Goal: Transaction & Acquisition: Purchase product/service

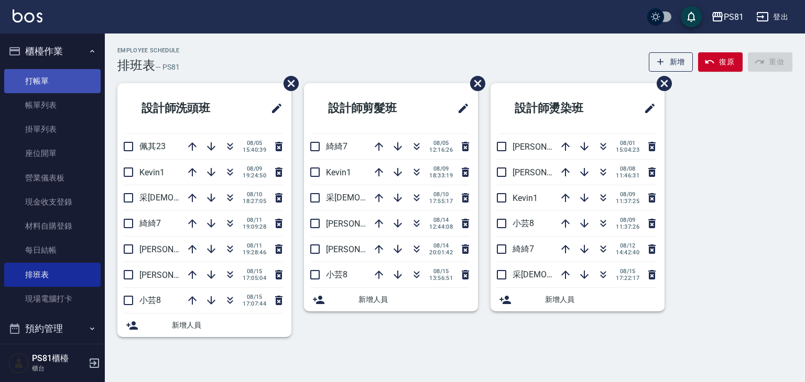
click at [35, 89] on link "打帳單" at bounding box center [52, 81] width 96 height 24
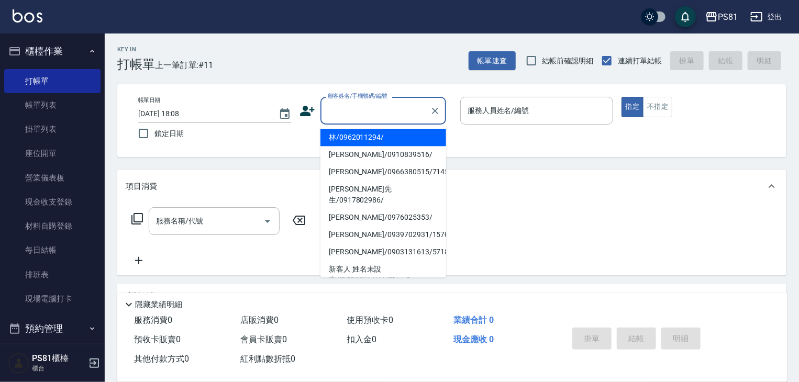
click at [383, 114] on input "顧客姓名/手機號碼/編號" at bounding box center [375, 111] width 101 height 18
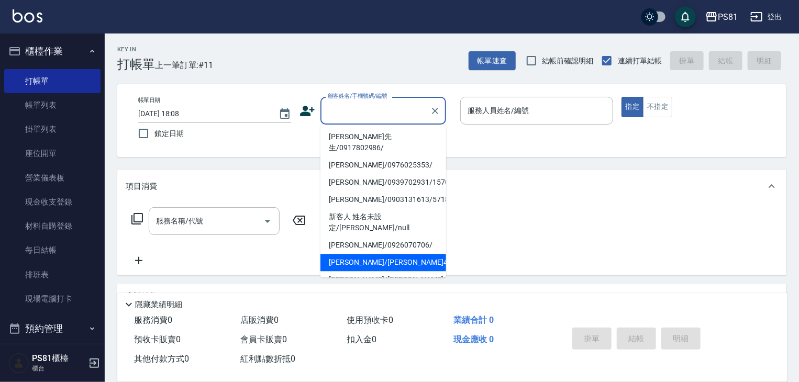
scroll to position [105, 0]
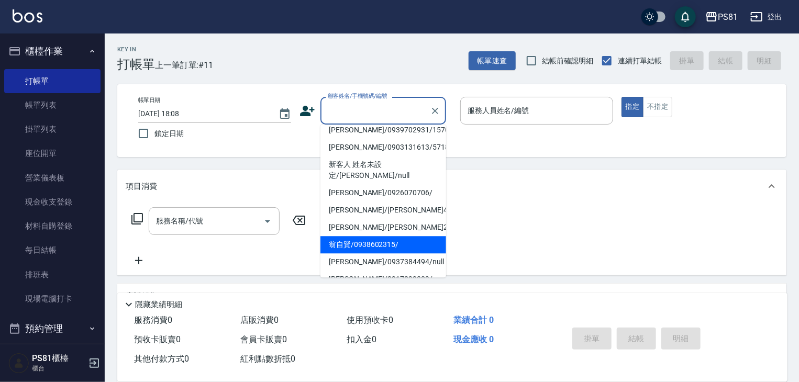
click at [388, 236] on li "翁自賢/0938602315/" at bounding box center [384, 244] width 126 height 17
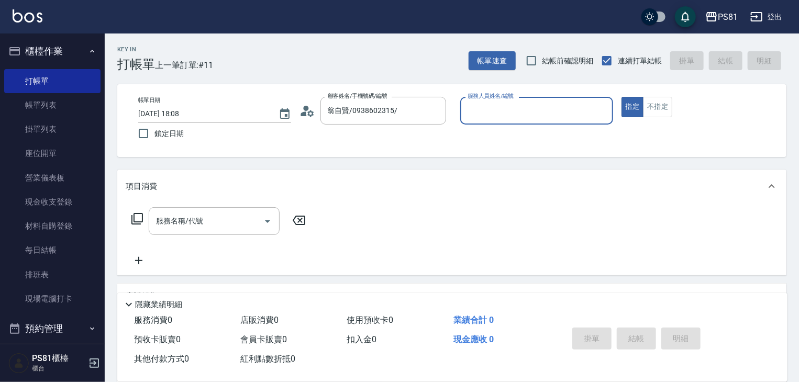
type input "翁自賢/0938602315/"
type input "小芸-8"
click at [192, 229] on input "服務名稱/代號" at bounding box center [206, 221] width 106 height 18
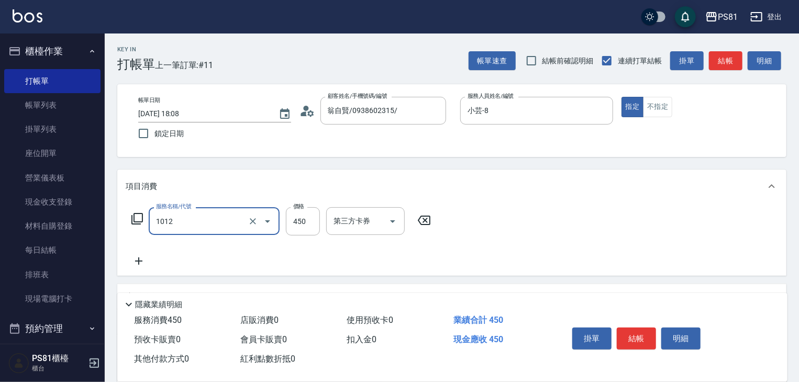
type input "B級洗剪(1012)"
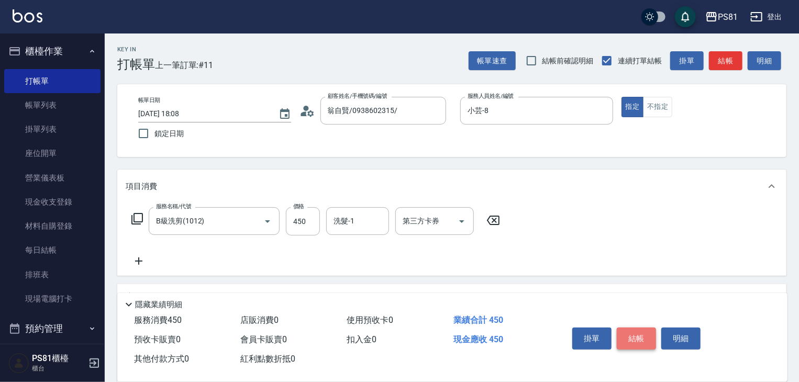
click at [649, 338] on button "結帳" at bounding box center [636, 339] width 39 height 22
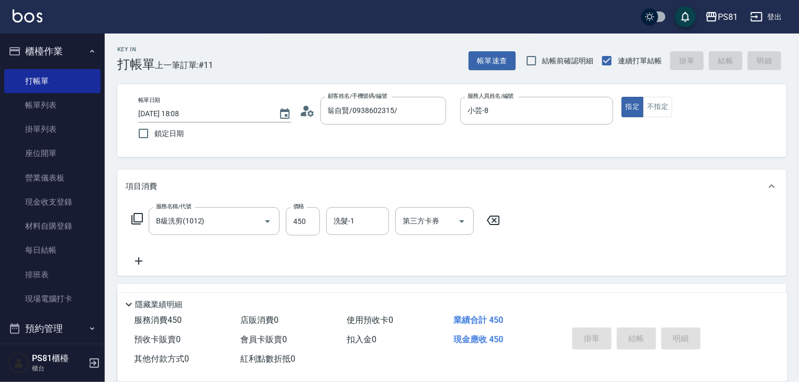
type input "[DATE] 18:09"
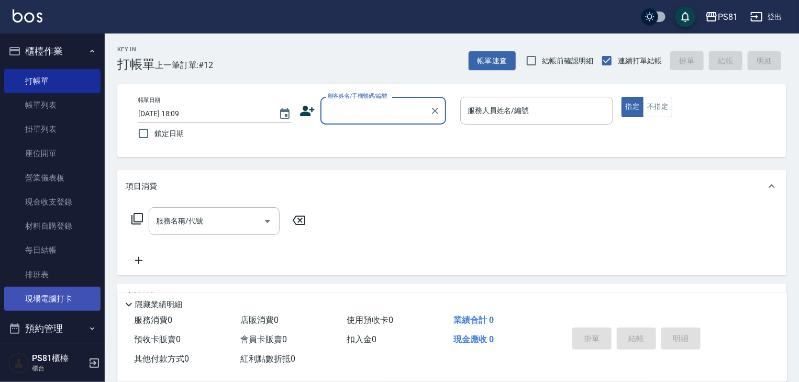
click at [69, 292] on link "現場電腦打卡" at bounding box center [52, 299] width 96 height 24
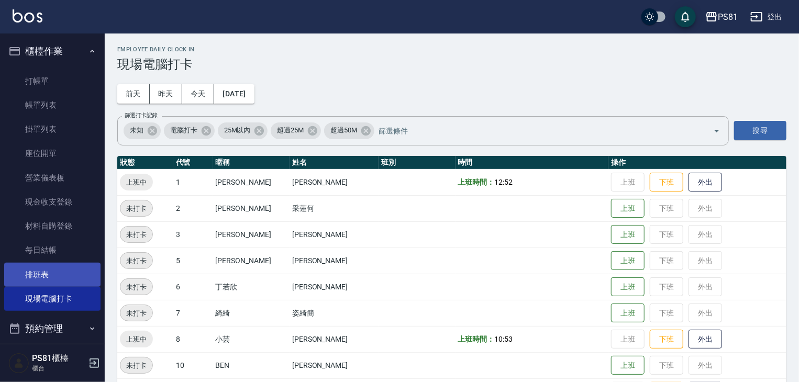
click at [83, 267] on link "排班表" at bounding box center [52, 275] width 96 height 24
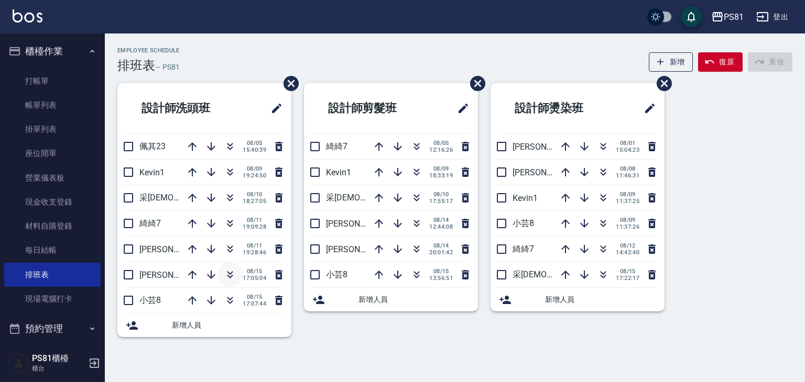
click at [235, 281] on button "button" at bounding box center [229, 274] width 25 height 25
click at [75, 88] on link "打帳單" at bounding box center [52, 81] width 96 height 24
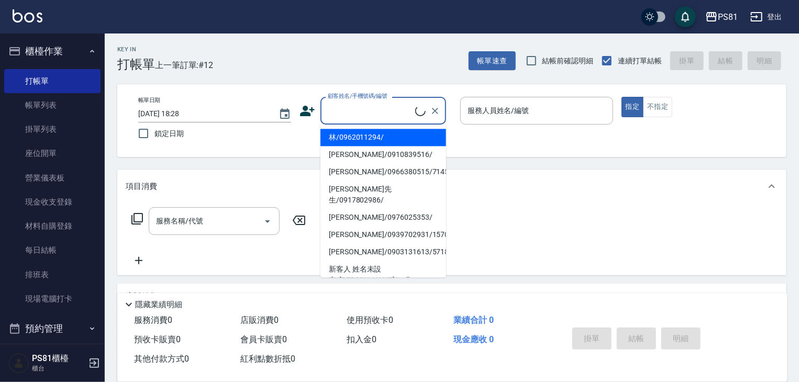
click at [391, 104] on input "顧客姓名/手機號碼/編號" at bounding box center [370, 111] width 90 height 18
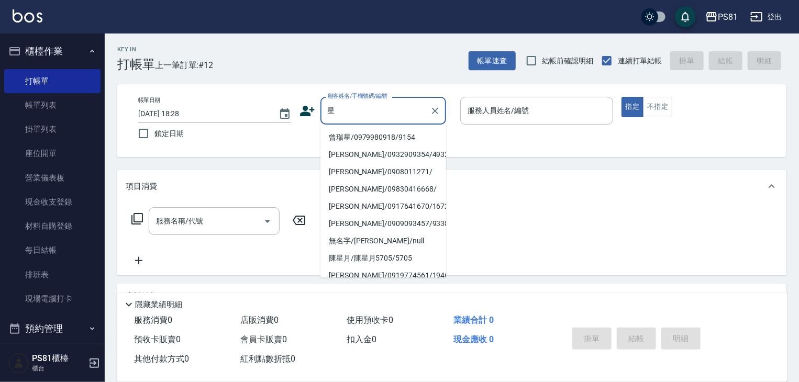
drag, startPoint x: 387, startPoint y: 133, endPoint x: 401, endPoint y: 130, distance: 13.8
click at [388, 133] on li "曾瑞星/0979980918/9154" at bounding box center [384, 137] width 126 height 17
type input "曾瑞星/0979980918/9154"
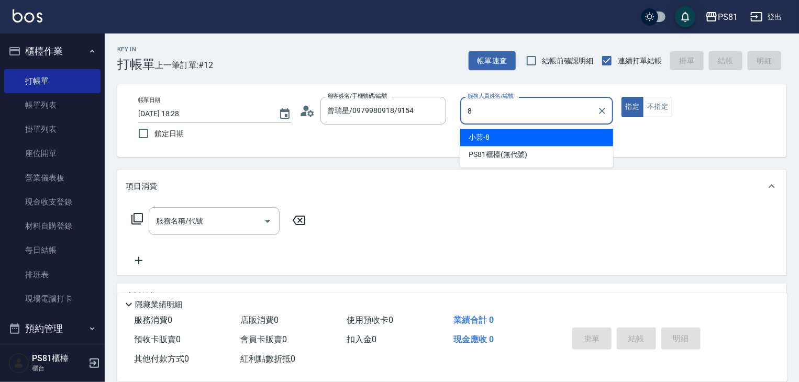
type input "小芸-8"
type button "true"
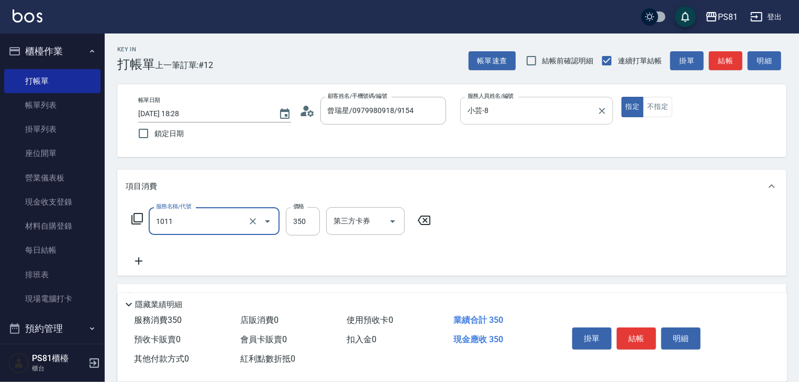
type input "B級單剪(1011)"
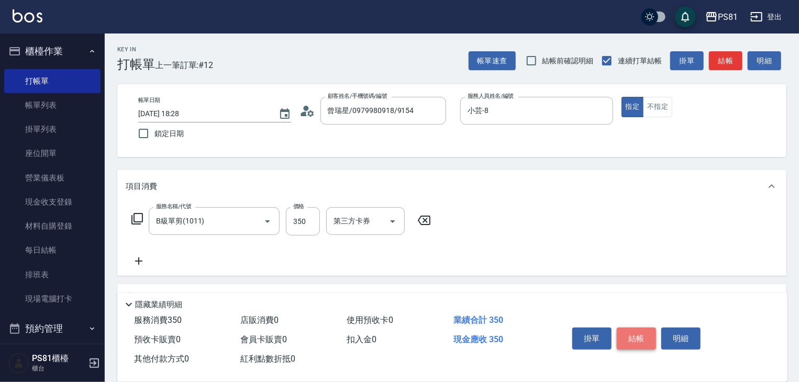
click at [637, 338] on button "結帳" at bounding box center [636, 339] width 39 height 22
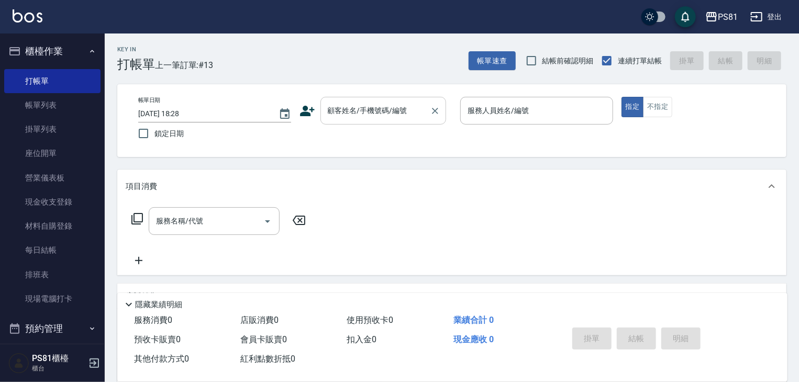
click at [388, 113] on div "顧客姓名/手機號碼/編號 顧客姓名/手機號碼/編號" at bounding box center [384, 111] width 126 height 28
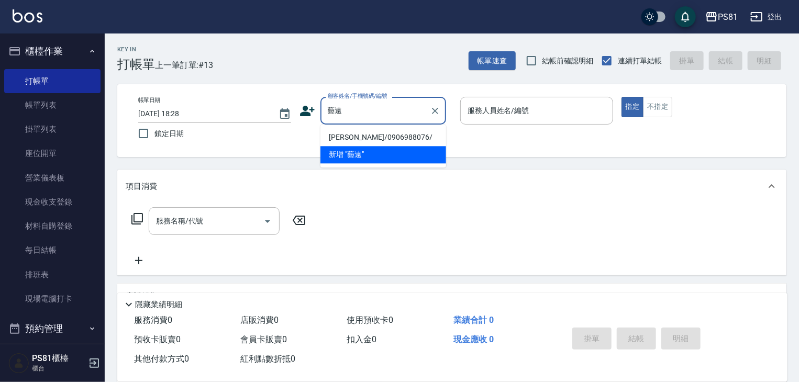
type input "[PERSON_NAME]/0906988076/"
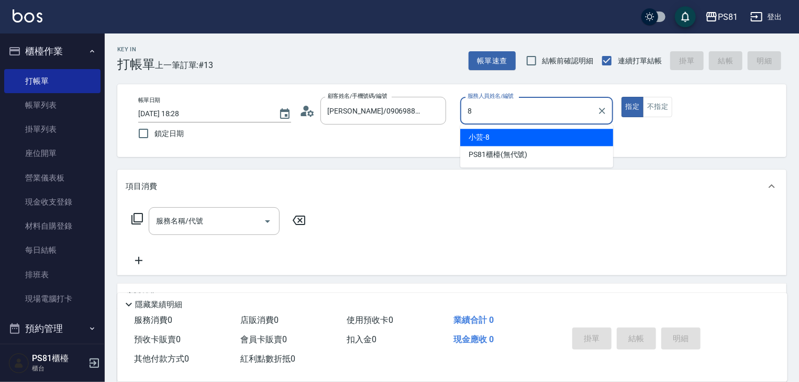
type input "小芸-8"
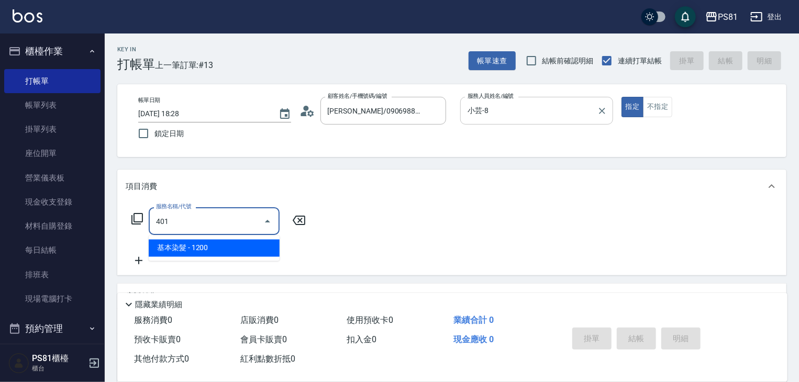
type input "基本染髮(401)"
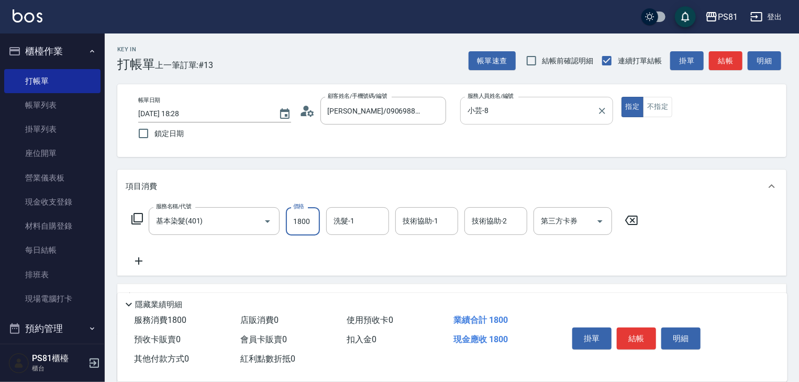
type input "1800"
type input "0"
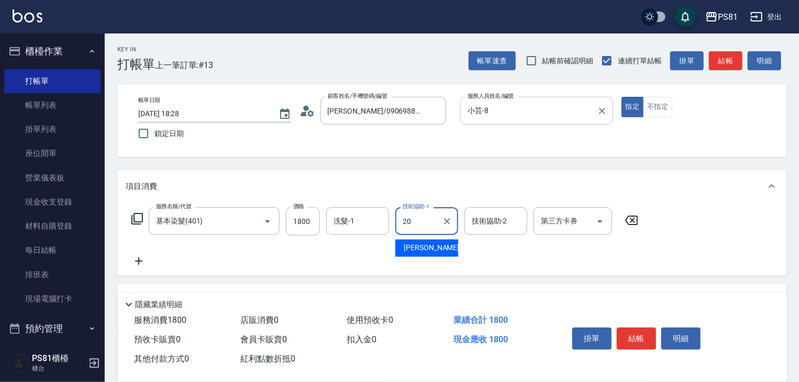
type input "[PERSON_NAME]-20"
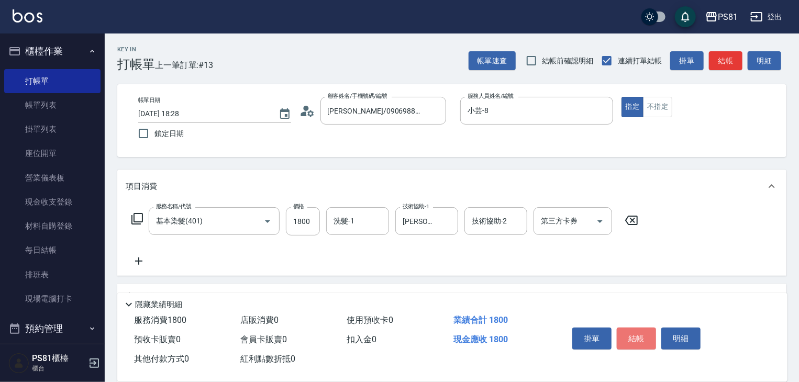
click at [633, 338] on button "結帳" at bounding box center [636, 339] width 39 height 22
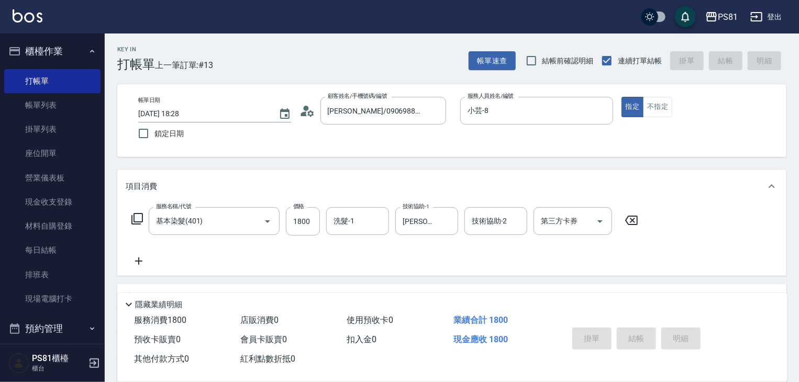
type input "[DATE] 18:37"
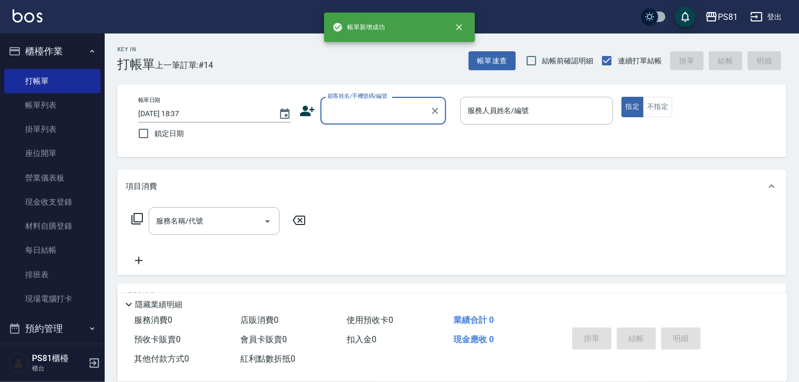
click at [373, 111] on input "顧客姓名/手機號碼/編號" at bounding box center [375, 111] width 101 height 18
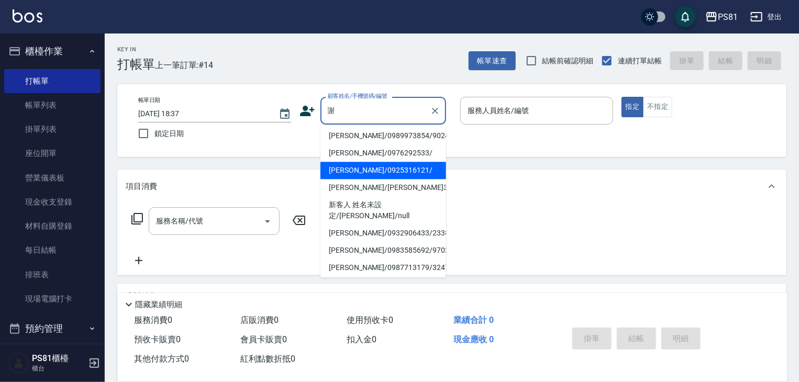
scroll to position [157, 0]
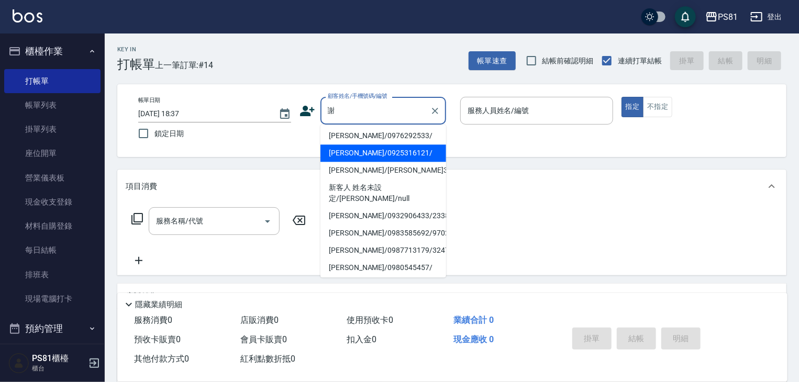
click at [395, 210] on li "[PERSON_NAME]/0932906433/2338" at bounding box center [384, 215] width 126 height 17
type input "[PERSON_NAME]/0932906433/2338"
type input "綺綺-7"
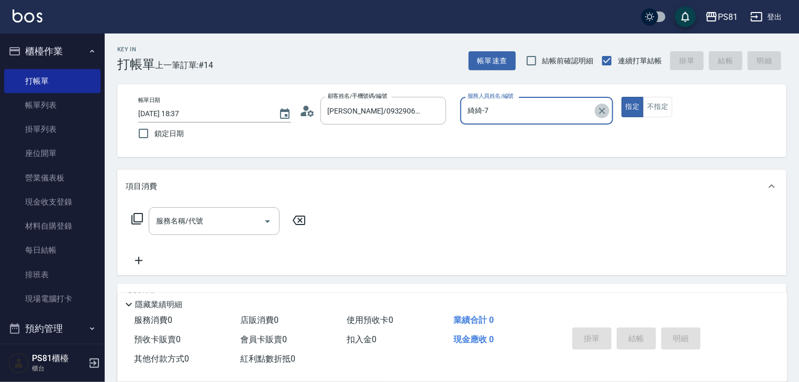
drag, startPoint x: 601, startPoint y: 107, endPoint x: 591, endPoint y: 105, distance: 10.6
click at [601, 106] on icon "Clear" at bounding box center [602, 111] width 10 height 10
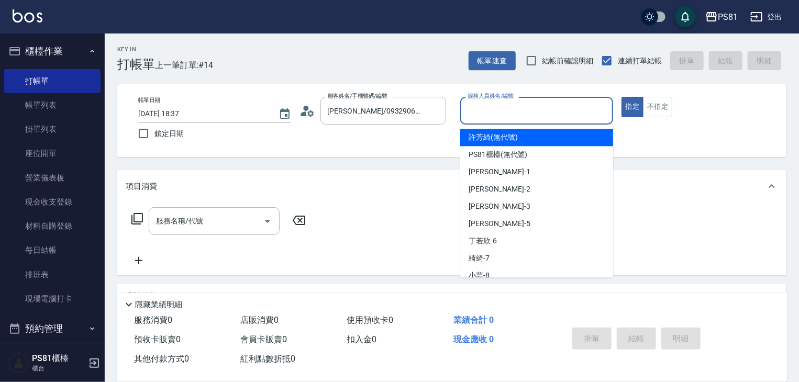
click at [591, 105] on input "服務人員姓名/編號" at bounding box center [537, 111] width 144 height 18
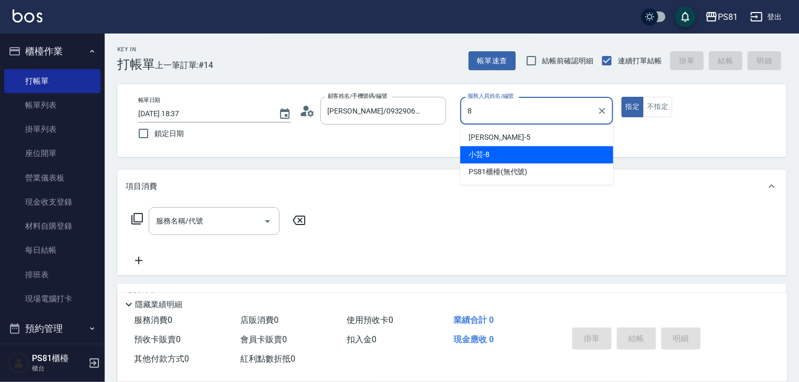
type input "小芸-8"
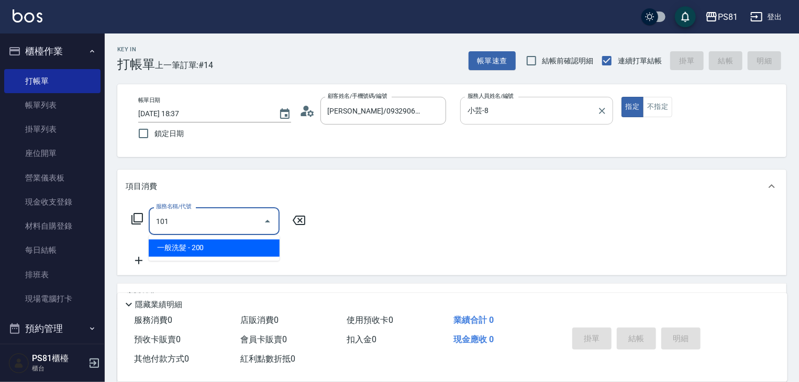
type input "一般洗髮(101)"
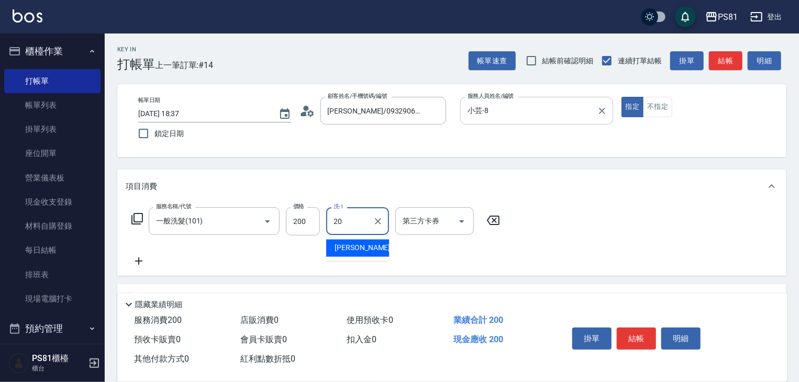
type input "[PERSON_NAME]-20"
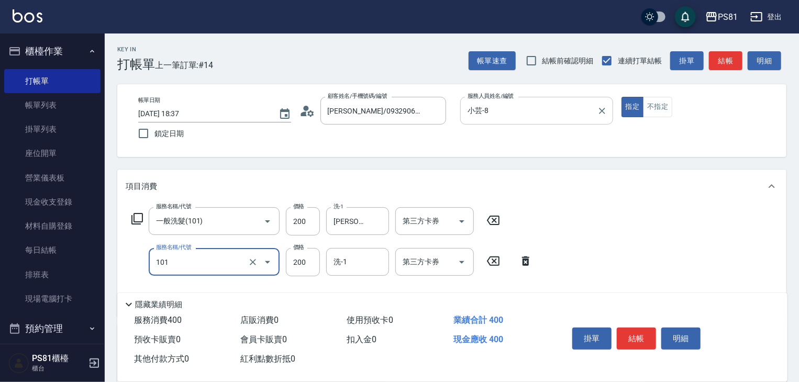
type input "一般洗髮(101)"
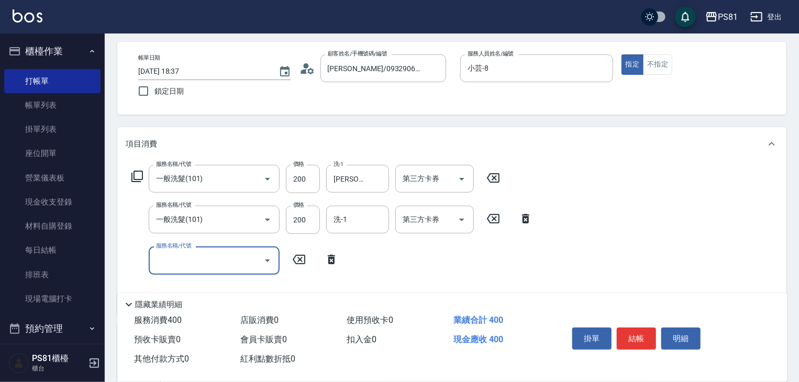
scroll to position [105, 0]
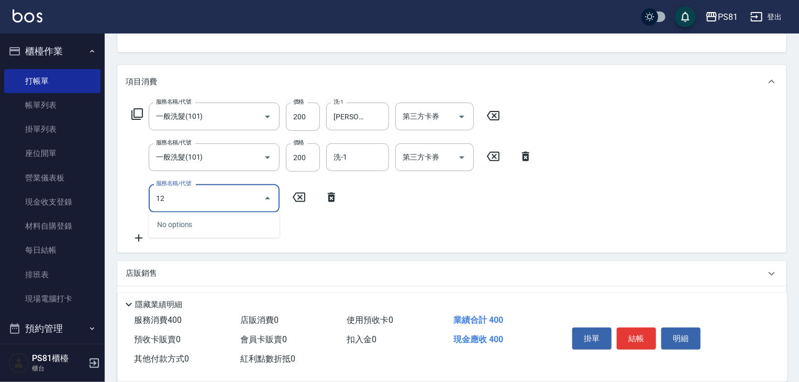
type input "122"
click at [183, 200] on input "122" at bounding box center [199, 198] width 92 height 18
type input "剪[PERSON_NAME](121)"
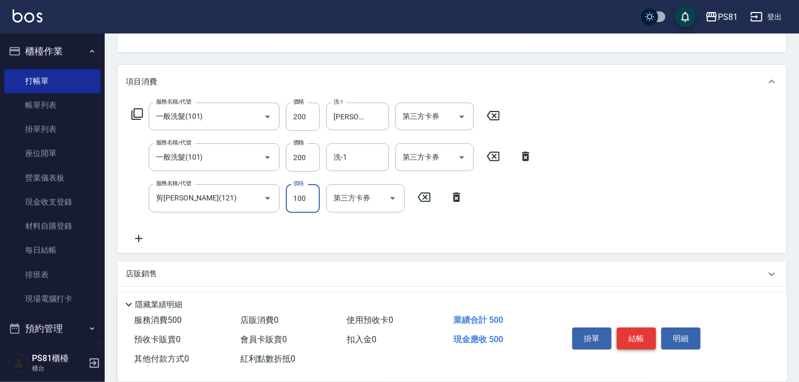
click at [644, 335] on button "結帳" at bounding box center [636, 339] width 39 height 22
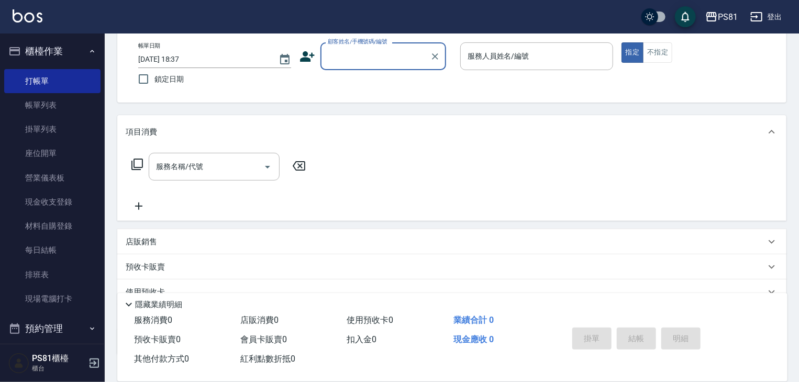
scroll to position [0, 0]
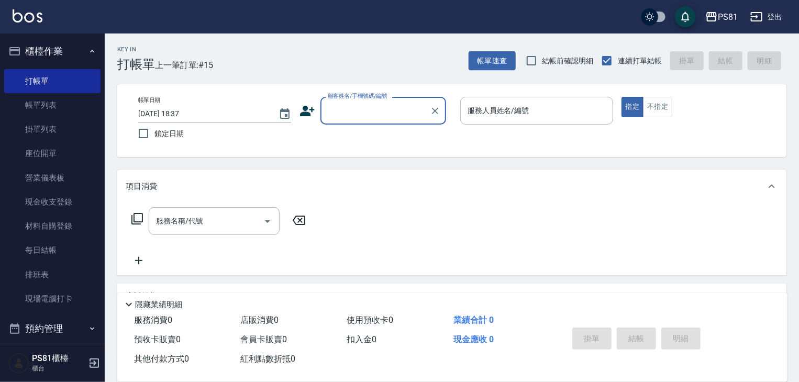
click at [356, 109] on input "顧客姓名/手機號碼/編號" at bounding box center [375, 111] width 101 height 18
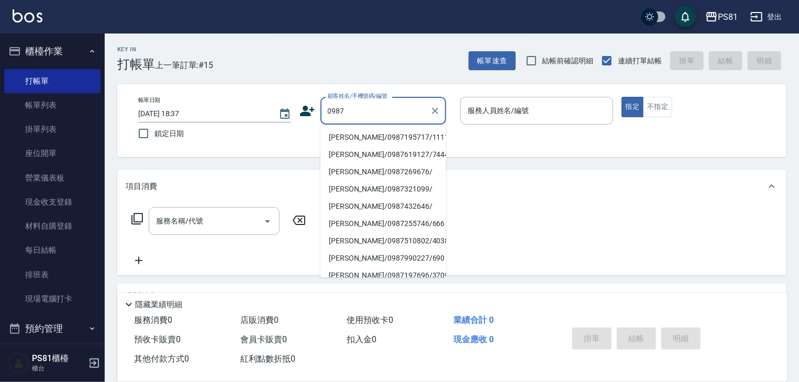
click at [372, 140] on li "[PERSON_NAME]/0987195717/111111" at bounding box center [384, 137] width 126 height 17
type input "[PERSON_NAME]/0987195717/111111"
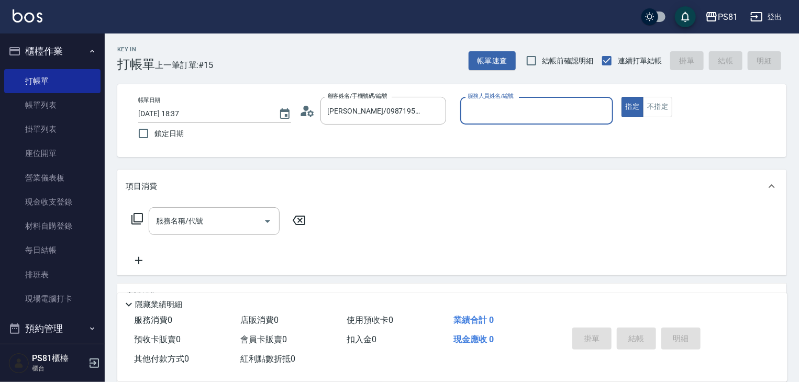
click at [482, 109] on input "服務人員姓名/編號" at bounding box center [537, 111] width 144 height 18
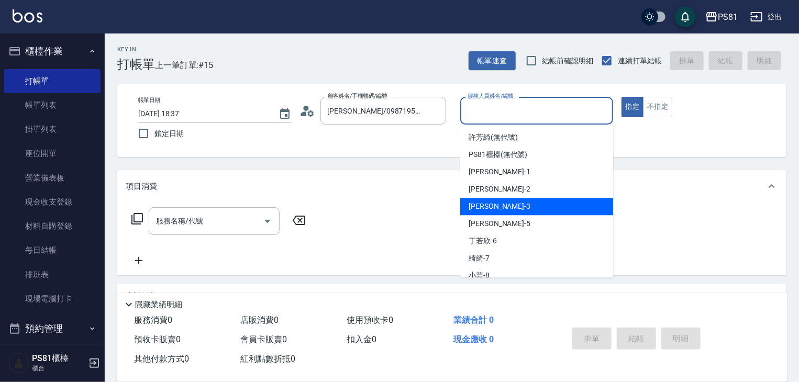
click at [501, 206] on div "[PERSON_NAME] -3" at bounding box center [536, 206] width 153 height 17
type input "[PERSON_NAME]-3"
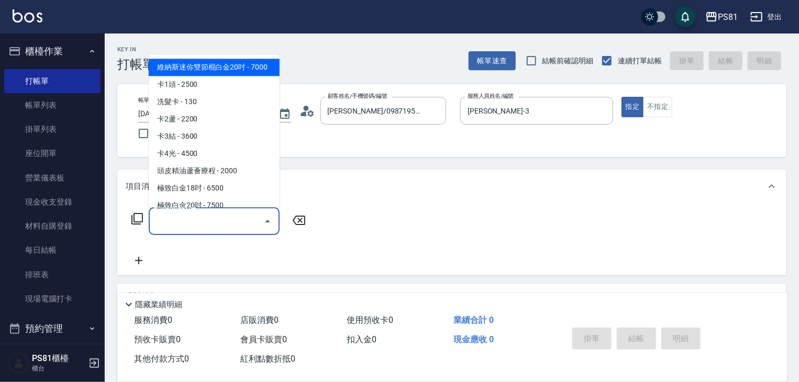
click at [179, 227] on input "服務名稱/代號" at bounding box center [206, 221] width 106 height 18
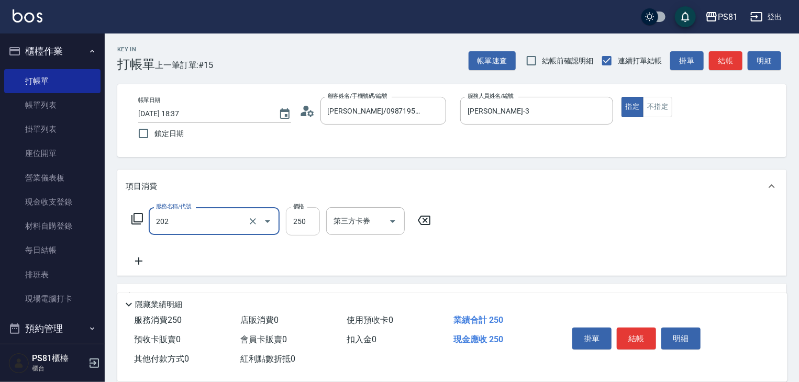
type input "單剪250(202)"
click at [302, 221] on input "250" at bounding box center [303, 221] width 34 height 28
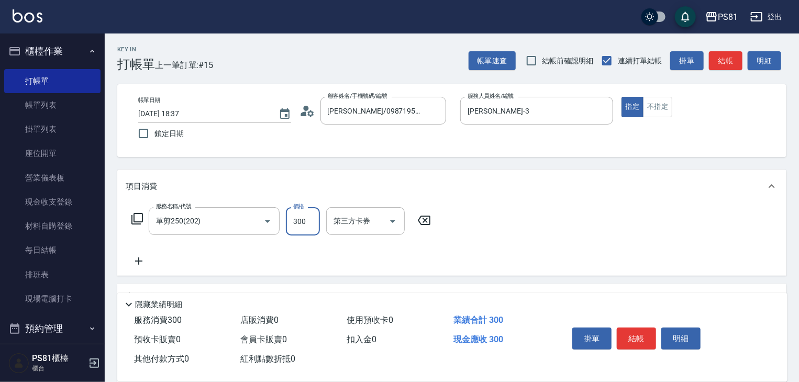
type input "300"
click at [637, 328] on button "結帳" at bounding box center [636, 339] width 39 height 22
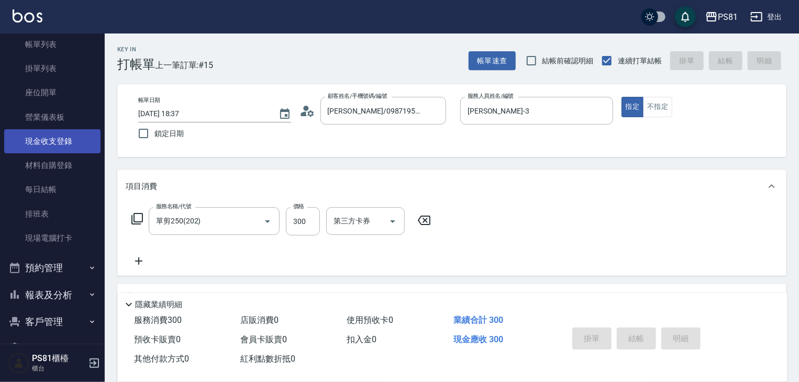
type input "[DATE] 18:41"
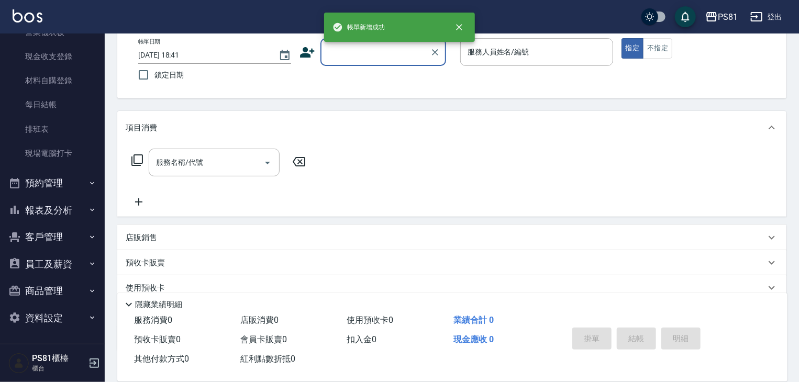
scroll to position [127, 0]
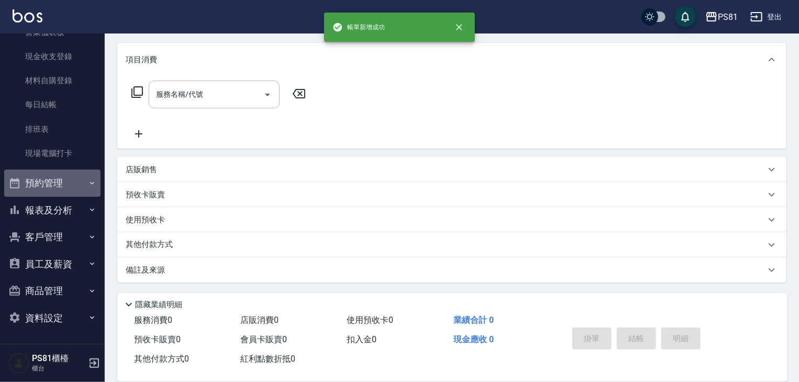
drag, startPoint x: 76, startPoint y: 174, endPoint x: 76, endPoint y: 181, distance: 6.8
click at [77, 174] on button "預約管理" at bounding box center [52, 183] width 96 height 27
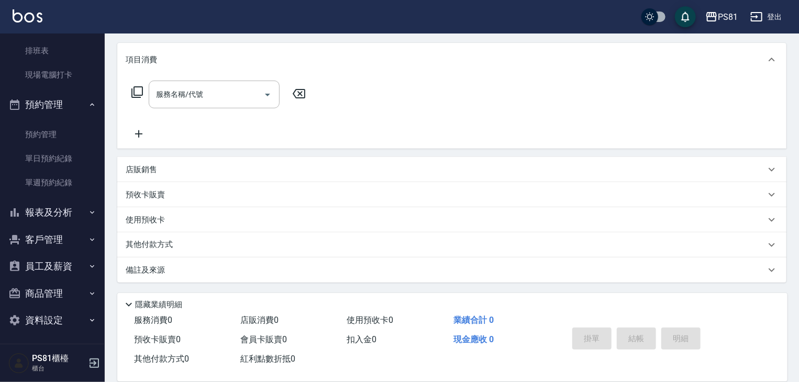
click at [63, 211] on button "報表及分析" at bounding box center [52, 212] width 96 height 27
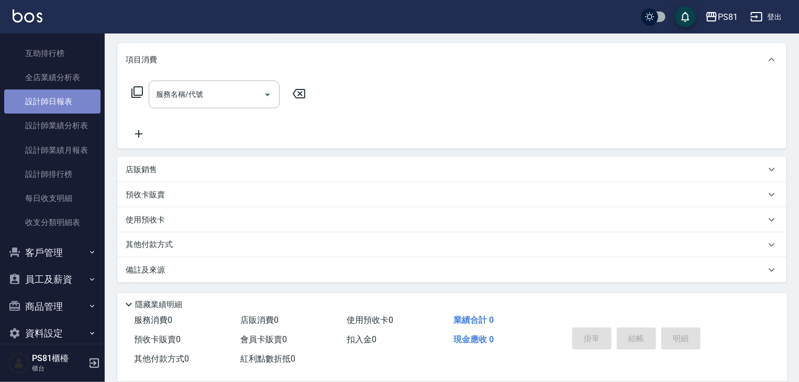
click at [60, 99] on link "設計師日報表" at bounding box center [52, 102] width 96 height 24
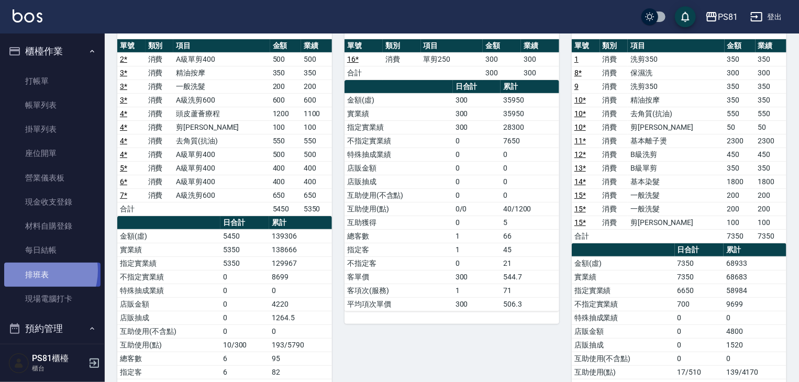
click at [36, 271] on link "排班表" at bounding box center [52, 275] width 96 height 24
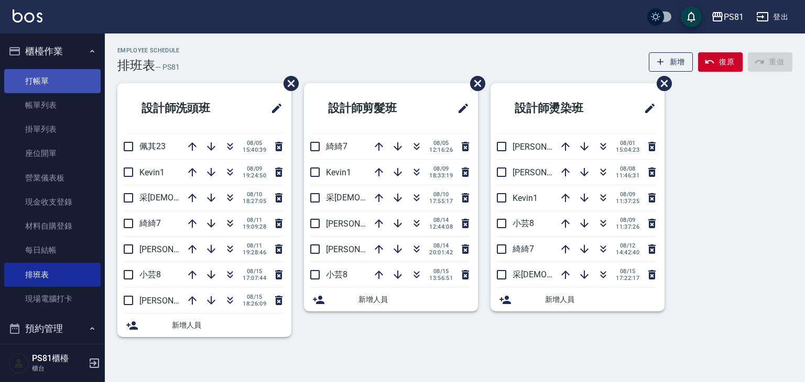
click at [42, 80] on link "打帳單" at bounding box center [52, 81] width 96 height 24
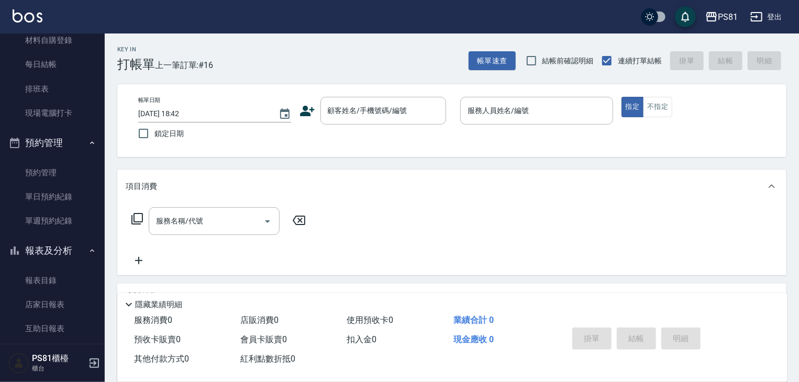
scroll to position [210, 0]
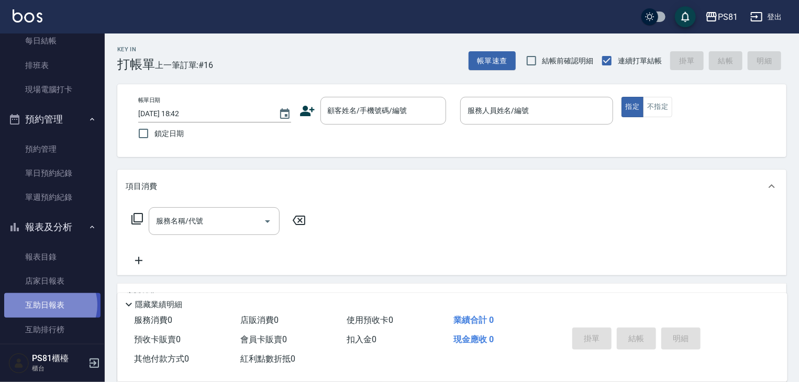
click at [49, 304] on link "互助日報表" at bounding box center [52, 305] width 96 height 24
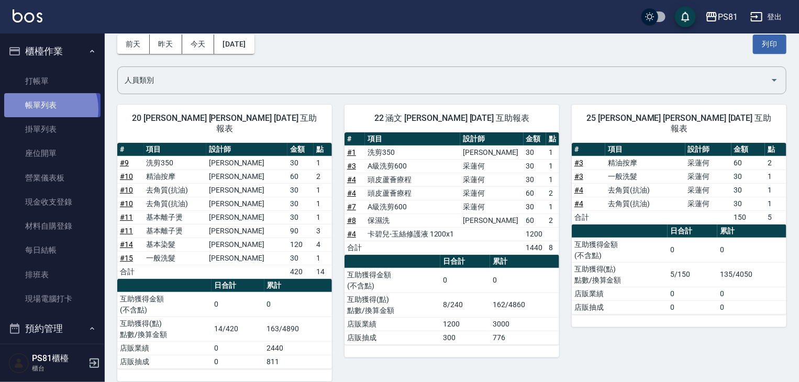
click at [47, 109] on link "帳單列表" at bounding box center [52, 105] width 96 height 24
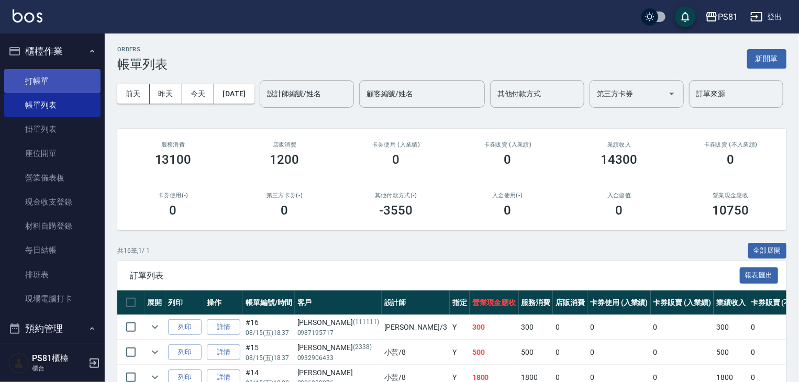
click at [42, 80] on link "打帳單" at bounding box center [52, 81] width 96 height 24
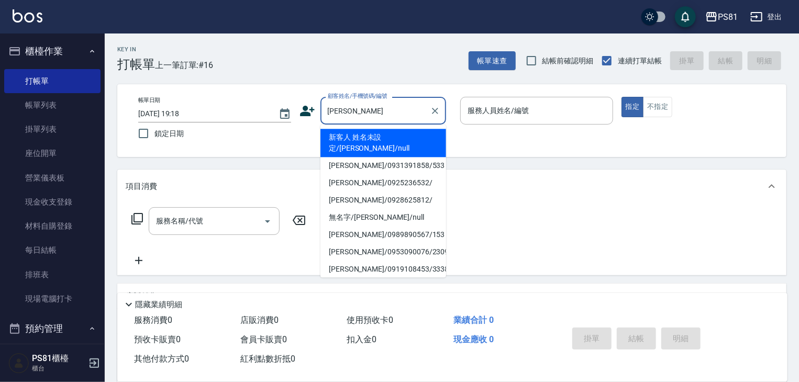
click at [370, 159] on li "[PERSON_NAME]/0931391858/533" at bounding box center [384, 165] width 126 height 17
type input "[PERSON_NAME]/0931391858/533"
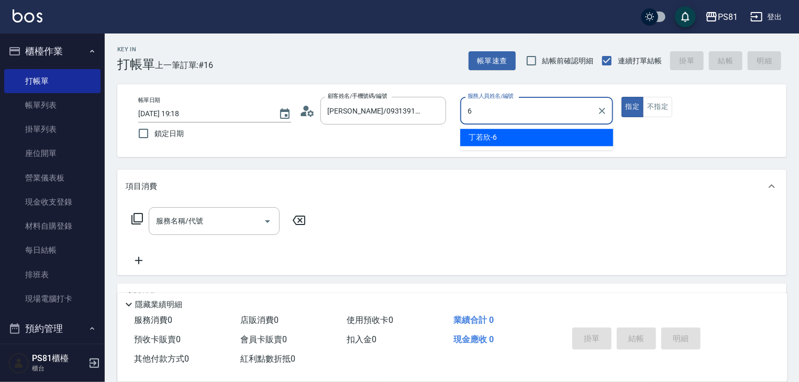
type input "[PERSON_NAME]-6"
type button "true"
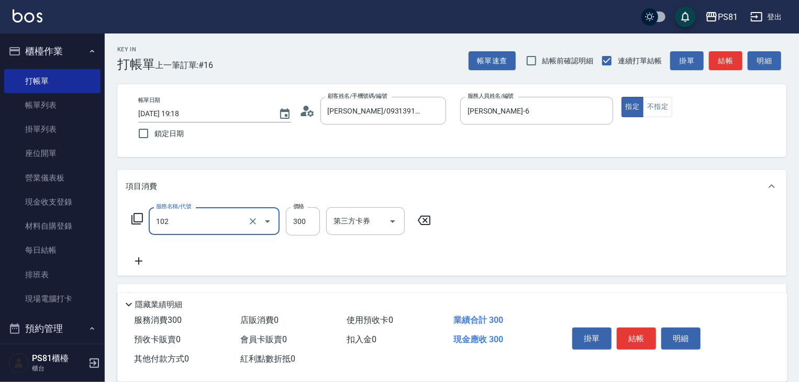
type input "保濕洗(102)"
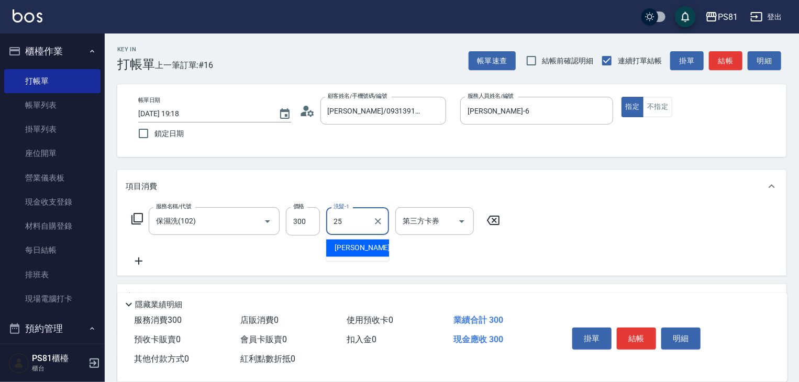
type input "[PERSON_NAME]-25"
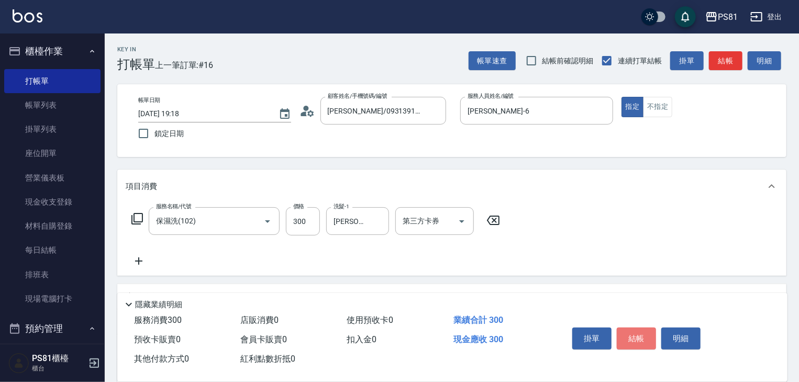
click at [637, 330] on button "結帳" at bounding box center [636, 339] width 39 height 22
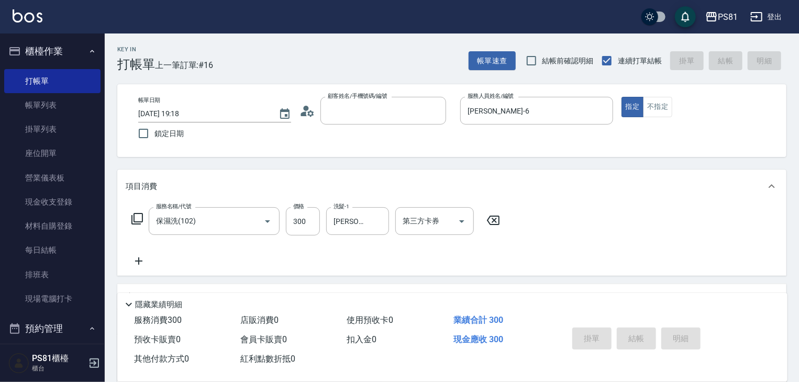
type input "[DATE] 19:20"
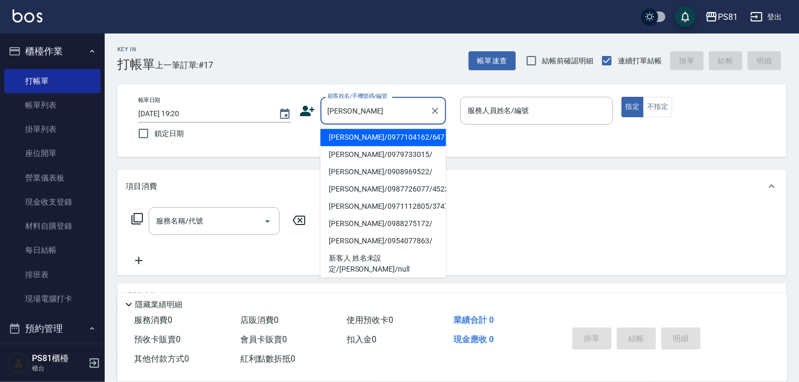
click at [396, 130] on li "[PERSON_NAME]/0977104162/647" at bounding box center [384, 137] width 126 height 17
type input "[PERSON_NAME]/0977104162/647"
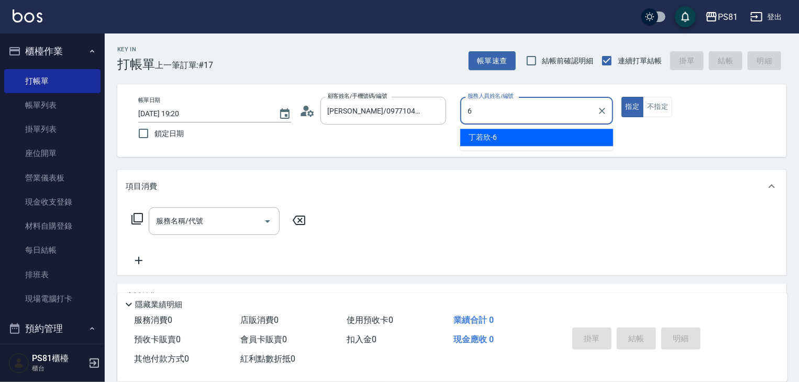
type input "[PERSON_NAME]-6"
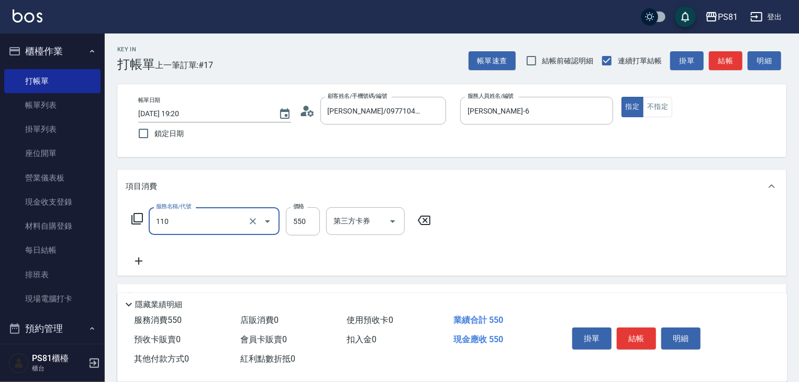
type input "去角質(抗油)(110)"
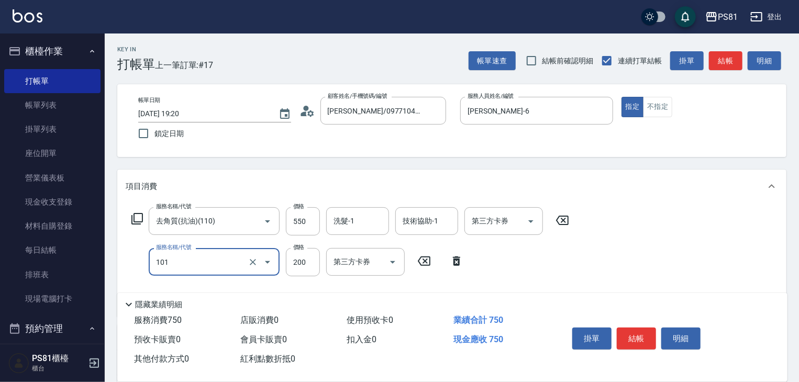
type input "一般洗髮(101)"
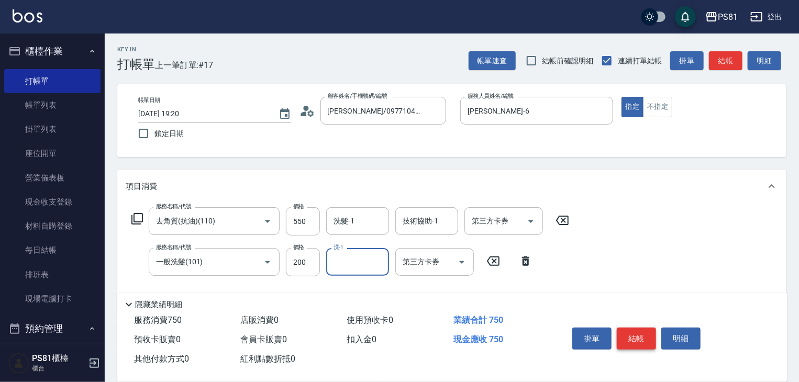
click at [638, 333] on button "結帳" at bounding box center [636, 339] width 39 height 22
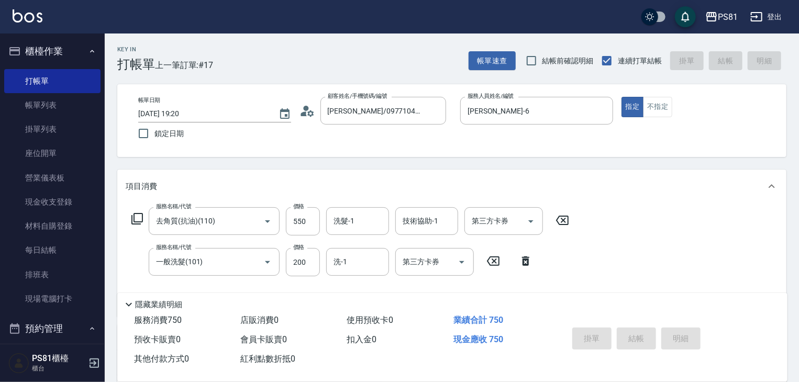
type input "[DATE] 19:21"
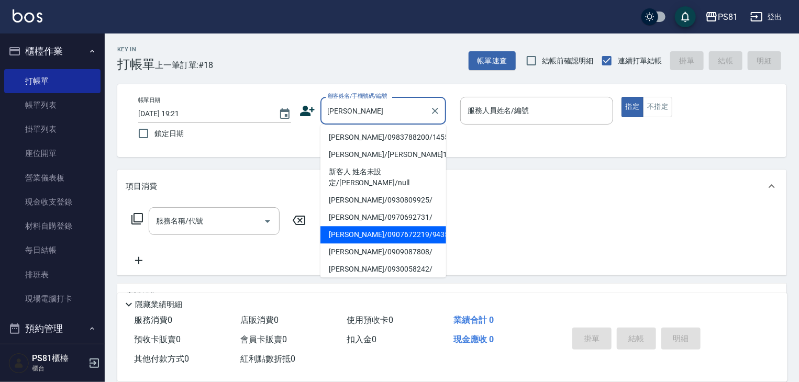
type input "[PERSON_NAME]"
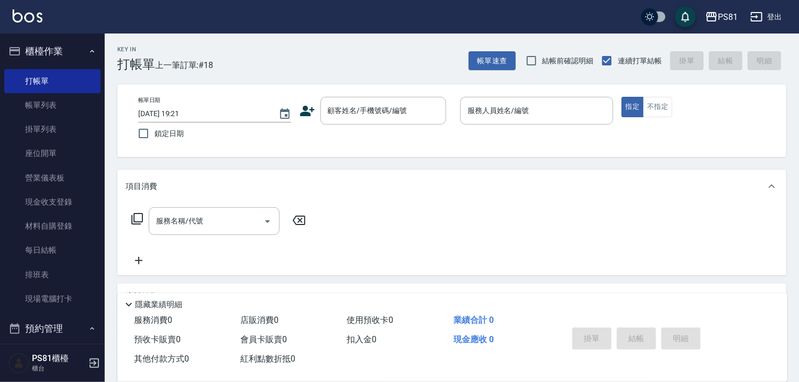
click at [366, 226] on div "服務名稱/代號 服務名稱/代號" at bounding box center [451, 239] width 669 height 72
click at [357, 114] on input "顧客姓名/手機號碼/編號" at bounding box center [375, 111] width 101 height 18
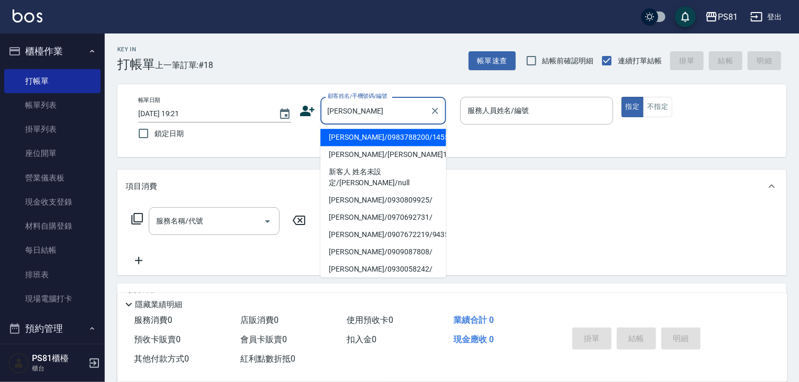
click at [377, 226] on li "[PERSON_NAME]/0907672219/9435" at bounding box center [384, 234] width 126 height 17
type input "[PERSON_NAME]/0907672219/9435"
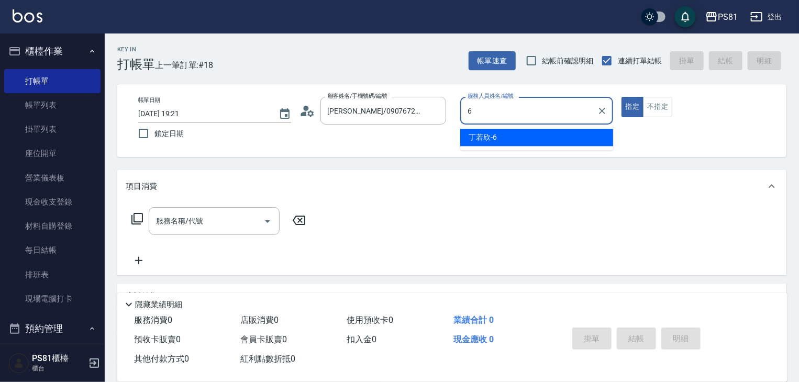
type input "[PERSON_NAME]-6"
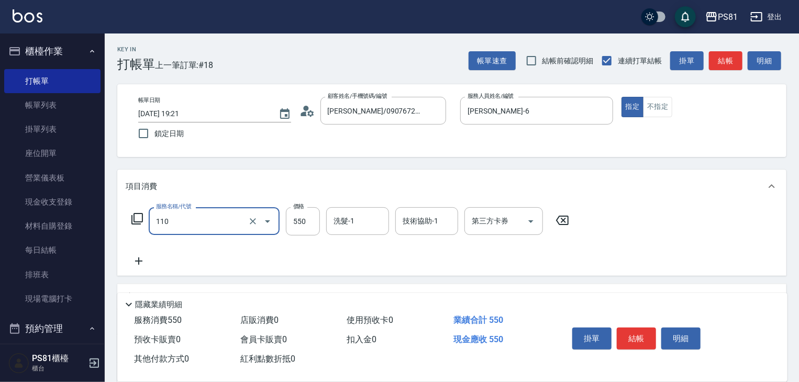
type input "去角質(抗油)(110)"
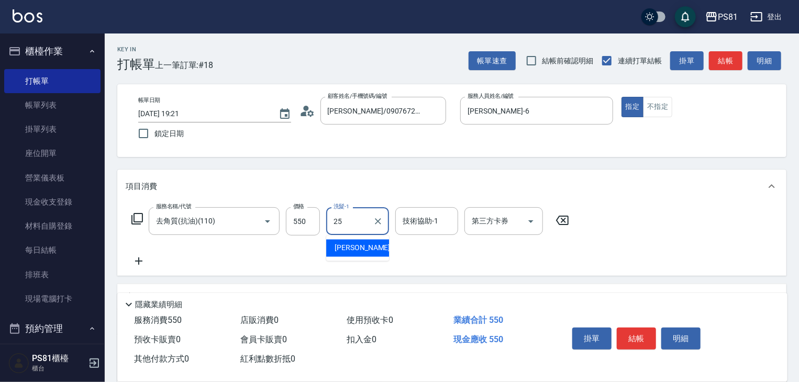
type input "[PERSON_NAME]-25"
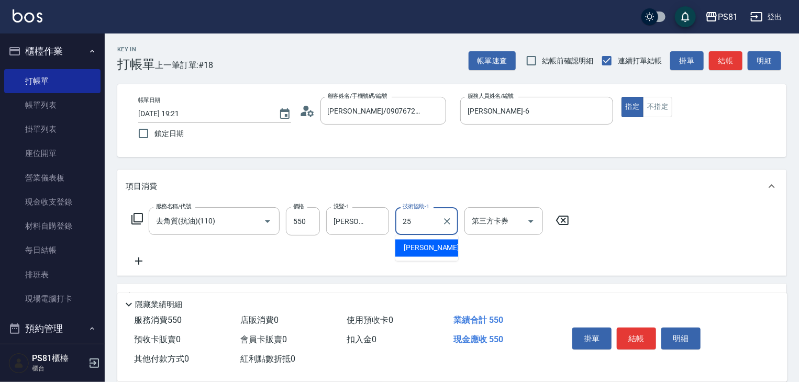
type input "[PERSON_NAME]-25"
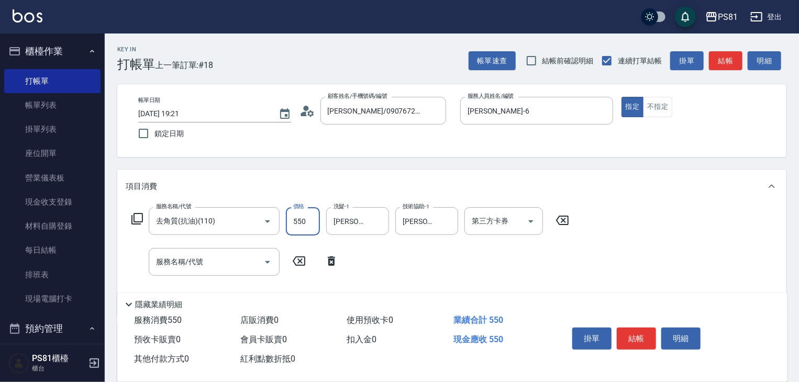
click at [293, 228] on input "550" at bounding box center [303, 221] width 34 height 28
type input "650"
click at [644, 338] on button "結帳" at bounding box center [636, 339] width 39 height 22
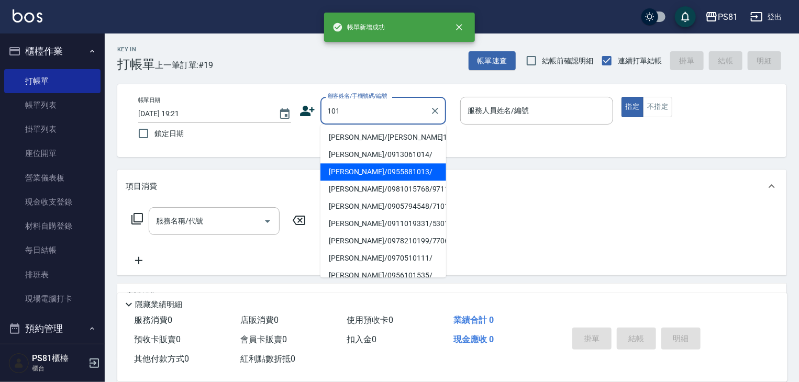
click at [374, 163] on li "[PERSON_NAME]/0955881013/" at bounding box center [384, 171] width 126 height 17
type input "[PERSON_NAME]/0955881013/"
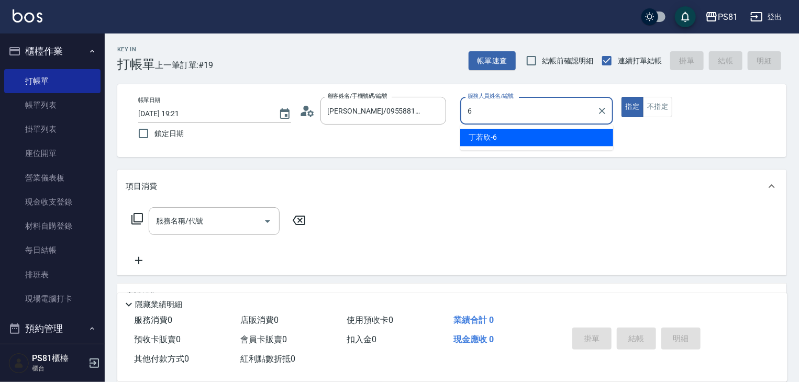
type input "[PERSON_NAME]-6"
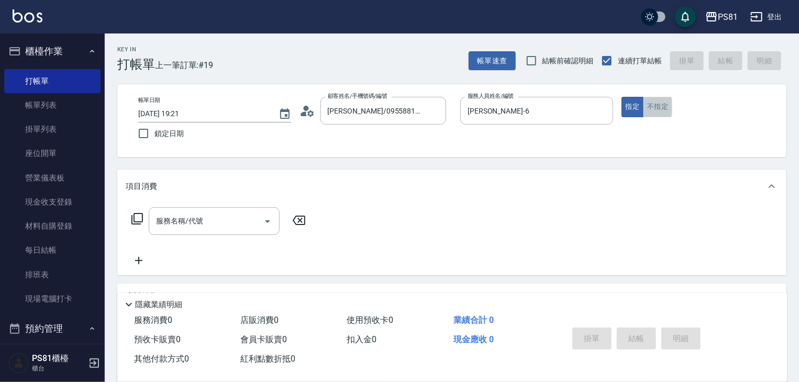
click at [670, 100] on button "不指定" at bounding box center [657, 107] width 29 height 20
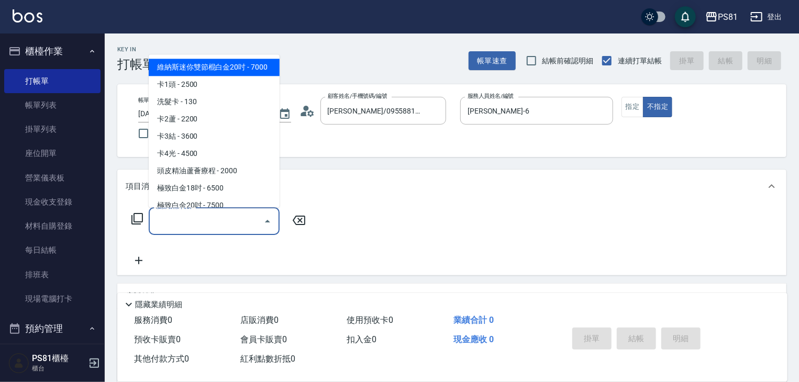
click at [212, 211] on div "服務名稱/代號" at bounding box center [214, 221] width 131 height 28
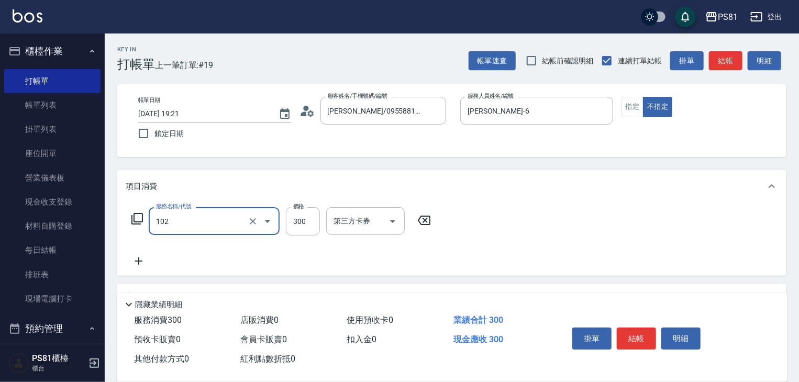
type input "保濕洗(102)"
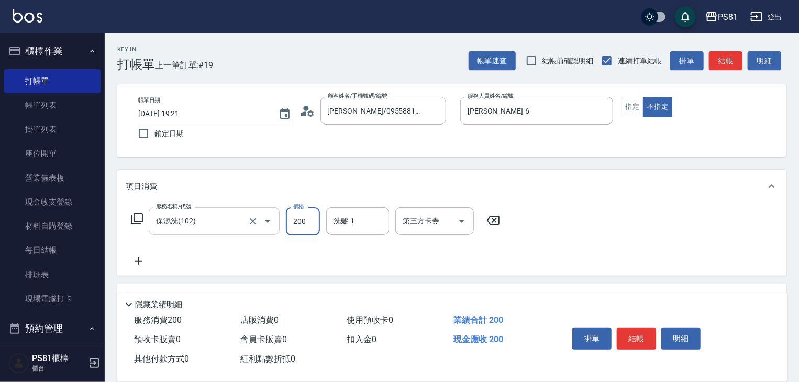
click at [201, 211] on div "保濕洗(102) 服務名稱/代號" at bounding box center [214, 221] width 131 height 28
type input "200"
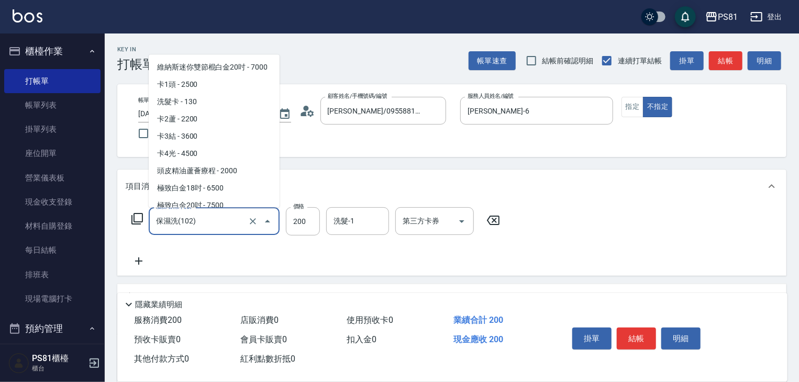
click at [201, 211] on div "保濕洗(102) 服務名稱/代號" at bounding box center [214, 221] width 131 height 28
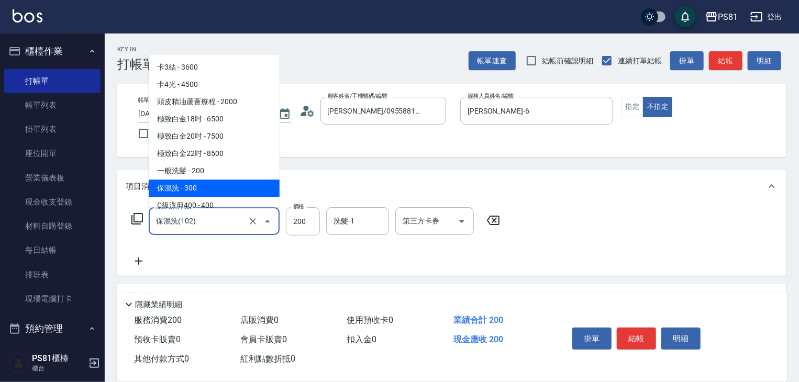
click at [201, 210] on div "保濕洗(102) 服務名稱/代號" at bounding box center [214, 221] width 131 height 28
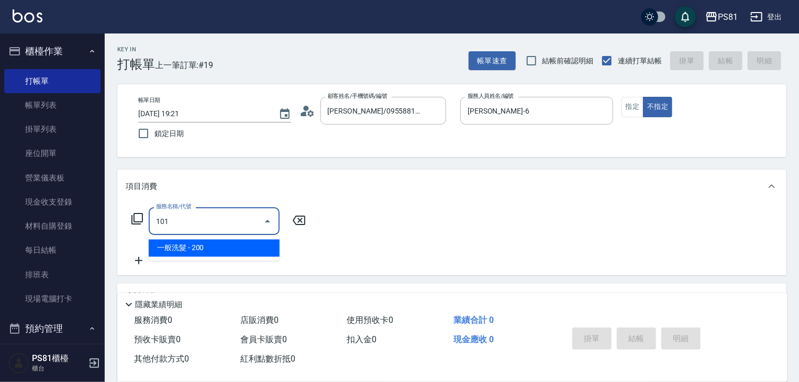
type input "一般洗髮(101)"
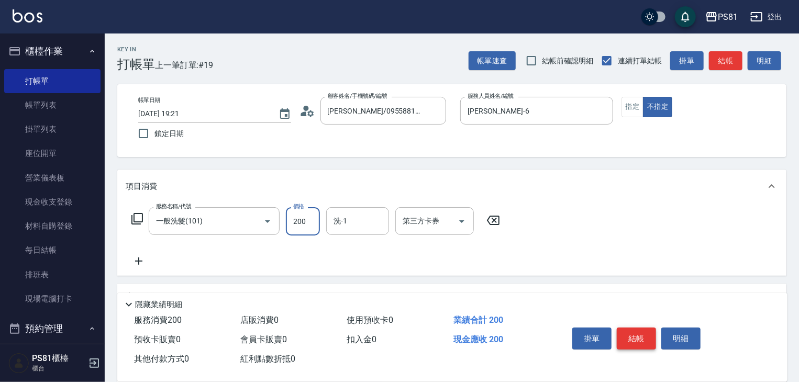
click at [644, 328] on button "結帳" at bounding box center [636, 339] width 39 height 22
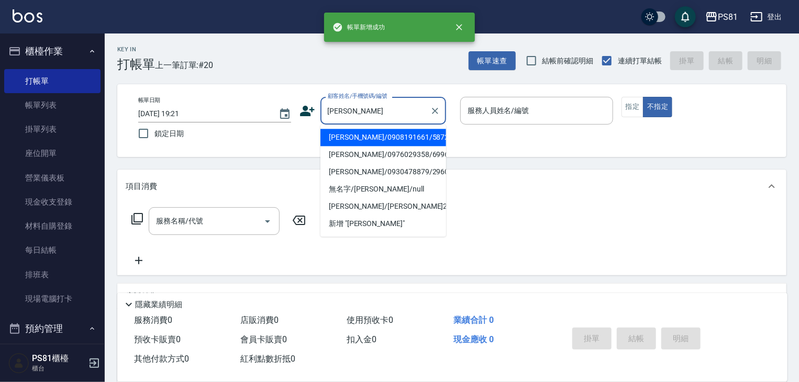
click at [396, 143] on li "[PERSON_NAME]/0908191661/5872" at bounding box center [384, 137] width 126 height 17
type input "[PERSON_NAME]/0908191661/5872"
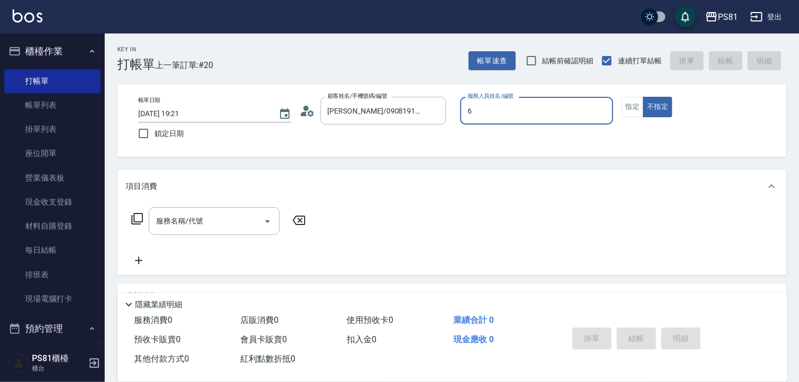
type input "[PERSON_NAME]-6"
type button "false"
drag, startPoint x: 627, startPoint y: 101, endPoint x: 621, endPoint y: 107, distance: 8.5
click at [626, 101] on button "指定" at bounding box center [633, 107] width 23 height 20
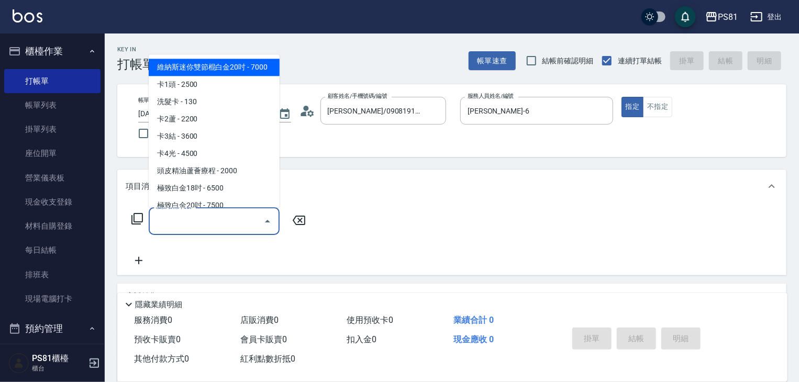
click at [211, 228] on input "服務名稱/代號" at bounding box center [206, 221] width 106 height 18
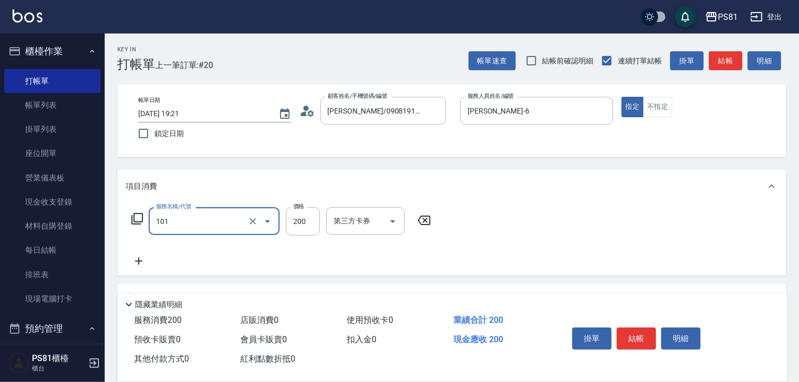
type input "一般洗髮(101)"
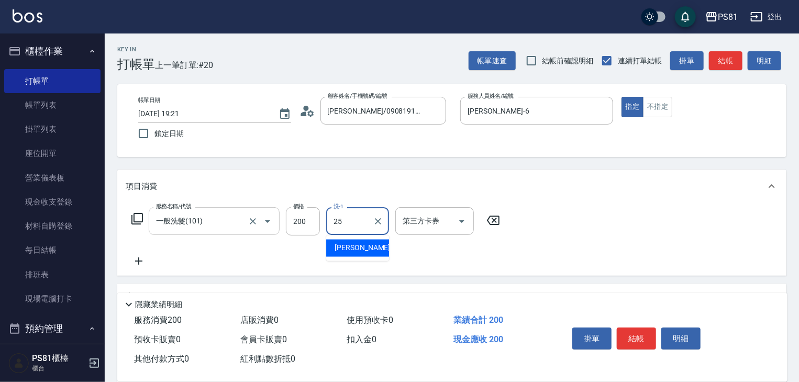
type input "[PERSON_NAME]-25"
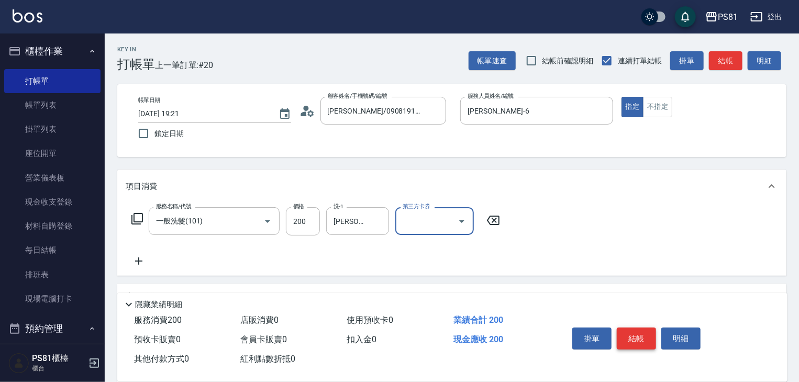
click at [640, 334] on button "結帳" at bounding box center [636, 339] width 39 height 22
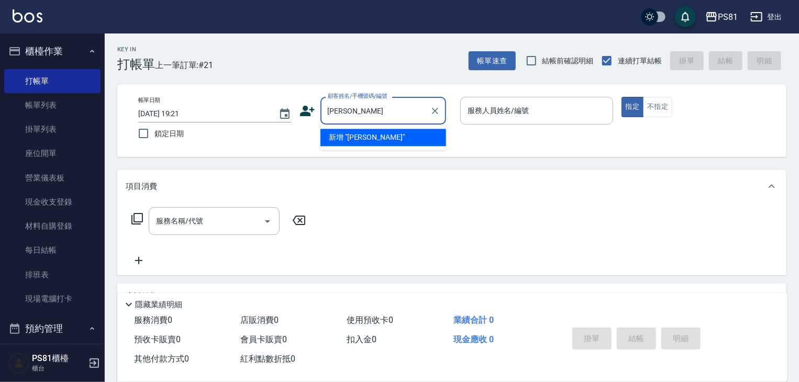
click at [429, 140] on li "新增 "[PERSON_NAME]"" at bounding box center [384, 137] width 126 height 17
click at [393, 108] on input "[PERSON_NAME]" at bounding box center [375, 111] width 101 height 18
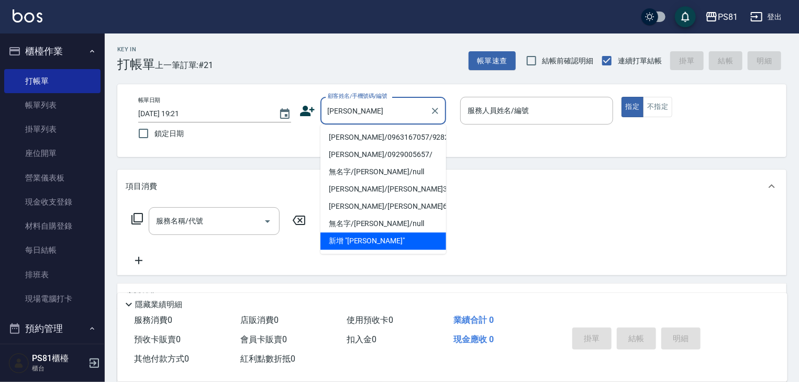
click at [379, 138] on li "[PERSON_NAME]/0963167057/9282" at bounding box center [384, 137] width 126 height 17
type input "[PERSON_NAME]/0963167057/9282"
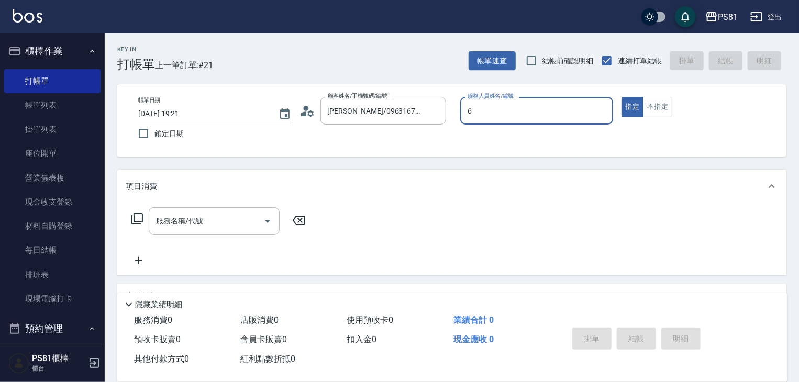
type input "[PERSON_NAME]-6"
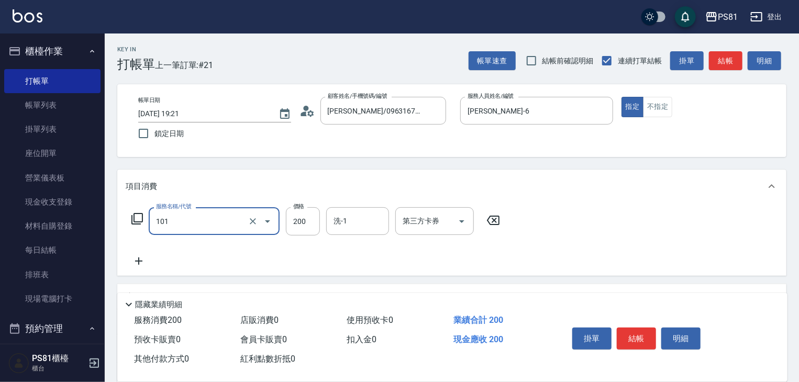
type input "一般洗髮(101)"
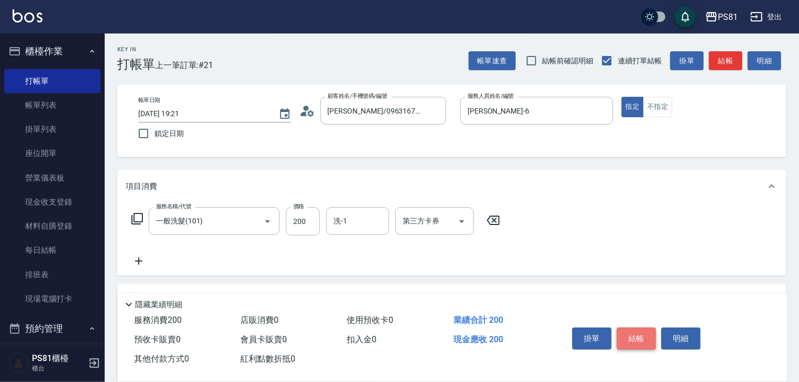
click at [642, 337] on button "結帳" at bounding box center [636, 339] width 39 height 22
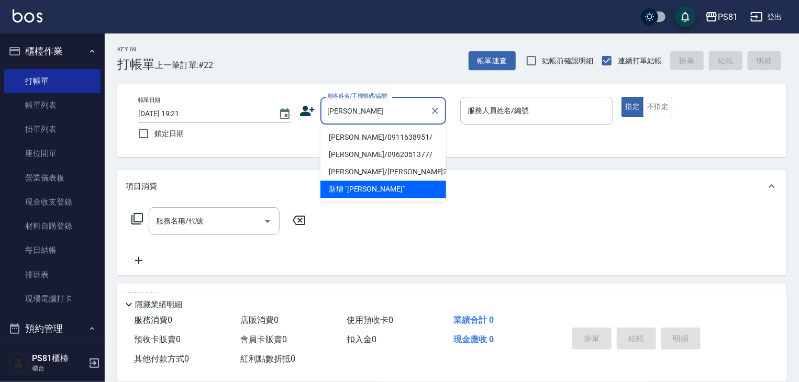
type input "林"
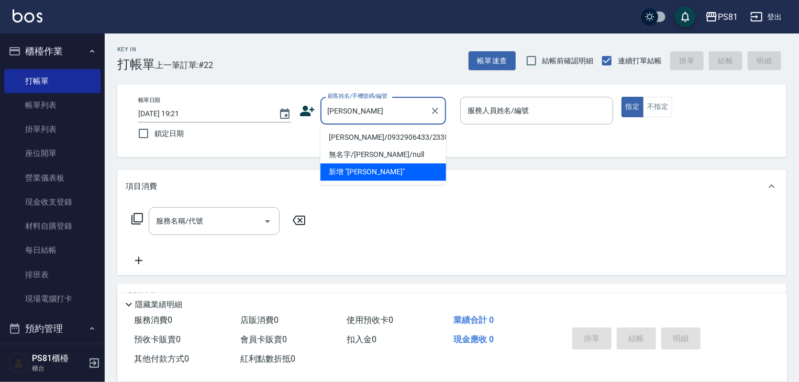
click at [392, 136] on li "[PERSON_NAME]/0932906433/2338" at bounding box center [384, 137] width 126 height 17
type input "[PERSON_NAME]/0932906433/2338"
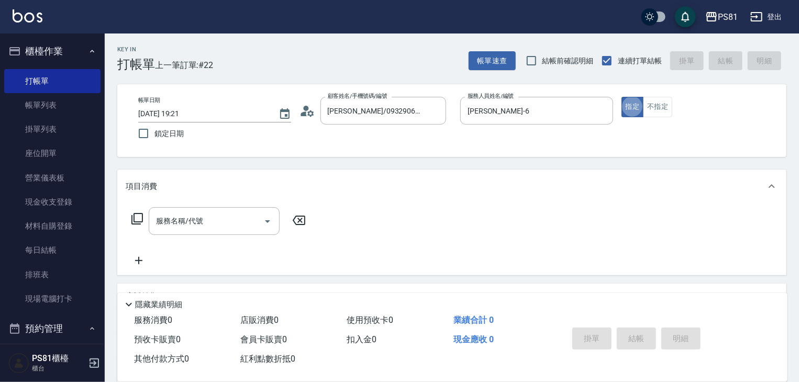
type input "綺綺-7"
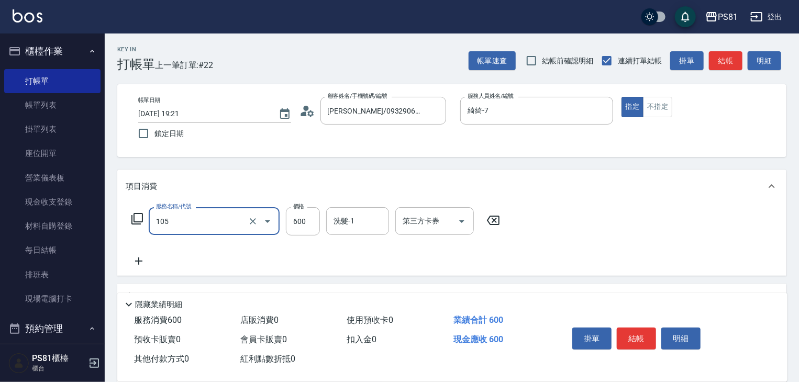
type input "A級洗剪600(105)"
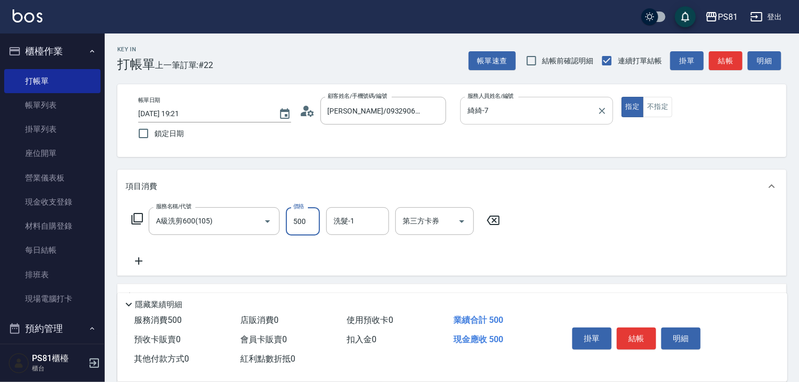
type input "500"
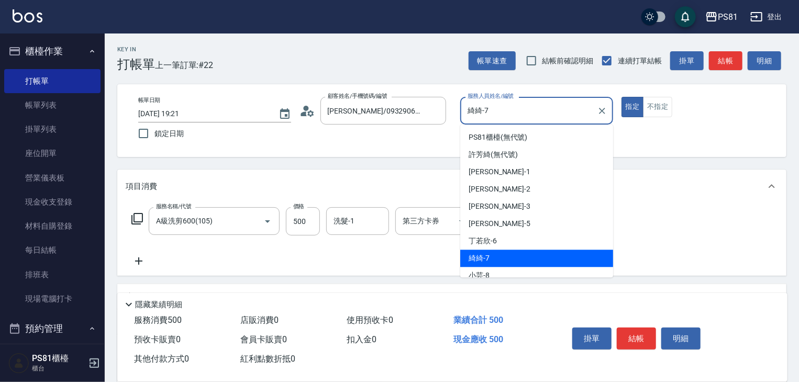
click at [505, 108] on input "綺綺-7" at bounding box center [529, 111] width 128 height 18
type input "[PERSON_NAME]-6"
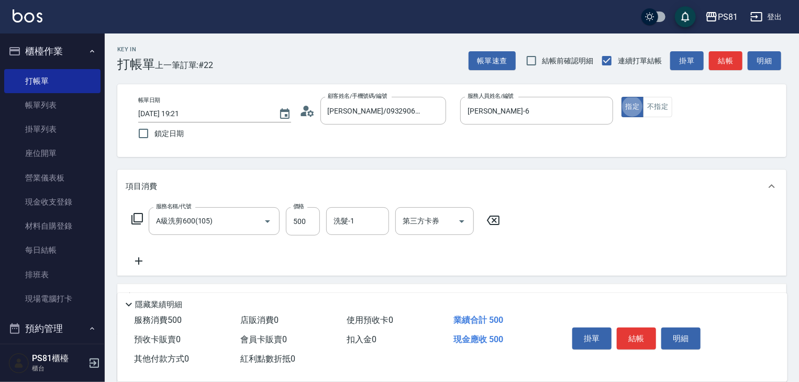
click at [146, 260] on icon at bounding box center [139, 261] width 26 height 13
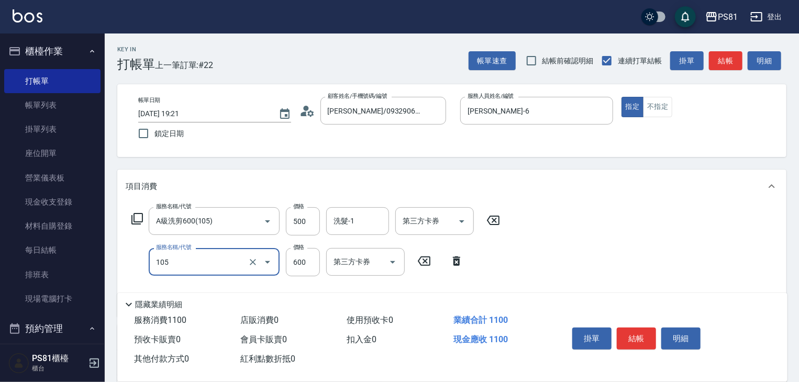
type input "A級洗剪600(105)"
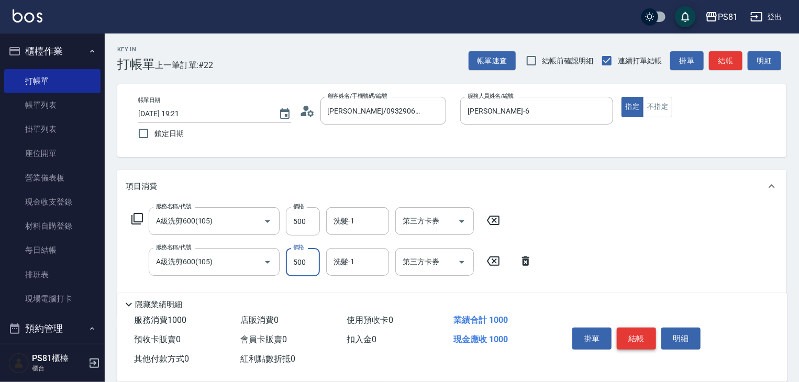
type input "500"
click at [642, 337] on button "結帳" at bounding box center [636, 339] width 39 height 22
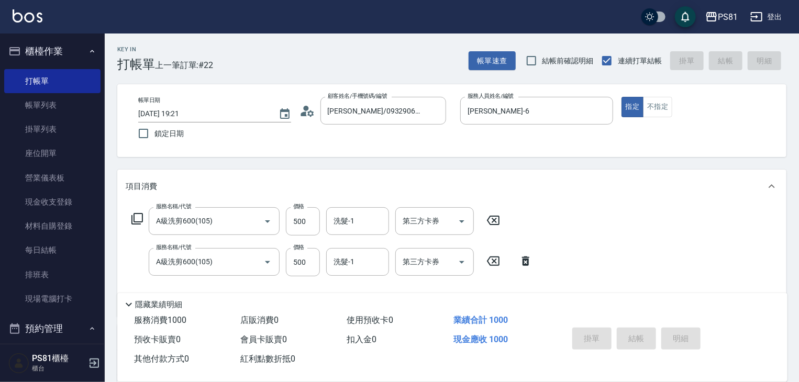
type input "[DATE] 19:22"
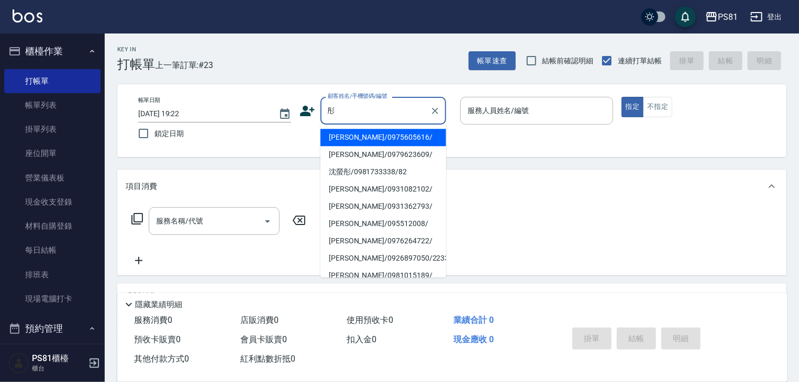
click at [402, 172] on li "沈螢彤/0981733338/82" at bounding box center [384, 171] width 126 height 17
type input "沈螢彤/0981733338/82"
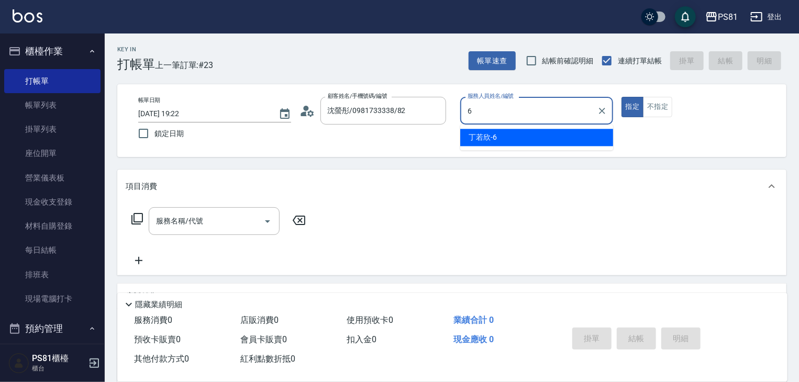
type input "[PERSON_NAME]-6"
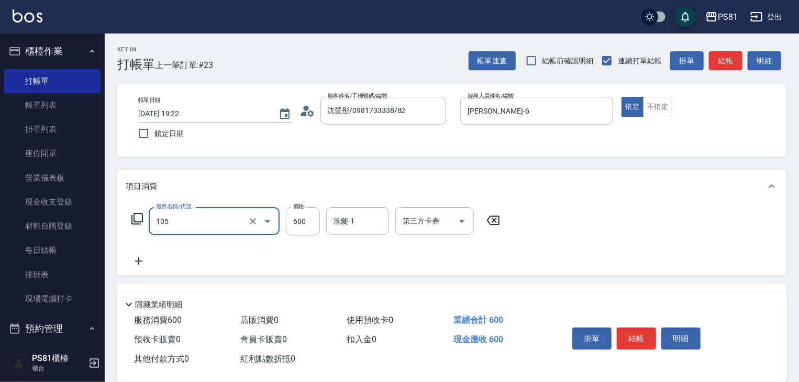
type input "A級洗剪600(105)"
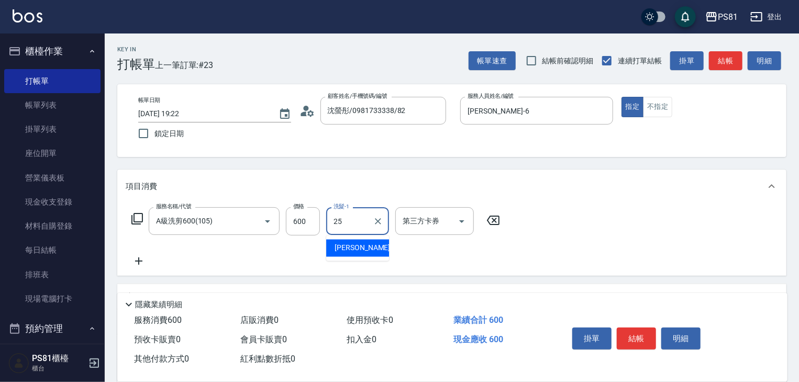
type input "[PERSON_NAME]-25"
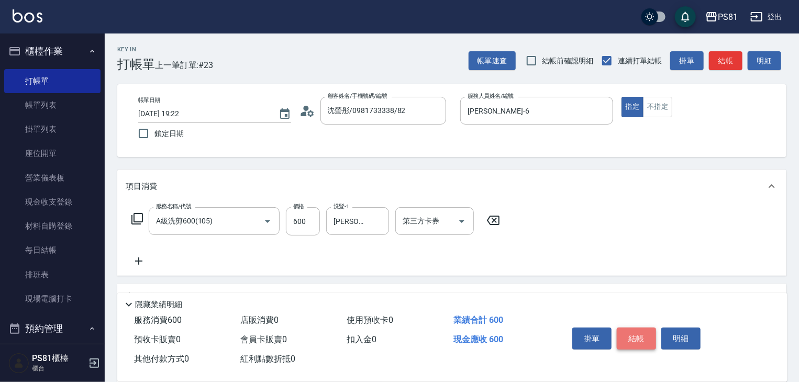
click at [645, 333] on button "結帳" at bounding box center [636, 339] width 39 height 22
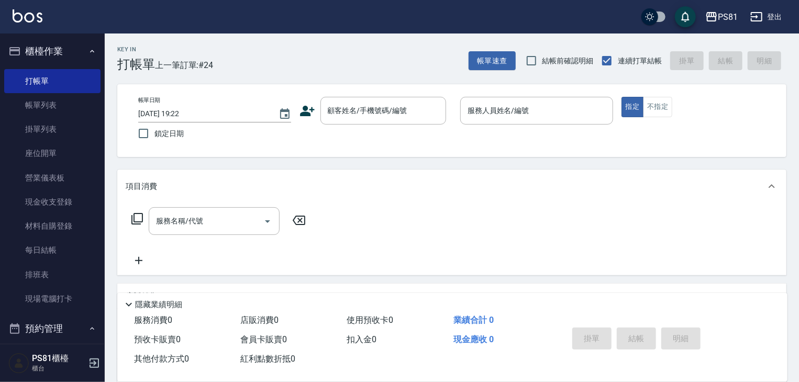
click at [305, 115] on icon at bounding box center [308, 111] width 16 height 16
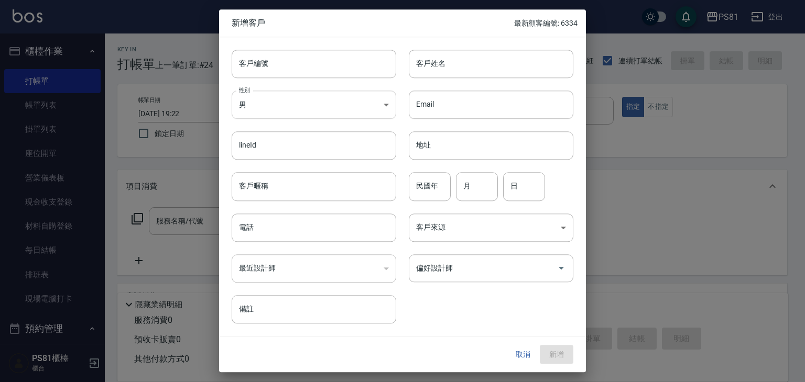
click at [279, 102] on body "PS81 登出 櫃檯作業 打帳單 帳單列表 掛單列表 座位開單 營業儀表板 現金收支登錄 材料自購登錄 每日結帳 排班表 現場電腦打卡 預約管理 預約管理 單…" at bounding box center [402, 254] width 805 height 509
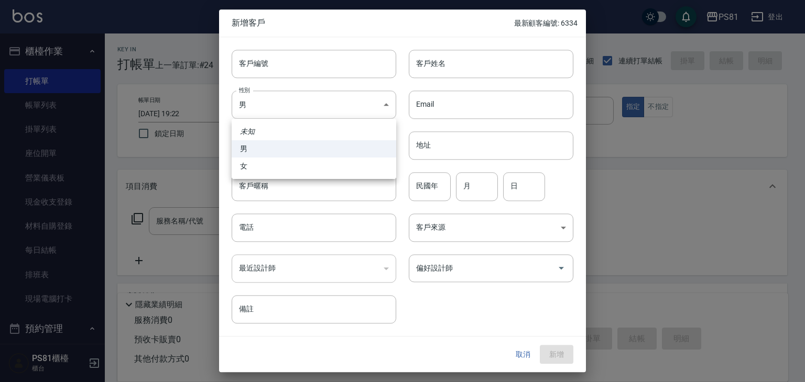
click at [261, 166] on li "女" at bounding box center [314, 166] width 164 height 17
type input "[DEMOGRAPHIC_DATA]"
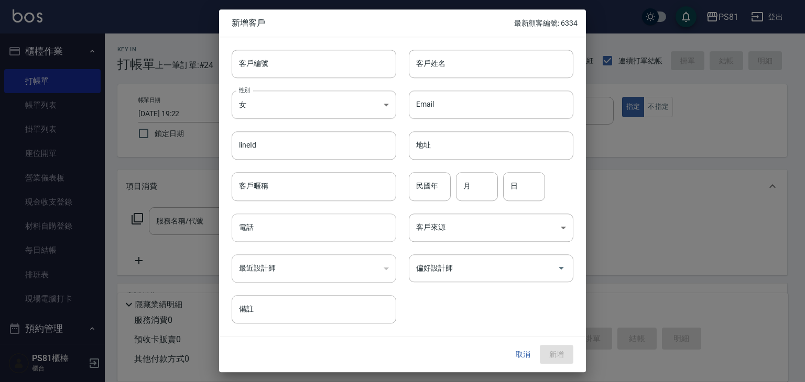
click at [259, 223] on input "電話" at bounding box center [314, 228] width 164 height 28
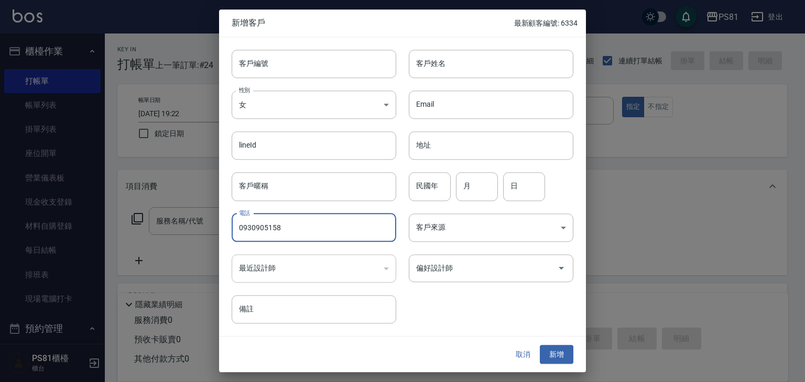
click at [268, 225] on input "0930905158" at bounding box center [314, 228] width 164 height 28
type input "0930905158"
click at [421, 54] on input "客戶姓名" at bounding box center [491, 64] width 164 height 28
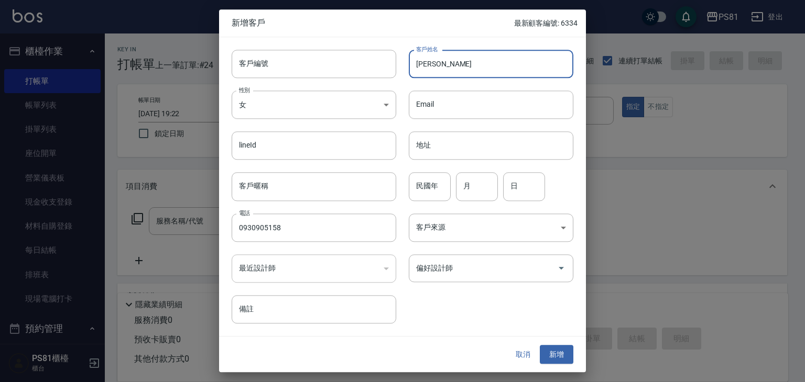
click at [457, 61] on input "[PERSON_NAME]" at bounding box center [491, 64] width 164 height 28
type input "[PERSON_NAME]"
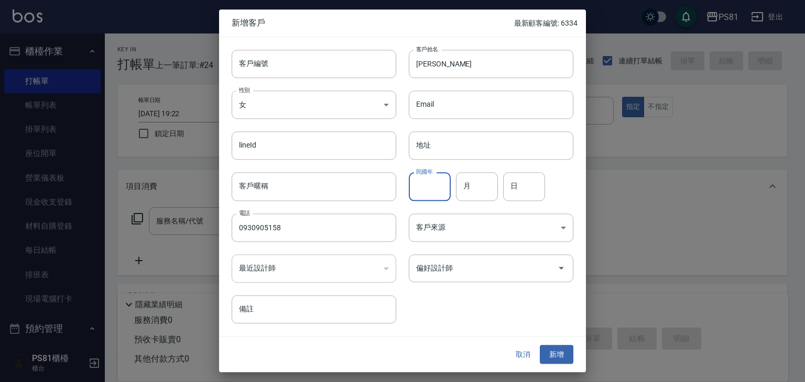
click at [431, 188] on input "民國年" at bounding box center [430, 187] width 42 height 28
type input "86"
type input "11"
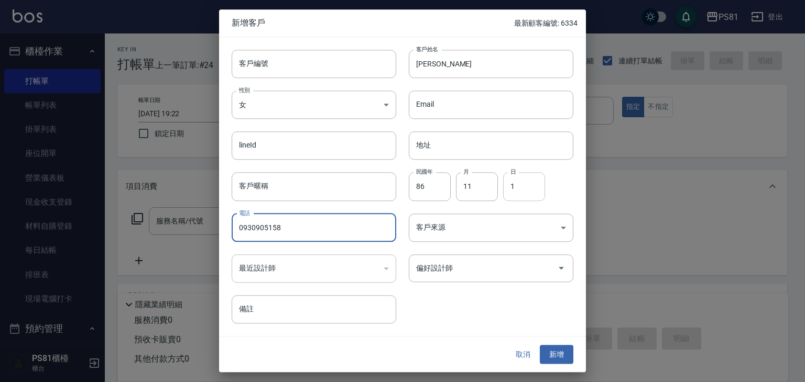
click at [523, 189] on input "1" at bounding box center [524, 187] width 42 height 28
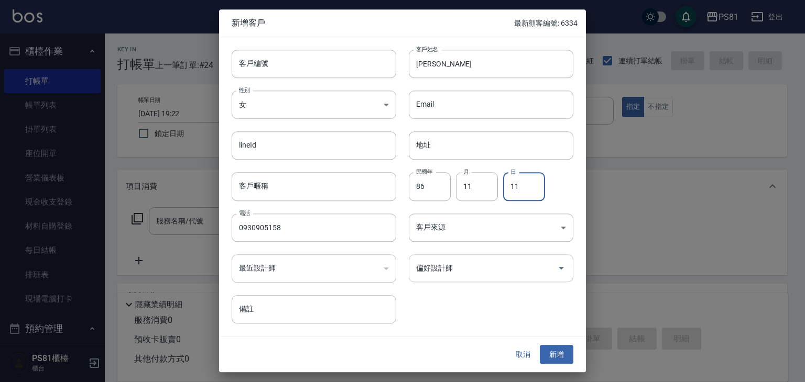
drag, startPoint x: 478, startPoint y: 281, endPoint x: 502, endPoint y: 265, distance: 29.5
click at [477, 281] on div "偏好設計師" at bounding box center [491, 269] width 164 height 28
type input "11"
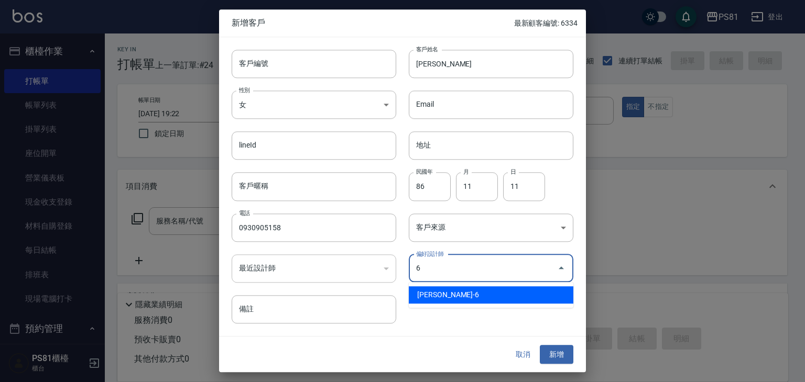
type input "[PERSON_NAME]"
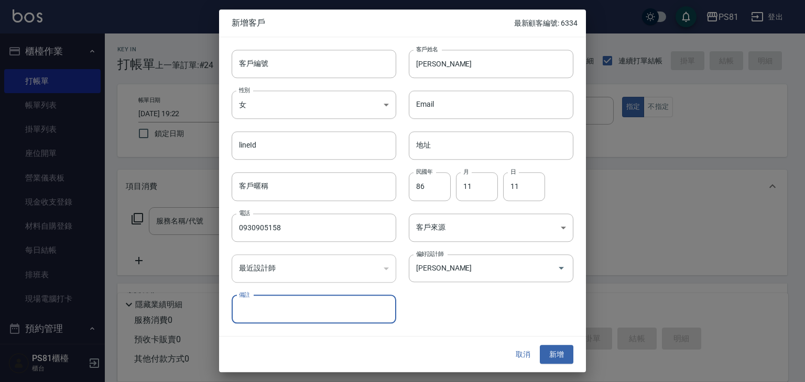
drag, startPoint x: 561, startPoint y: 355, endPoint x: 560, endPoint y: 341, distance: 13.7
click at [561, 354] on button "新增" at bounding box center [556, 354] width 34 height 19
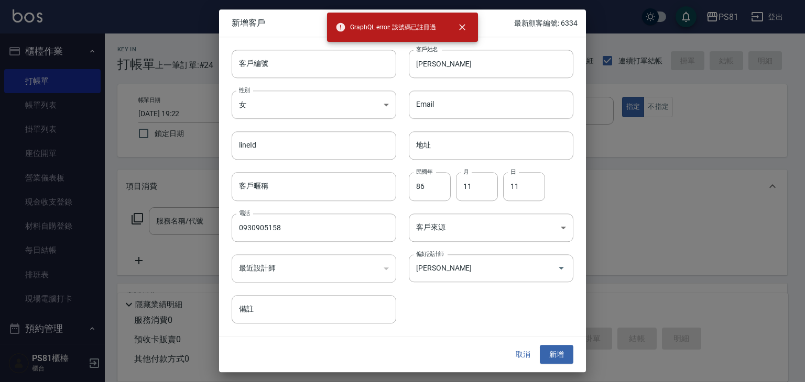
drag, startPoint x: 526, startPoint y: 356, endPoint x: 443, endPoint y: 197, distance: 178.5
click at [524, 354] on button "取消" at bounding box center [523, 354] width 34 height 19
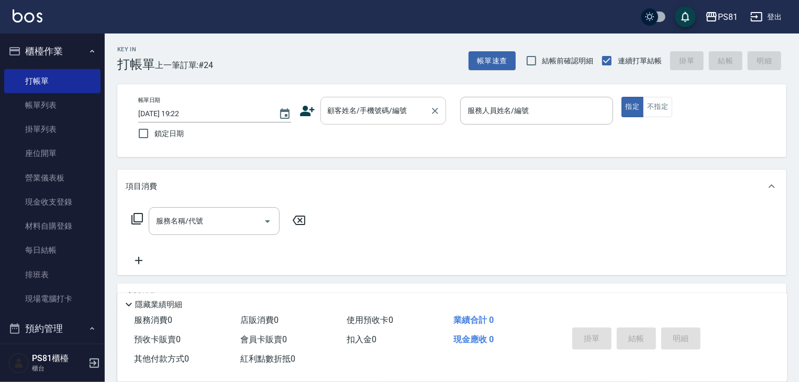
drag, startPoint x: 369, startPoint y: 93, endPoint x: 368, endPoint y: 99, distance: 6.3
click at [369, 93] on div "帳單日期 [DATE] 19:22 鎖定日期 顧客姓名/手機號碼/編號 顧客姓名/手機號碼/編號 服務人員姓名/編號 服務人員姓名/編號 指定 不指定" at bounding box center [451, 120] width 669 height 73
click at [367, 101] on div "顧客姓名/手機號碼/編號" at bounding box center [384, 111] width 126 height 28
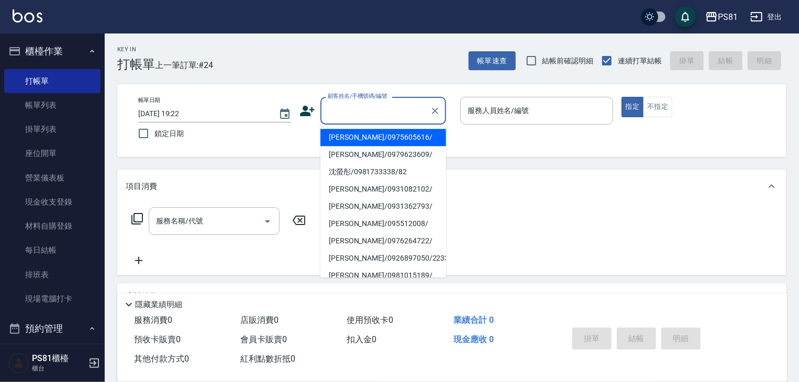
paste input "[PERSON_NAME]"
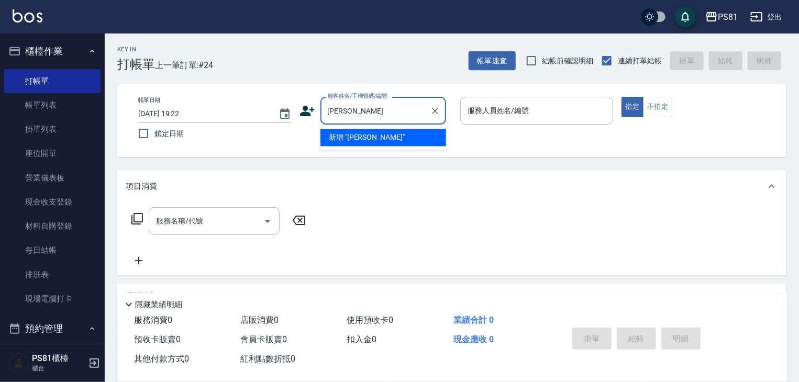
click at [365, 114] on input "[PERSON_NAME]" at bounding box center [375, 111] width 101 height 18
type input "[PERSON_NAME]"
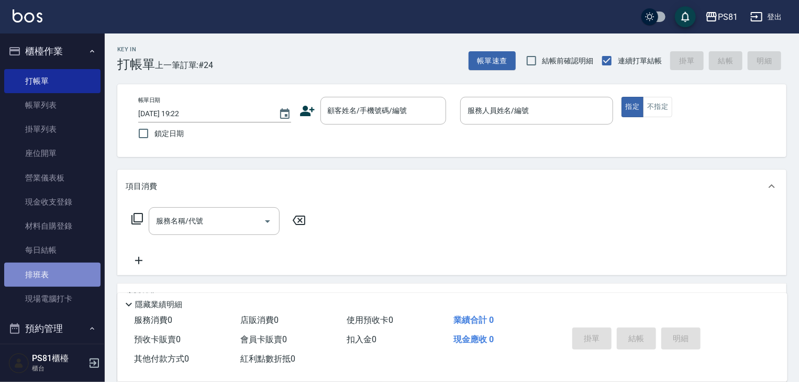
click at [64, 279] on link "排班表" at bounding box center [52, 275] width 96 height 24
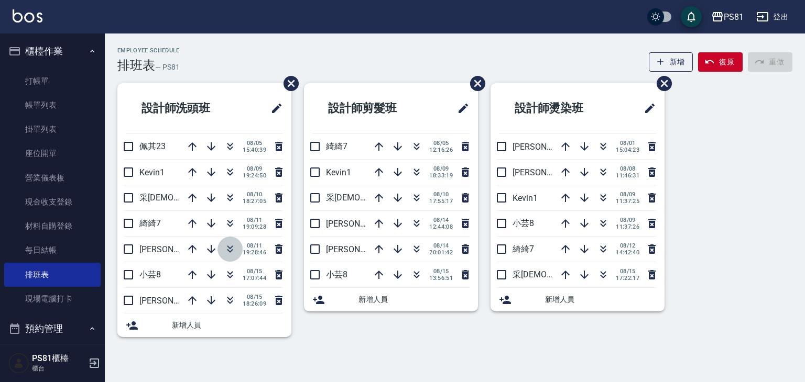
click at [233, 244] on icon "button" at bounding box center [230, 249] width 13 height 13
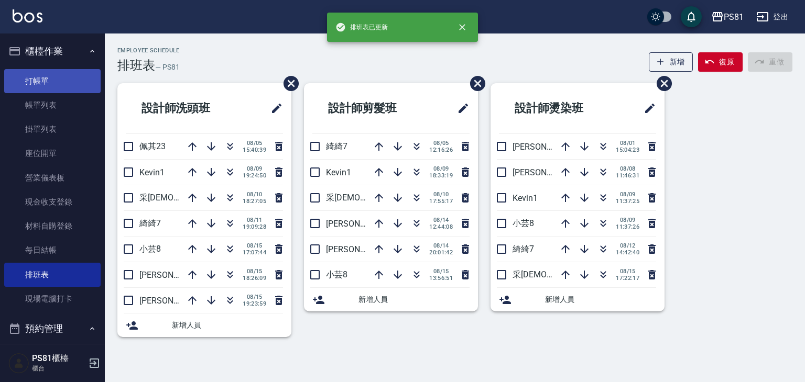
click at [84, 83] on link "打帳單" at bounding box center [52, 81] width 96 height 24
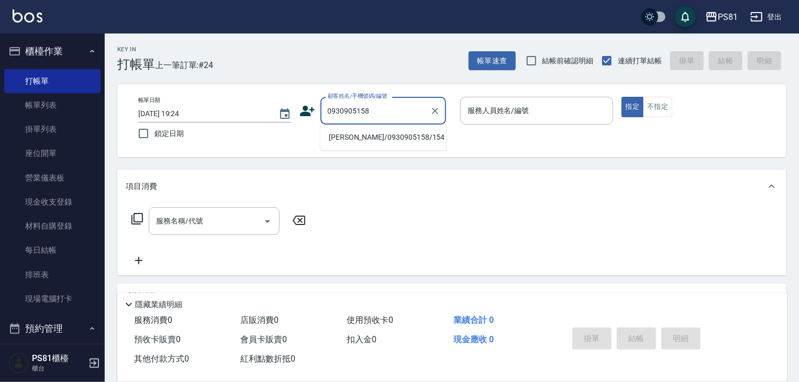
click at [377, 135] on li "[PERSON_NAME]/0930905158/154" at bounding box center [384, 137] width 126 height 17
type input "[PERSON_NAME]/0930905158/154"
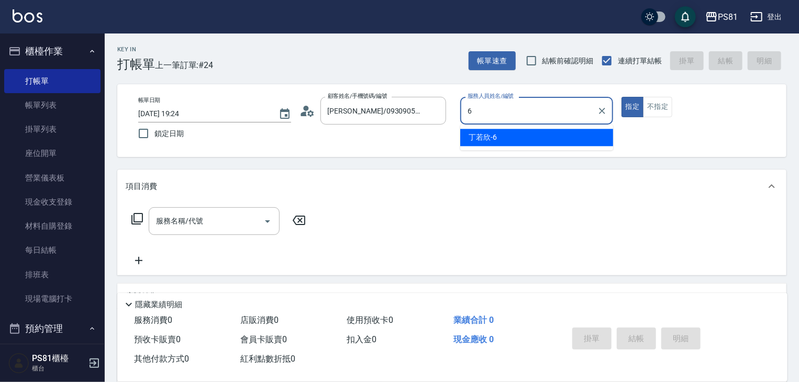
type input "[PERSON_NAME]-6"
type button "true"
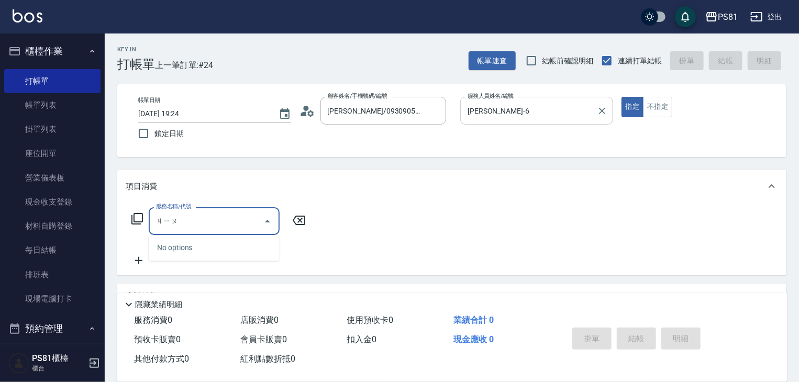
type input "糾"
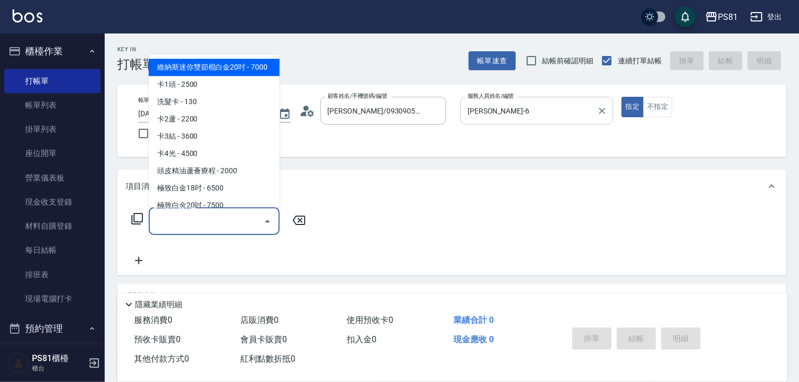
type input "ㄑ"
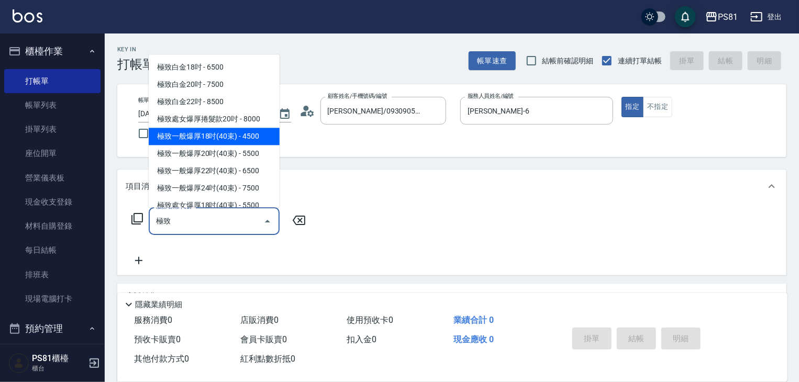
click at [216, 140] on span "極致一般爆厚18吋(40束) - 4500" at bounding box center [214, 136] width 131 height 17
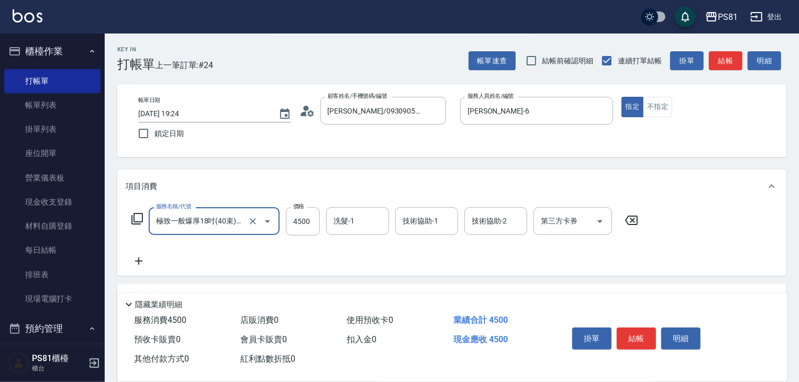
type input "極致一般爆厚18吋(40束)(G70)"
click at [140, 261] on icon at bounding box center [138, 261] width 7 height 7
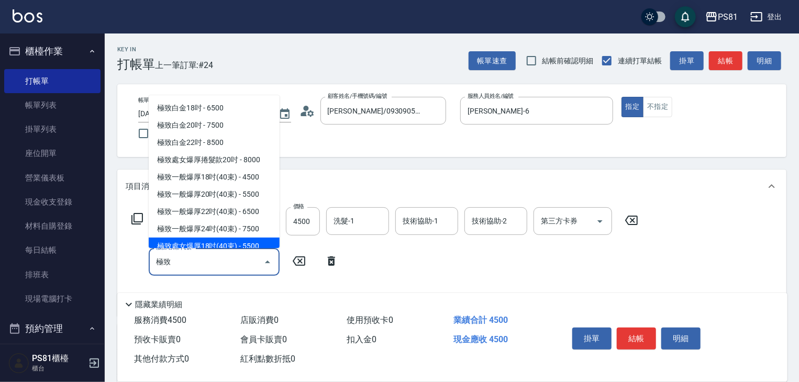
type input "極致"
click at [300, 283] on div "服務名稱/代號 極致一般爆厚18吋(40束)(G70) 服務名稱/代號 價格 4500 價格 洗髮-1 洗髮-1 技術協助-1 技術協助-1 技術協助-2 技…" at bounding box center [385, 257] width 519 height 101
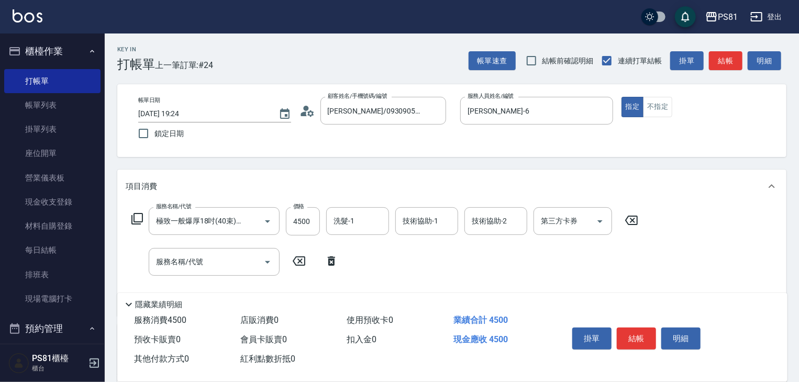
click at [328, 253] on div "服務名稱/代號 服務名稱/代號" at bounding box center [235, 262] width 219 height 28
click at [332, 265] on icon at bounding box center [331, 261] width 7 height 9
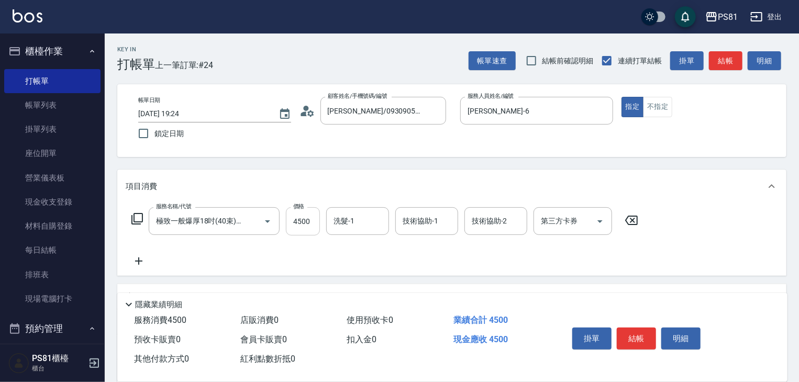
click at [303, 216] on input "4500" at bounding box center [303, 221] width 34 height 28
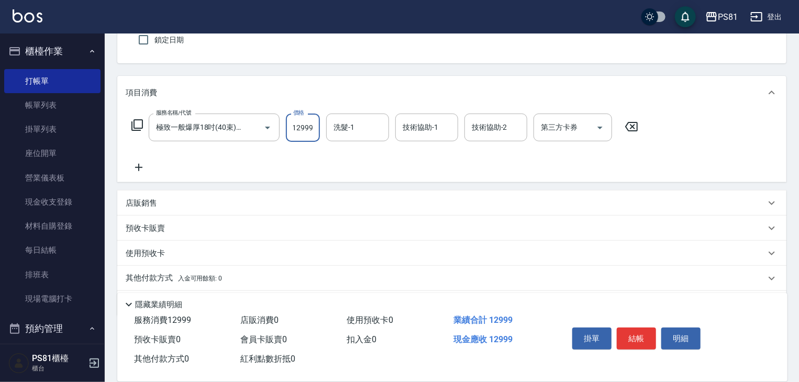
scroll to position [128, 0]
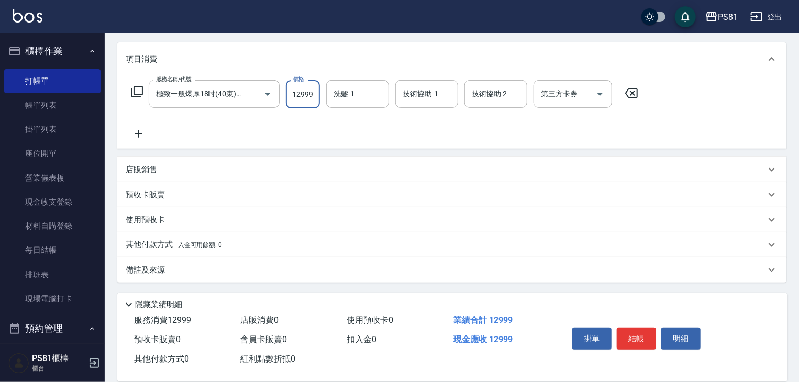
type input "12999"
drag, startPoint x: 141, startPoint y: 239, endPoint x: 154, endPoint y: 253, distance: 18.5
click at [141, 240] on p "其他付款方式 入金可用餘額: 0" at bounding box center [174, 245] width 96 height 12
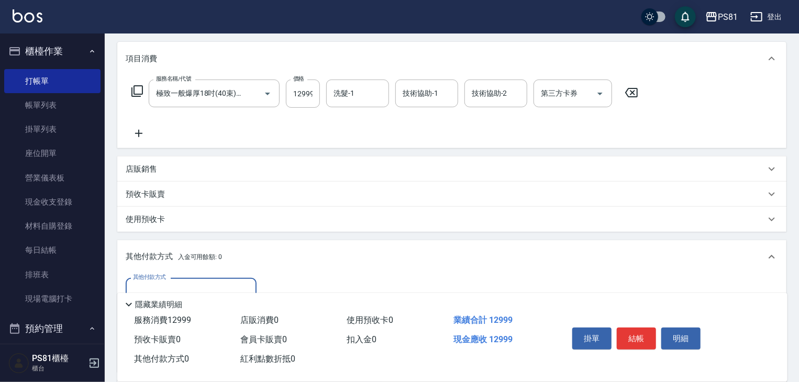
click at [161, 281] on div "其他付款方式" at bounding box center [191, 292] width 131 height 28
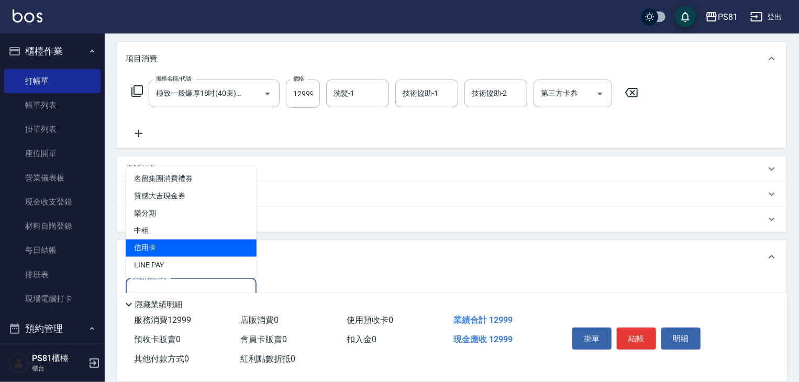
drag, startPoint x: 161, startPoint y: 258, endPoint x: 168, endPoint y: 249, distance: 10.5
click at [168, 249] on ul "名留集團消費禮券 質感大吉現金券 樂分期 中租 信用卡 LINE PAY" at bounding box center [191, 223] width 131 height 112
click at [168, 249] on span "信用卡" at bounding box center [191, 248] width 131 height 17
type input "信用卡"
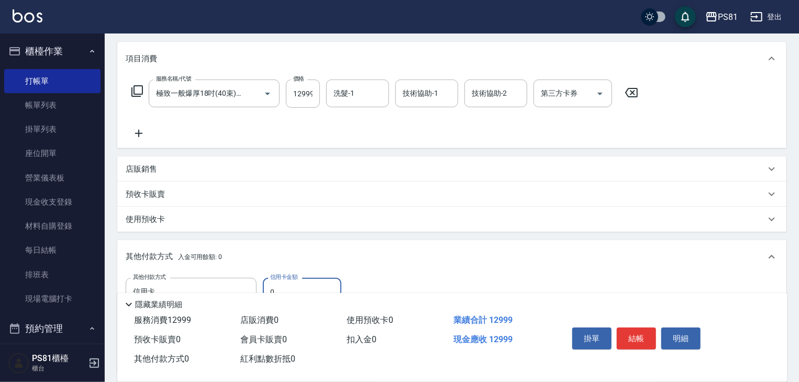
click at [301, 281] on input "0" at bounding box center [302, 292] width 79 height 28
drag, startPoint x: 301, startPoint y: 281, endPoint x: 299, endPoint y: 287, distance: 6.0
click at [299, 287] on input "0" at bounding box center [302, 292] width 79 height 28
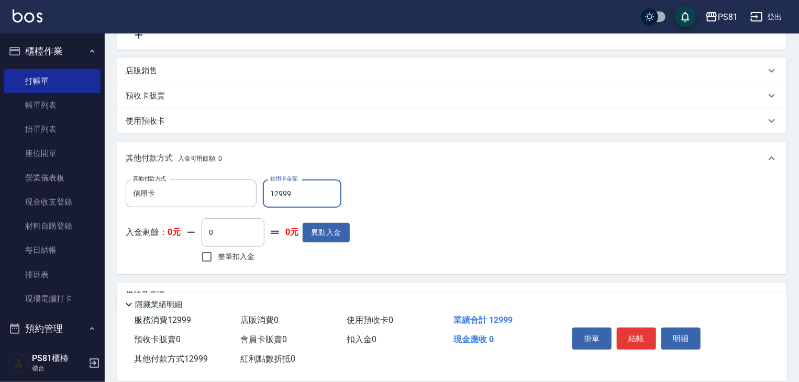
scroll to position [247, 0]
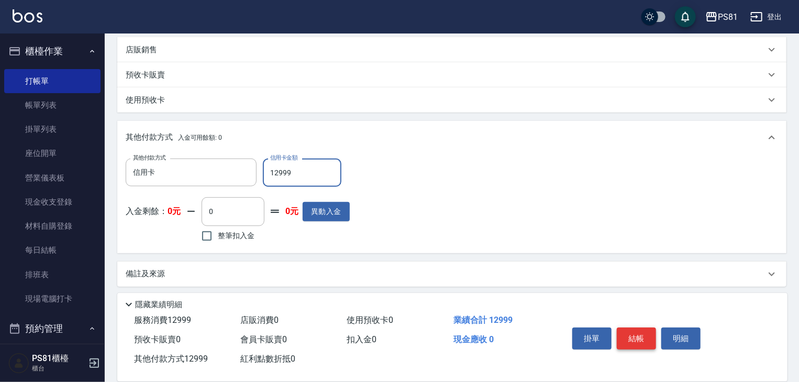
type input "12999"
click at [624, 333] on button "結帳" at bounding box center [636, 339] width 39 height 22
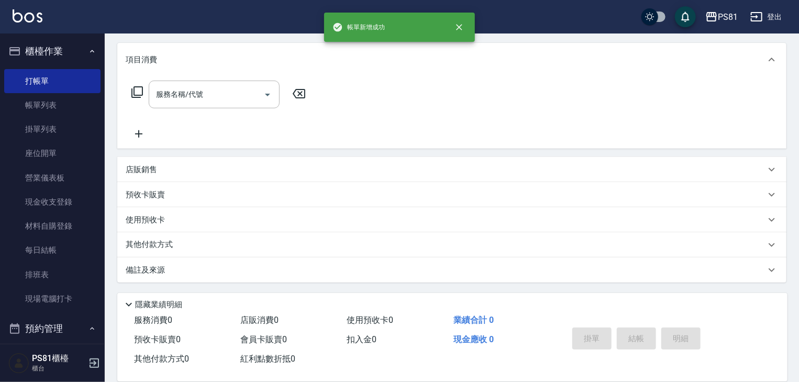
scroll to position [0, 0]
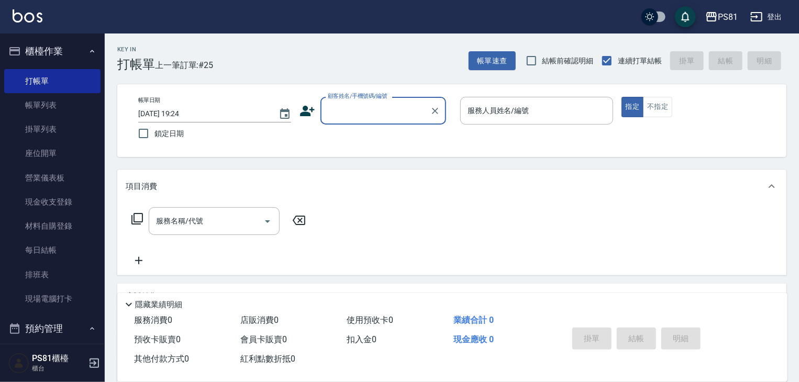
click at [308, 112] on icon at bounding box center [308, 111] width 16 height 16
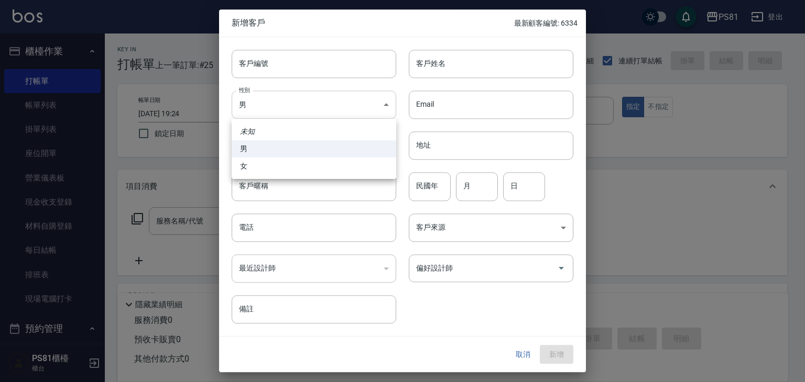
click at [298, 109] on body "PS81 登出 櫃檯作業 打帳單 帳單列表 掛單列表 座位開單 營業儀表板 現金收支登錄 材料自購登錄 每日結帳 排班表 現場電腦打卡 預約管理 預約管理 單…" at bounding box center [402, 254] width 805 height 509
click at [269, 161] on li "女" at bounding box center [314, 166] width 164 height 17
type input "[DEMOGRAPHIC_DATA]"
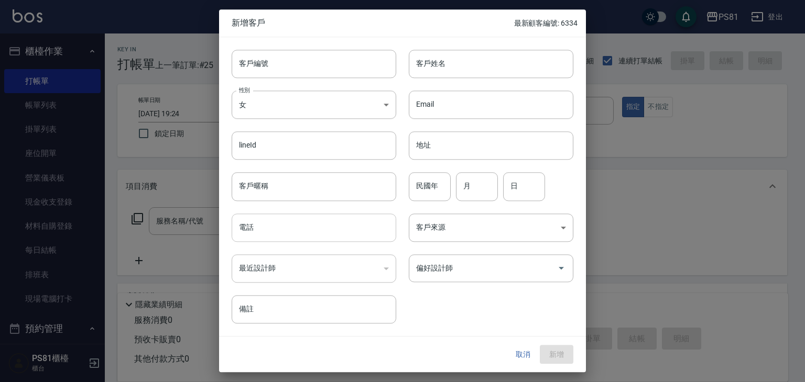
drag, startPoint x: 264, startPoint y: 208, endPoint x: 266, endPoint y: 228, distance: 20.0
click at [265, 218] on div "電話 電話" at bounding box center [307, 221] width 177 height 41
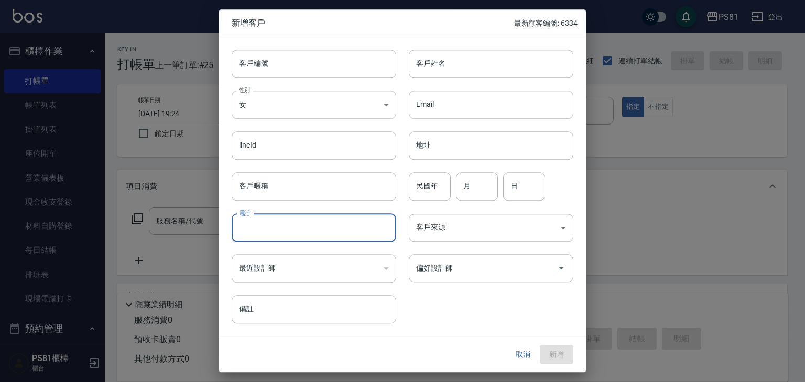
click at [266, 228] on input "電話" at bounding box center [314, 228] width 164 height 28
type input "0911152392"
click at [435, 183] on input "民國年" at bounding box center [430, 187] width 42 height 28
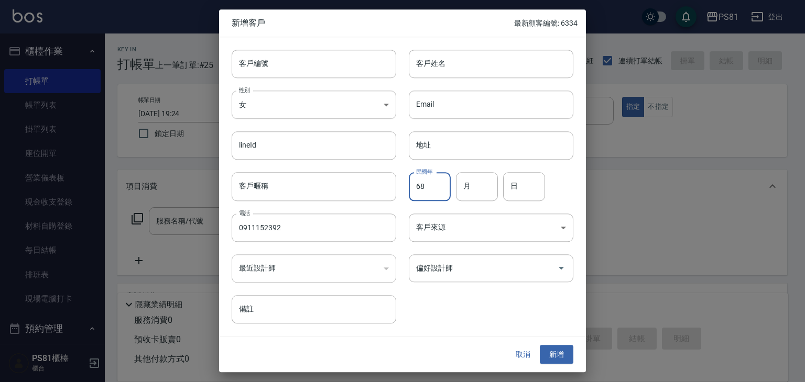
type input "68"
type input "9"
type input "08"
type input "25"
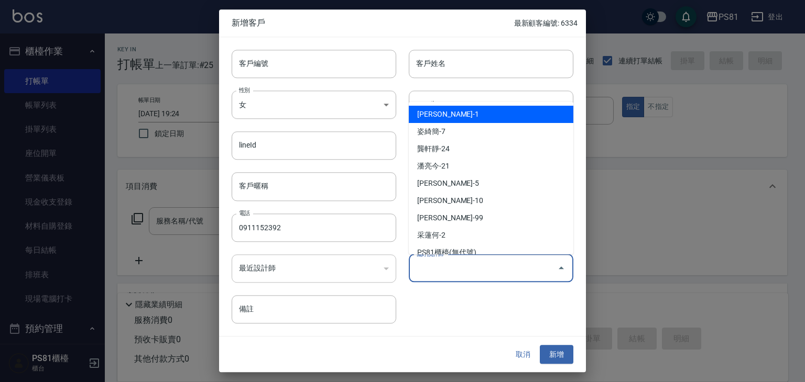
click at [450, 268] on input "偏好設計師" at bounding box center [482, 268] width 139 height 18
type input "[PERSON_NAME]"
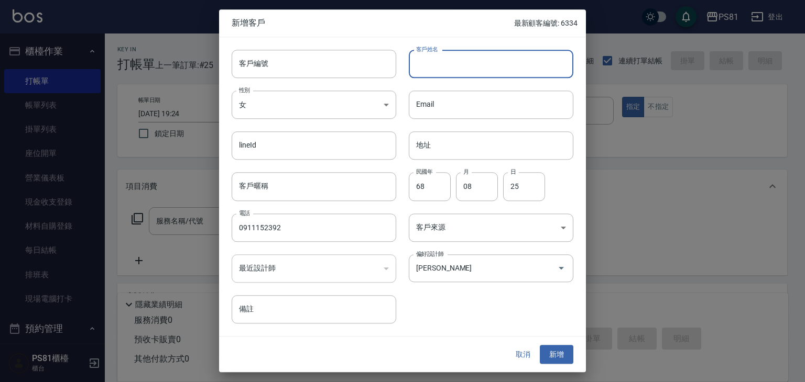
drag, startPoint x: 461, startPoint y: 73, endPoint x: 455, endPoint y: 69, distance: 8.3
click at [461, 73] on input "客戶姓名" at bounding box center [491, 64] width 164 height 28
click at [457, 70] on input "[PERSON_NAME]" at bounding box center [491, 64] width 164 height 28
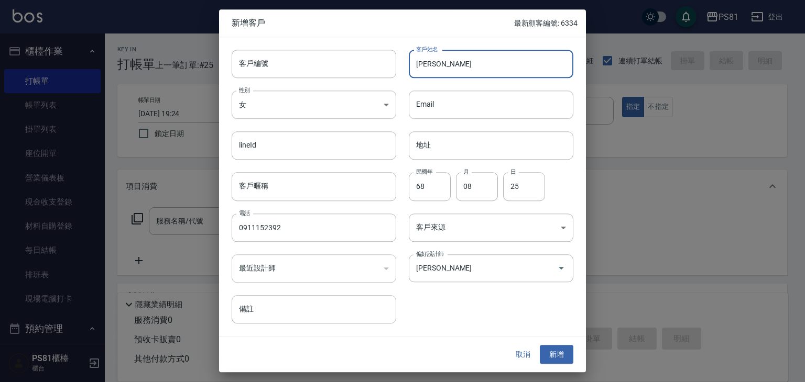
click at [457, 70] on input "[PERSON_NAME]" at bounding box center [491, 64] width 164 height 28
type input "[PERSON_NAME]"
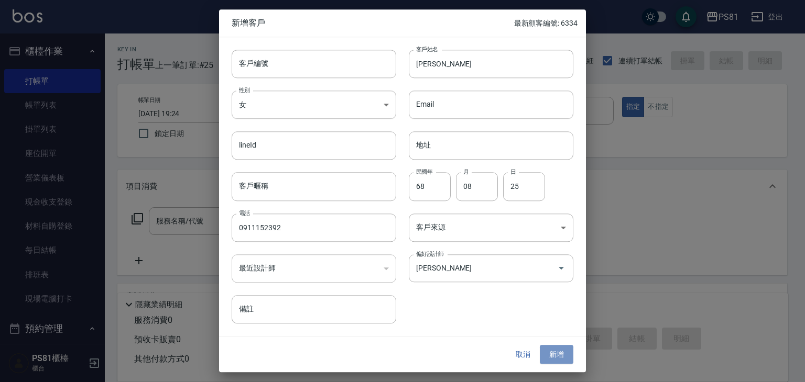
drag, startPoint x: 556, startPoint y: 348, endPoint x: 547, endPoint y: 340, distance: 12.3
click at [555, 349] on button "新增" at bounding box center [556, 354] width 34 height 19
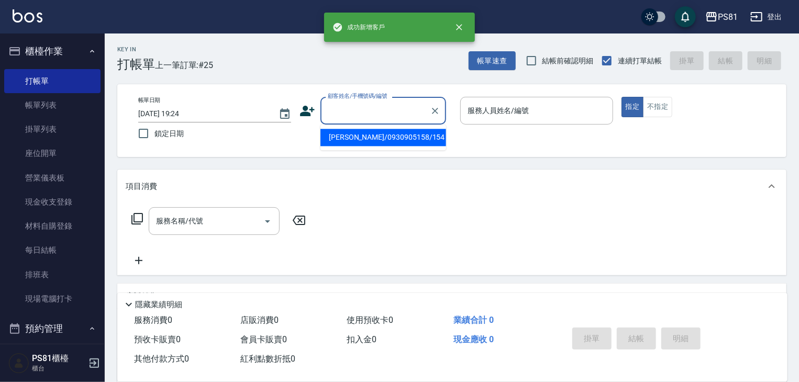
click at [342, 113] on input "顧客姓名/手機號碼/編號" at bounding box center [375, 111] width 101 height 18
paste input "[PERSON_NAME]"
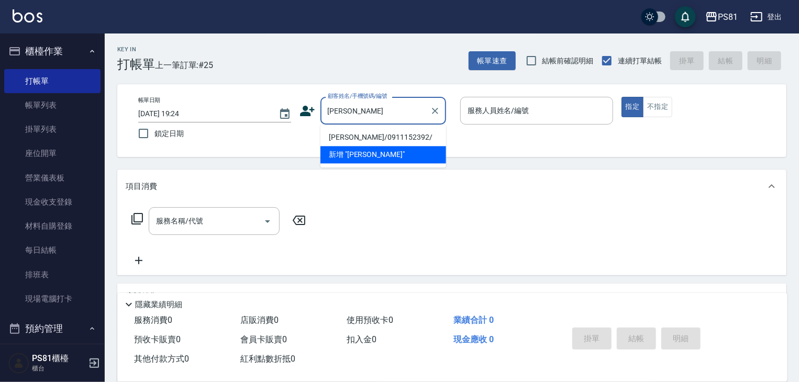
click at [362, 135] on li "[PERSON_NAME]/0911152392/" at bounding box center [384, 137] width 126 height 17
type input "[PERSON_NAME]/0911152392/"
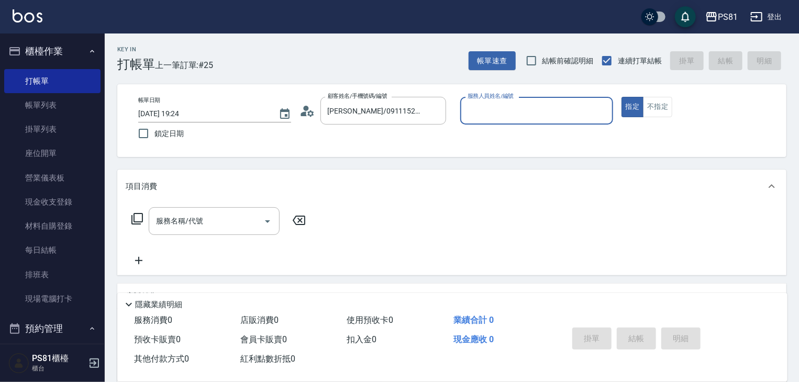
type input "[PERSON_NAME]-6"
click at [622, 97] on button "指定" at bounding box center [633, 107] width 23 height 20
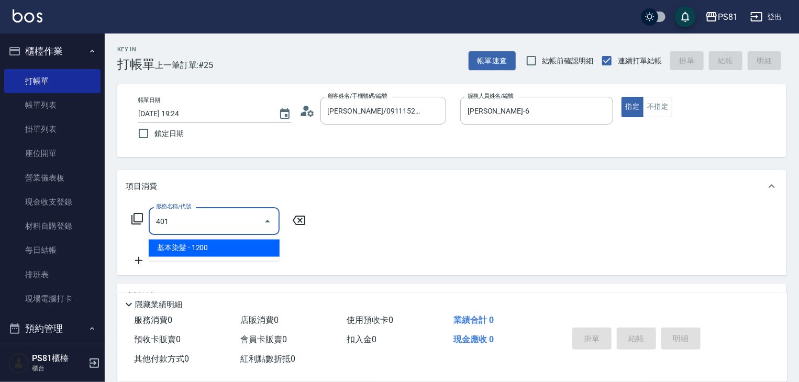
type input "基本染髮(401)"
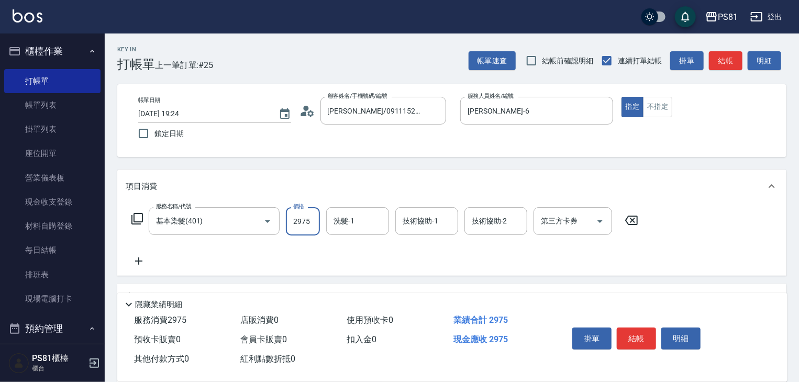
type input "2975"
type input "[PERSON_NAME]-25"
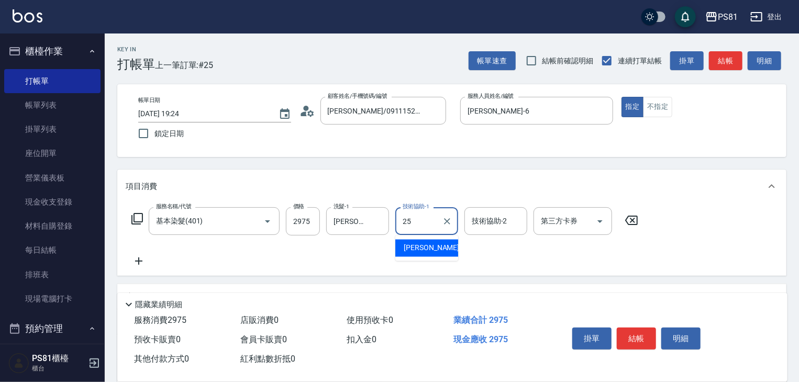
type input "[PERSON_NAME]-25"
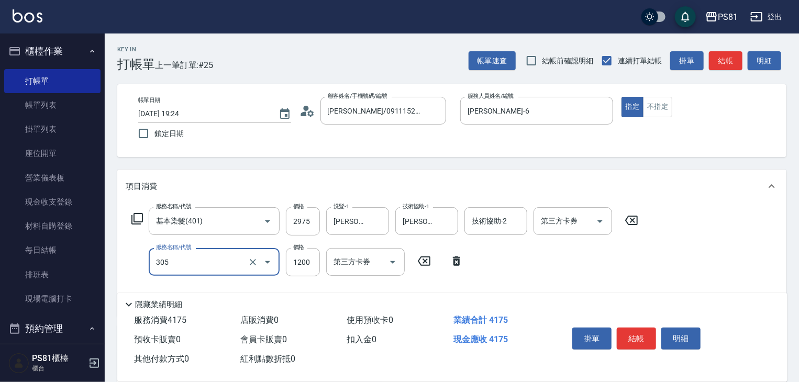
type input "基本離子燙(305)"
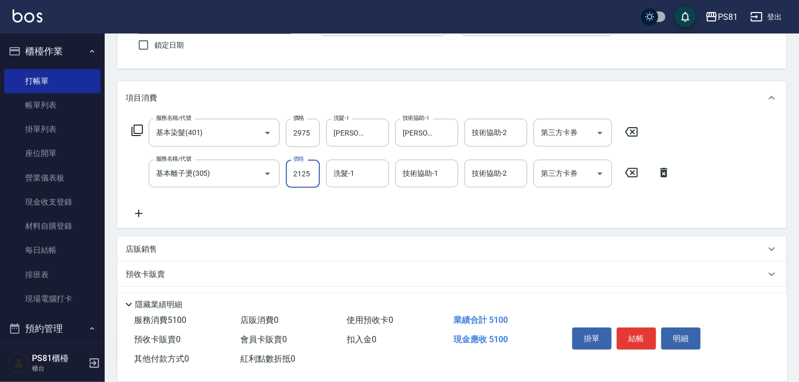
scroll to position [124, 0]
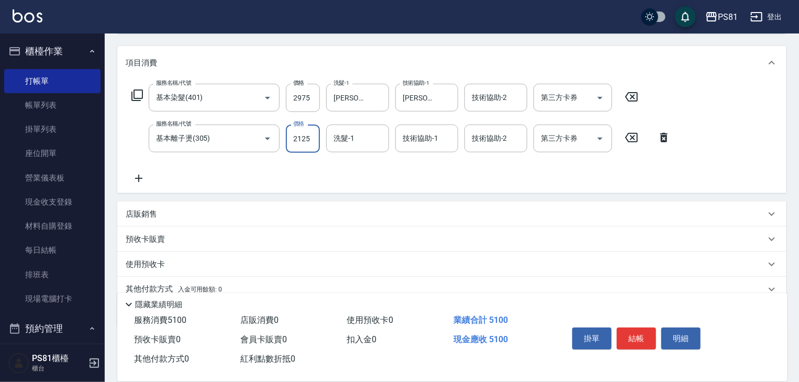
type input "2125"
click at [170, 221] on div "店販銷售" at bounding box center [451, 214] width 669 height 25
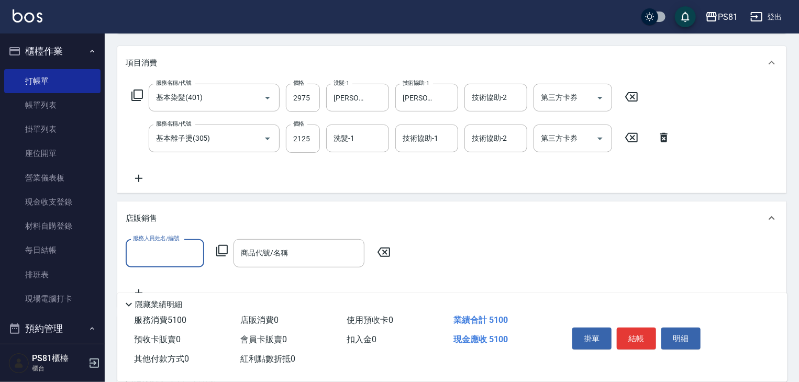
scroll to position [0, 0]
type input "[PERSON_NAME]-25"
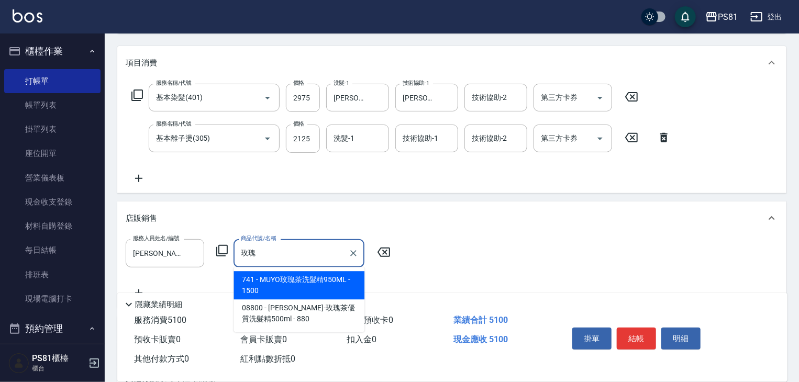
click at [262, 293] on span "741 - MUYO玫瑰茶洗髮精950ML - 1500" at bounding box center [299, 285] width 131 height 28
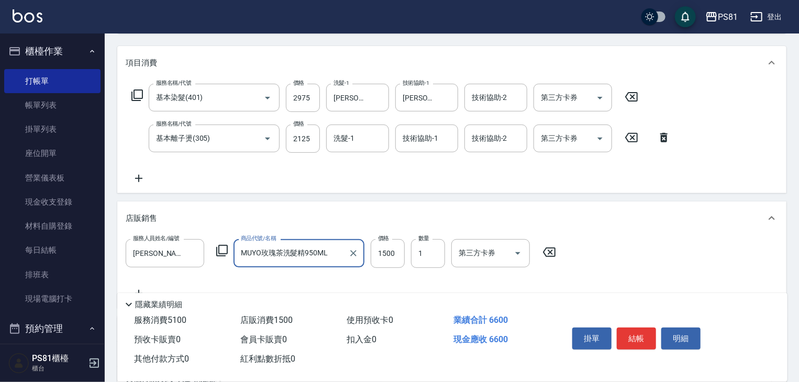
scroll to position [258, 0]
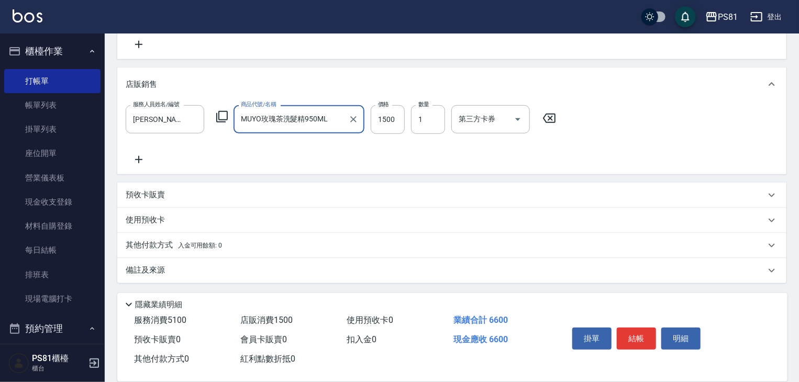
type input "MUYO玫瑰茶洗髮精950ML"
click at [229, 250] on div "其他付款方式 入金可用餘額: 0" at bounding box center [446, 246] width 640 height 12
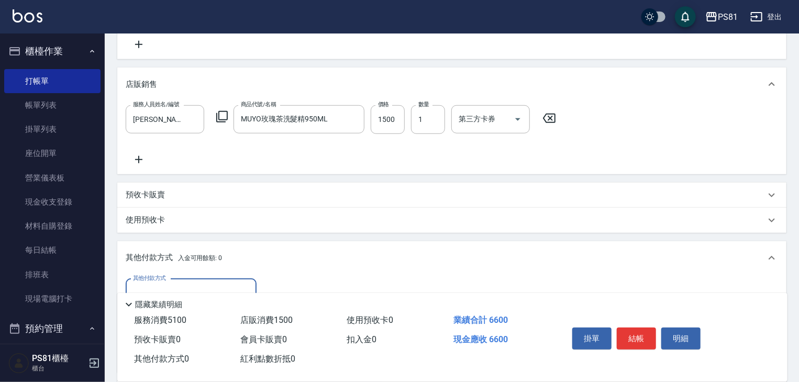
scroll to position [0, 0]
click at [190, 284] on input "其他付款方式" at bounding box center [191, 293] width 122 height 18
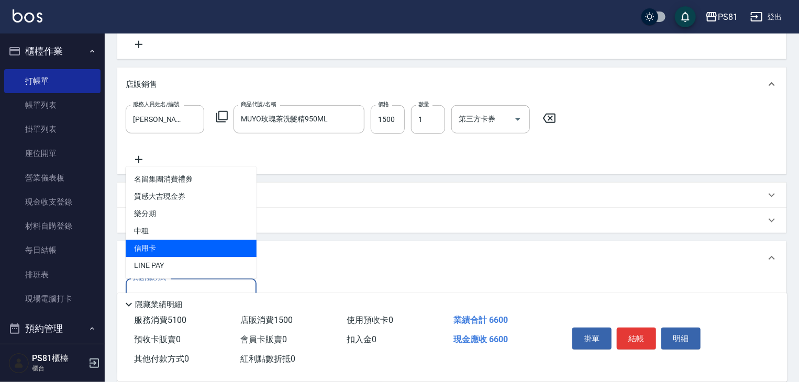
click at [182, 251] on span "信用卡" at bounding box center [191, 248] width 131 height 17
type input "信用卡"
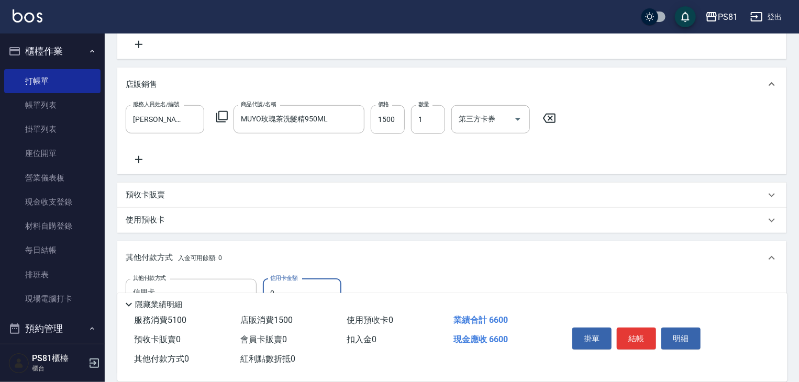
click at [282, 283] on input "0" at bounding box center [302, 293] width 79 height 28
type input "6600"
click at [635, 328] on button "結帳" at bounding box center [636, 339] width 39 height 22
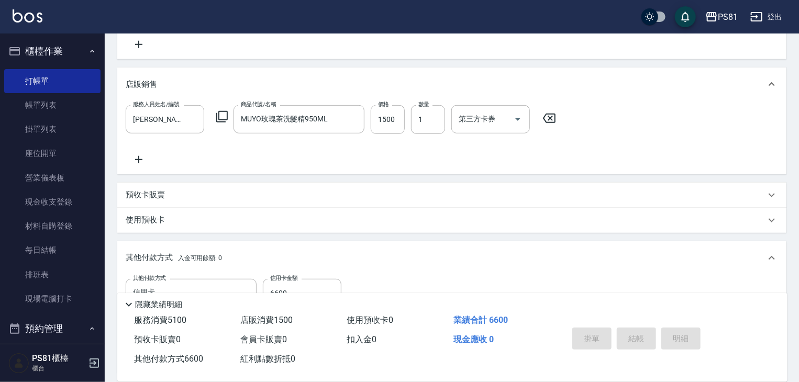
type input "[DATE] 19:25"
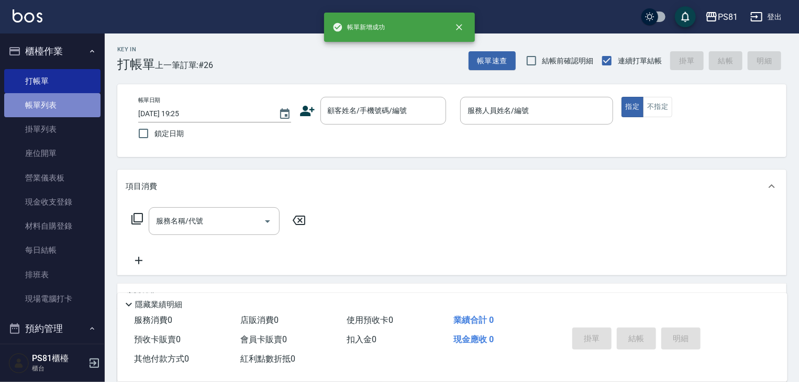
click at [87, 101] on link "帳單列表" at bounding box center [52, 105] width 96 height 24
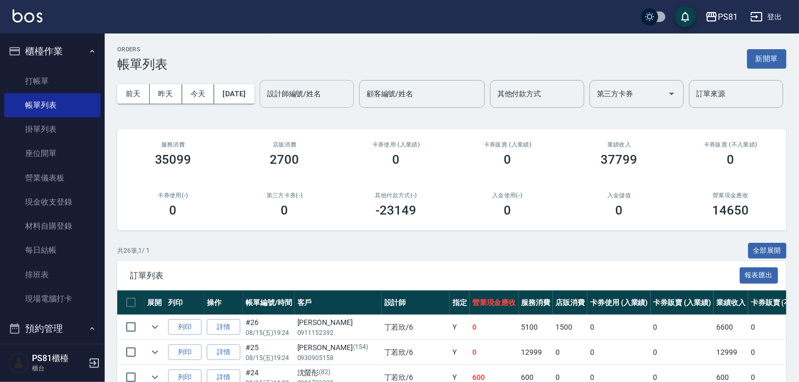
click at [260, 108] on div "設計師編號/姓名" at bounding box center [307, 94] width 94 height 28
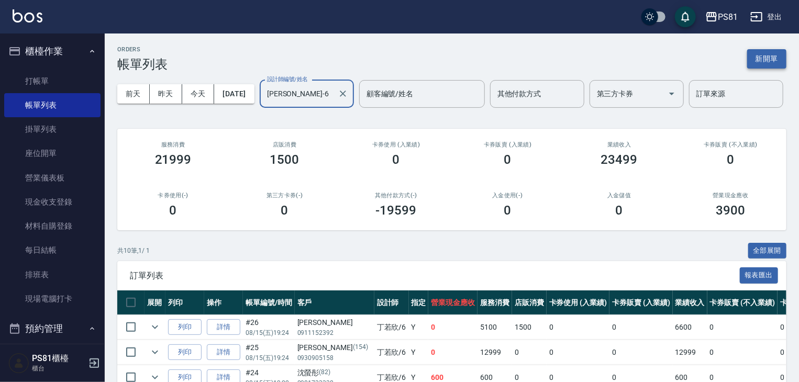
type input "[PERSON_NAME]-6"
click at [775, 59] on button "新開單" at bounding box center [766, 58] width 39 height 19
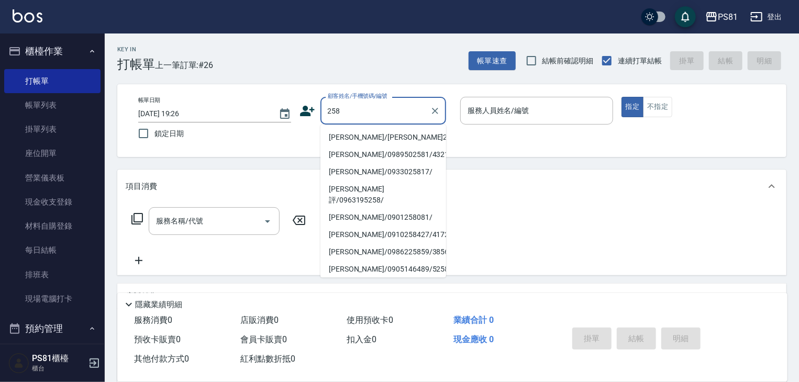
click at [362, 133] on li "[PERSON_NAME]/[PERSON_NAME]258/258" at bounding box center [384, 137] width 126 height 17
type input "[PERSON_NAME]/[PERSON_NAME]258/258"
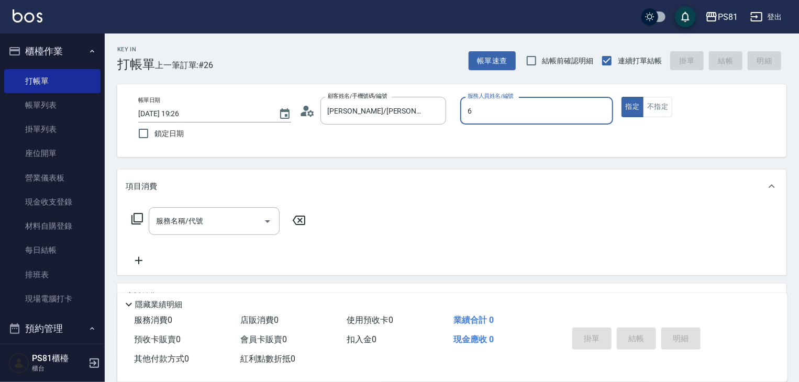
type input "[PERSON_NAME]-6"
type button "true"
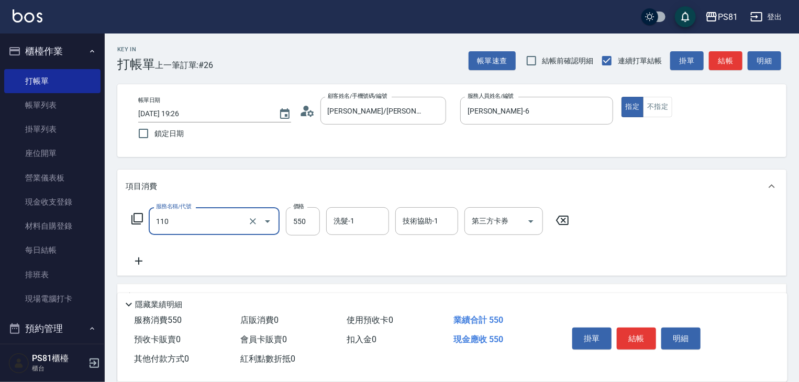
type input "去角質(抗油)(110)"
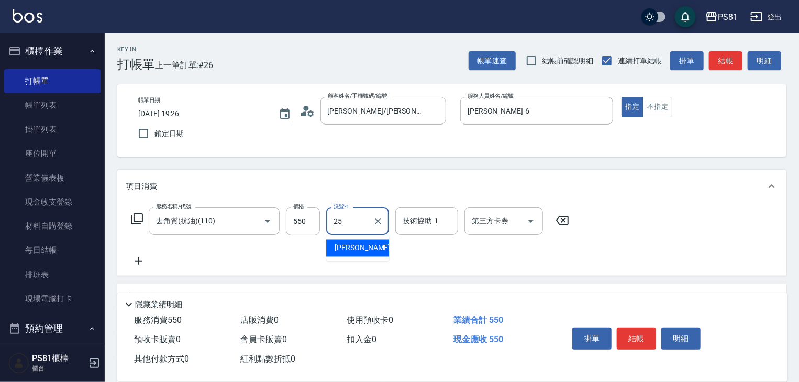
type input "[PERSON_NAME]-25"
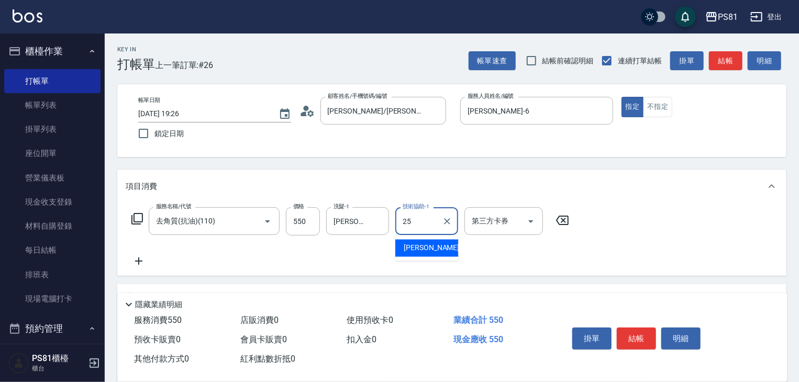
type input "[PERSON_NAME]-25"
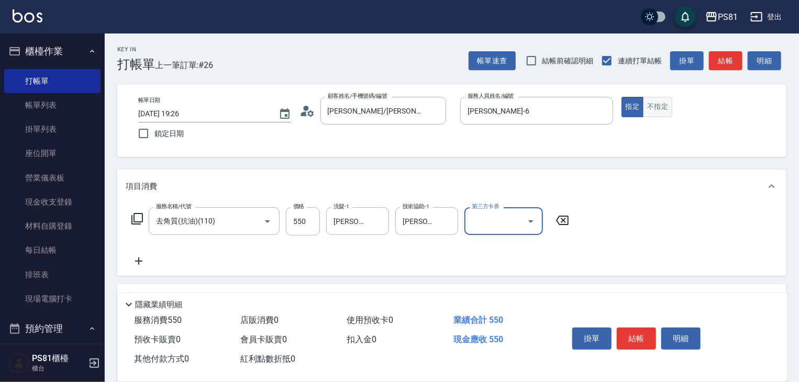
click at [656, 116] on button "不指定" at bounding box center [657, 107] width 29 height 20
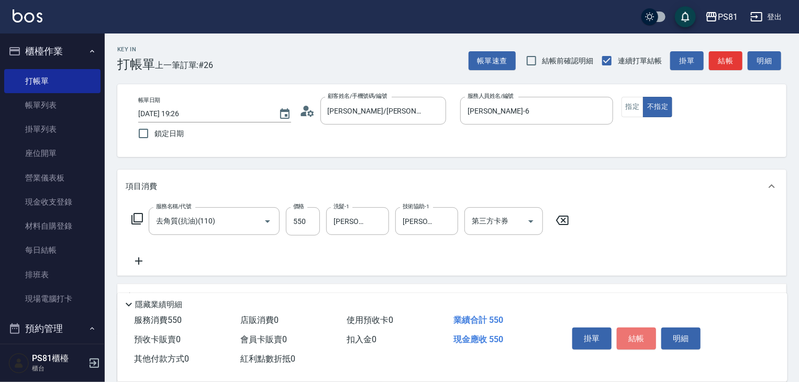
click at [639, 336] on button "結帳" at bounding box center [636, 339] width 39 height 22
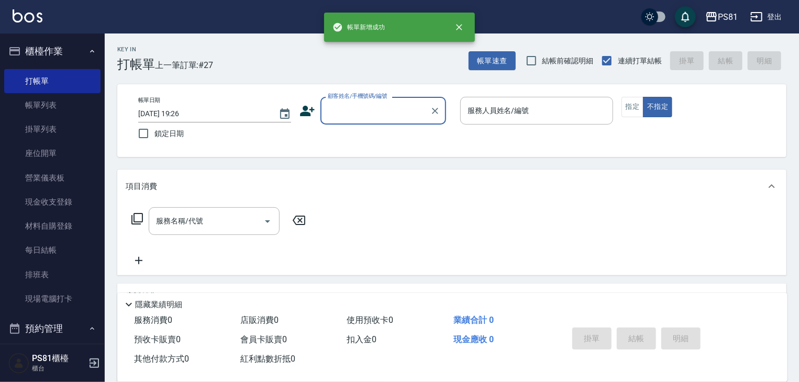
type input "ㄨ"
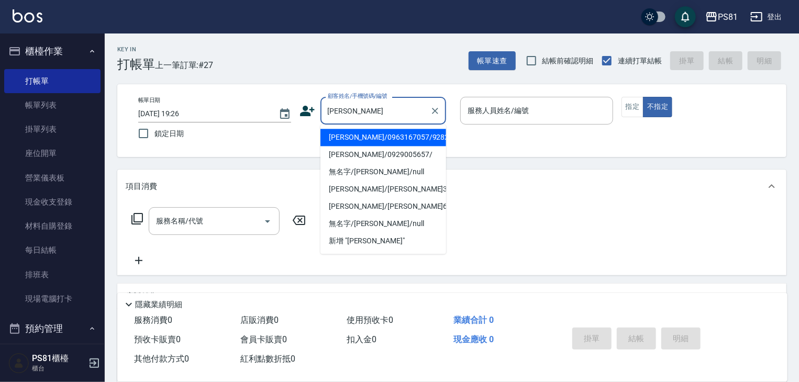
click at [337, 131] on li "[PERSON_NAME]/0963167057/9282" at bounding box center [384, 137] width 126 height 17
type input "[PERSON_NAME]/0963167057/9282"
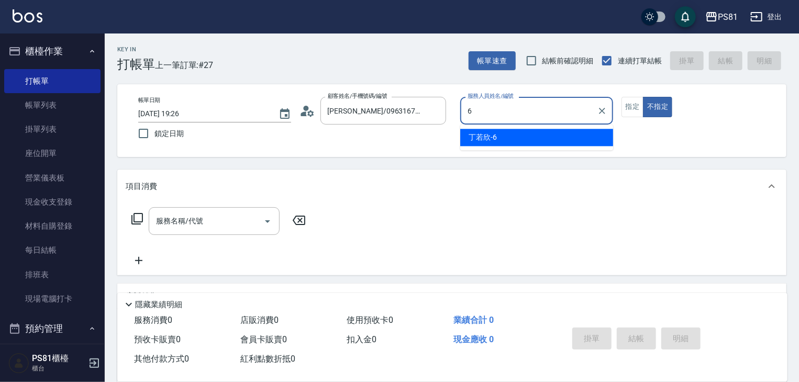
type input "[PERSON_NAME]-6"
type button "false"
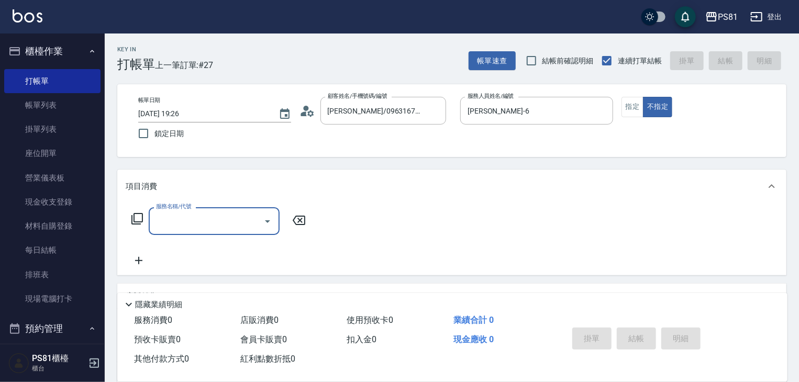
drag, startPoint x: 634, startPoint y: 106, endPoint x: 607, endPoint y: 131, distance: 37.1
click at [634, 104] on button "指定" at bounding box center [633, 107] width 23 height 20
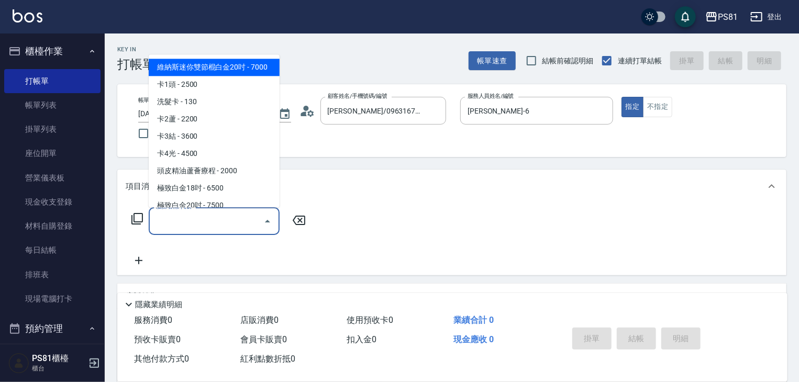
click at [214, 224] on input "服務名稱/代號" at bounding box center [206, 221] width 106 height 18
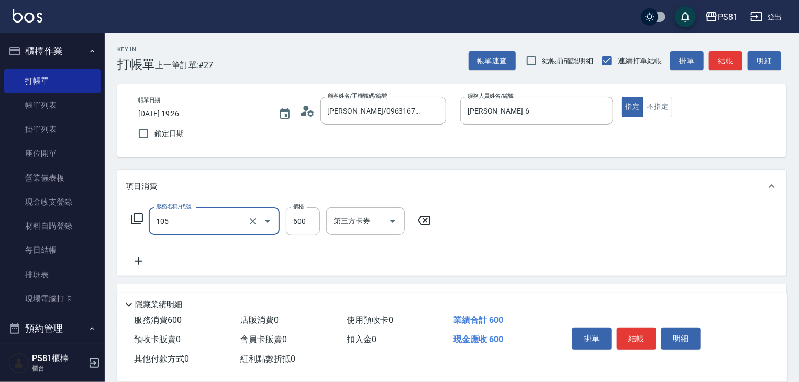
type input "A級洗剪600(105)"
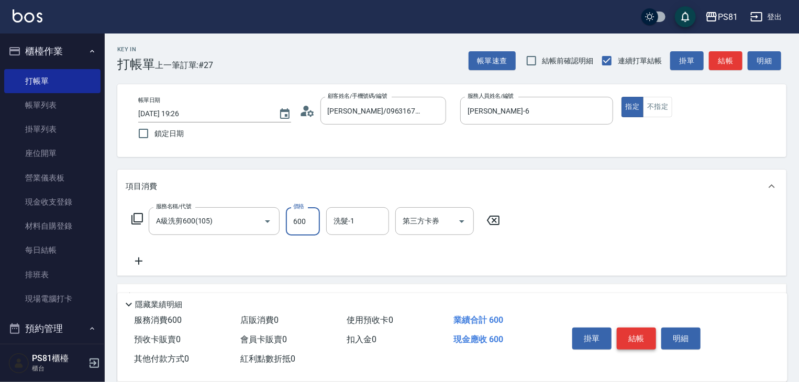
click at [644, 340] on button "結帳" at bounding box center [636, 339] width 39 height 22
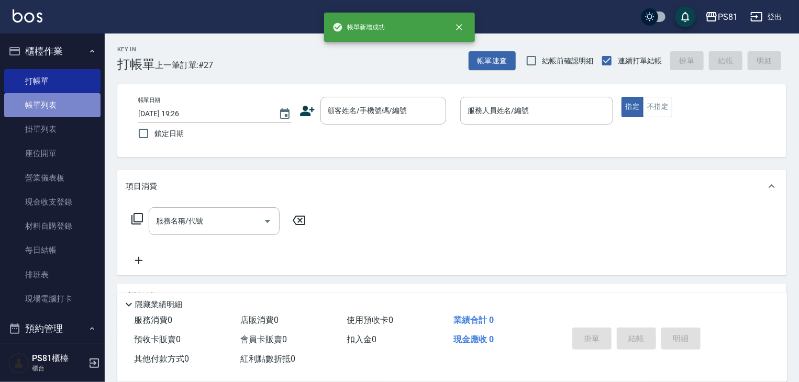
click at [59, 106] on link "帳單列表" at bounding box center [52, 105] width 96 height 24
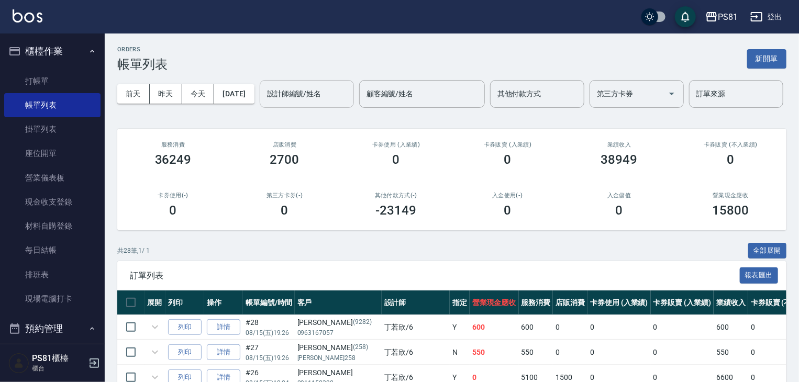
click at [260, 108] on div "設計師編號/姓名" at bounding box center [307, 94] width 94 height 28
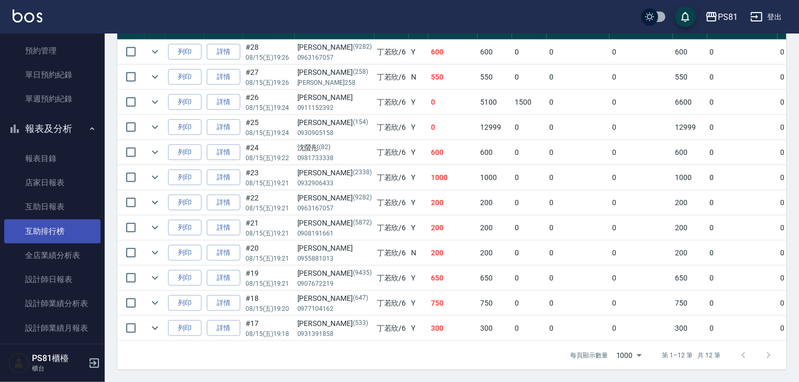
scroll to position [303, 0]
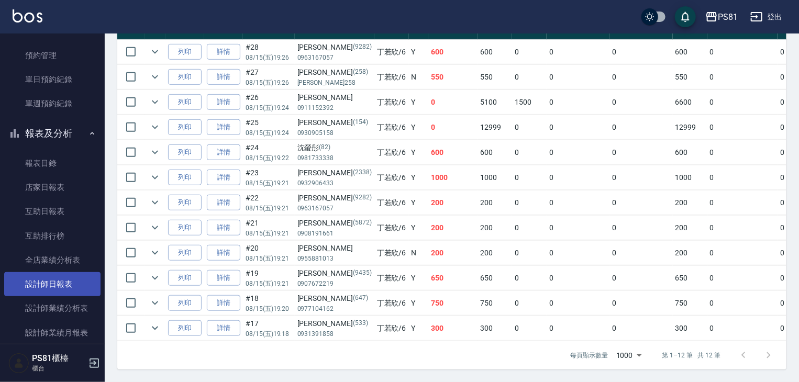
type input "[PERSON_NAME]-6"
click at [60, 295] on link "設計師日報表" at bounding box center [52, 284] width 96 height 24
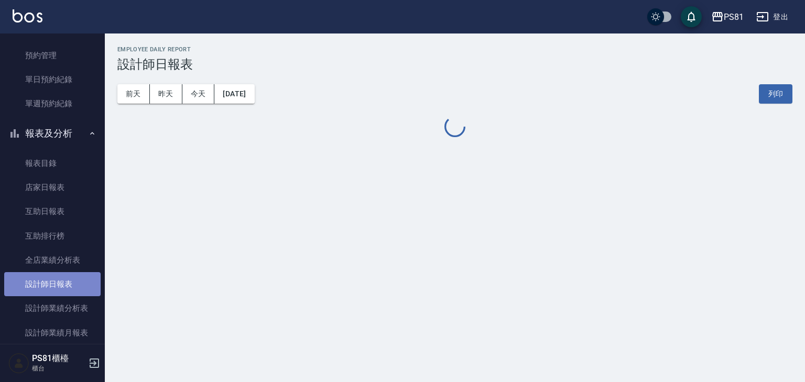
click at [60, 295] on link "設計師日報表" at bounding box center [52, 284] width 96 height 24
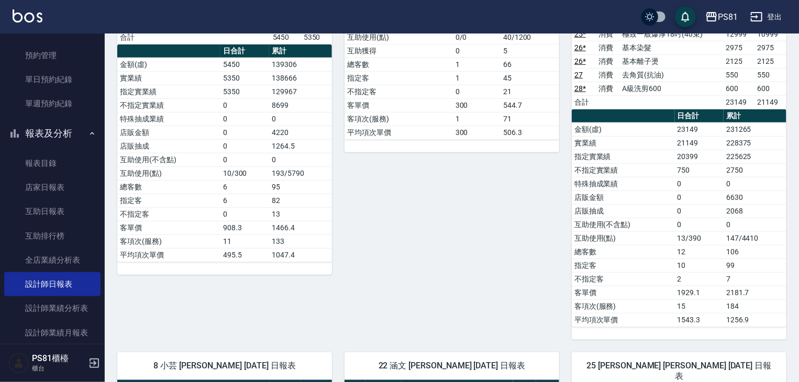
scroll to position [303, 0]
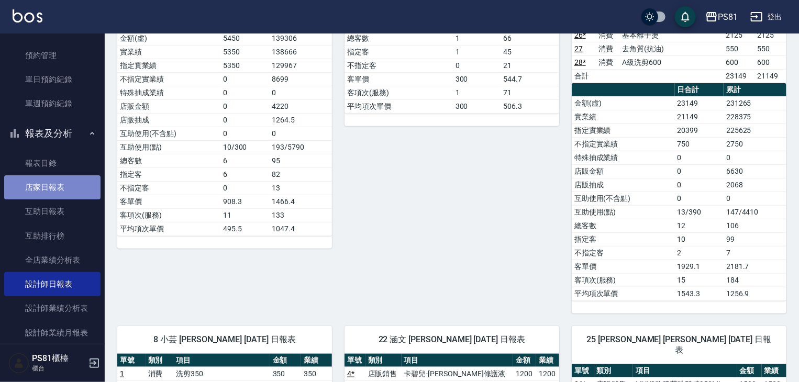
click at [81, 187] on link "店家日報表" at bounding box center [52, 187] width 96 height 24
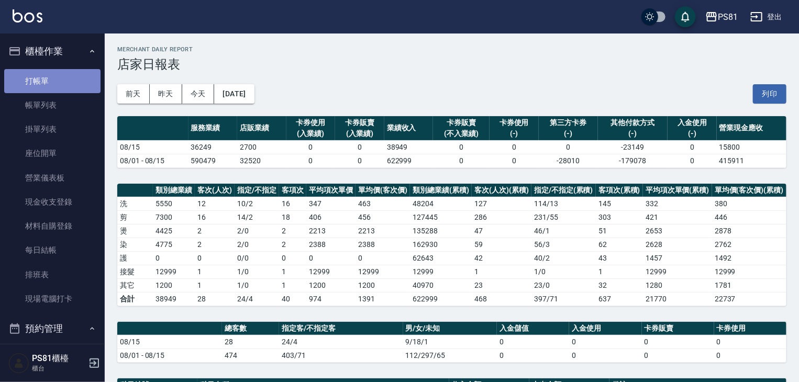
click at [54, 76] on link "打帳單" at bounding box center [52, 81] width 96 height 24
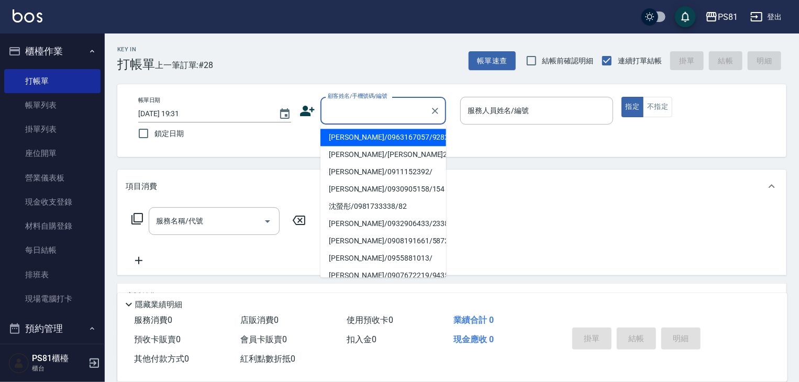
click at [403, 110] on input "顧客姓名/手機號碼/編號" at bounding box center [375, 111] width 101 height 18
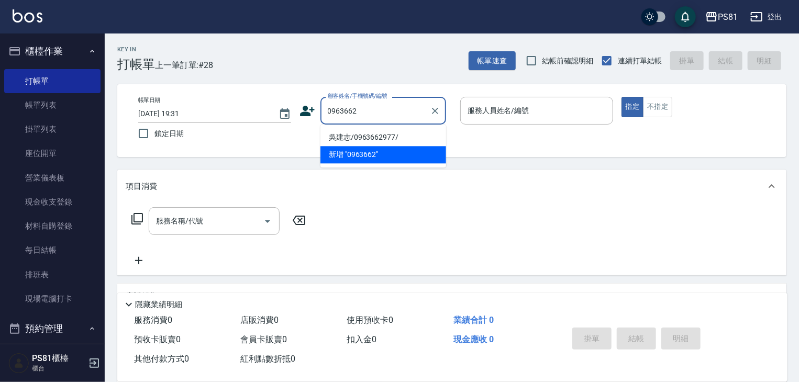
click at [399, 133] on li "吳建志/0963662977/" at bounding box center [384, 137] width 126 height 17
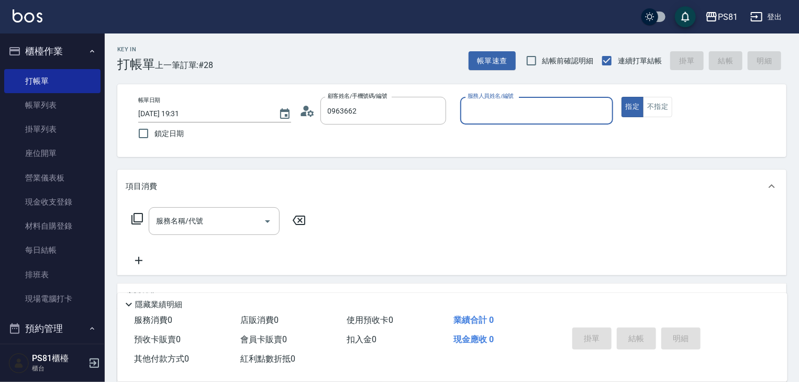
type input "吳建志/0963662977/"
type input "綺綺-7"
click at [602, 114] on icon "Clear" at bounding box center [602, 111] width 10 height 10
click at [576, 107] on input "服務人員姓名/編號" at bounding box center [537, 111] width 144 height 18
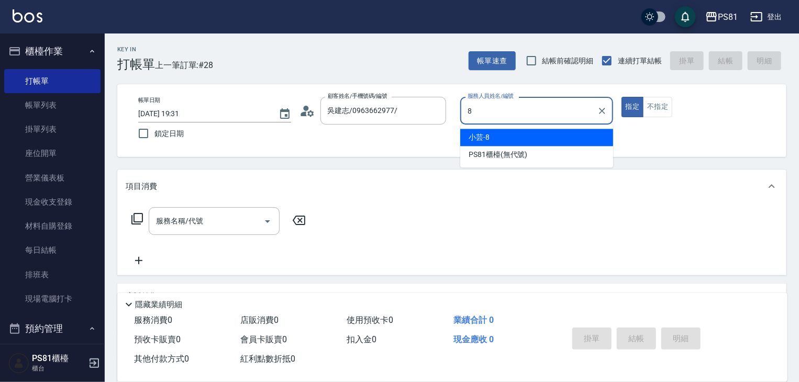
type input "小芸-8"
type button "true"
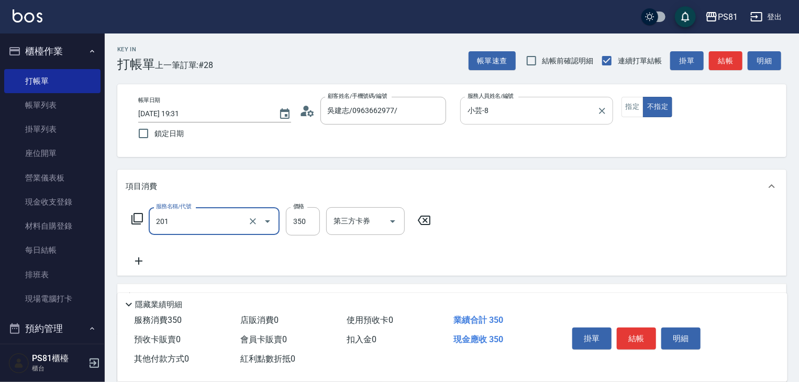
type input "洗剪350(201)"
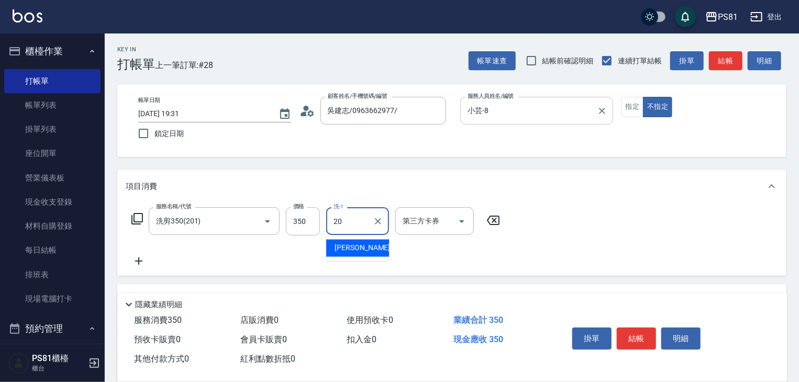
type input "[PERSON_NAME]-20"
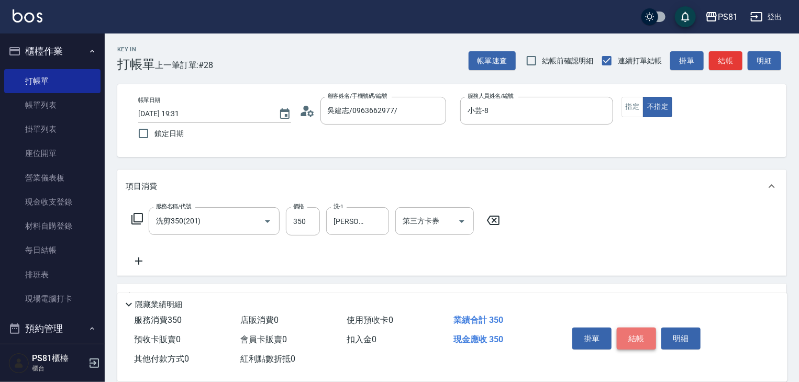
click at [636, 343] on button "結帳" at bounding box center [636, 339] width 39 height 22
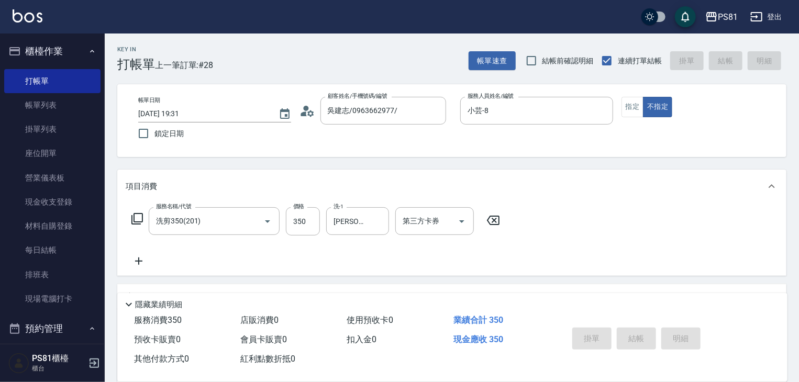
type input "[DATE] 19:32"
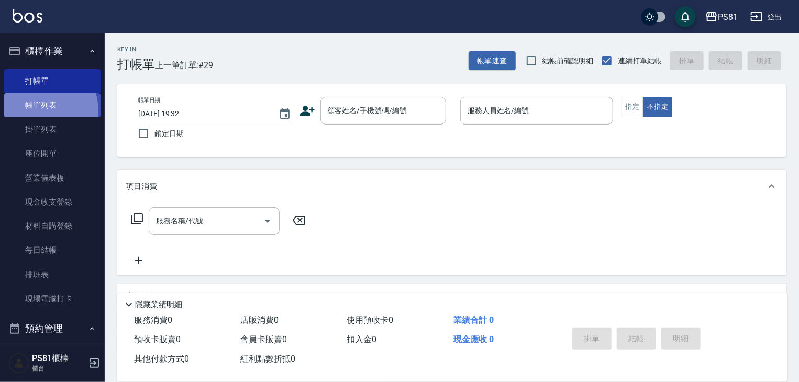
click at [31, 112] on link "帳單列表" at bounding box center [52, 105] width 96 height 24
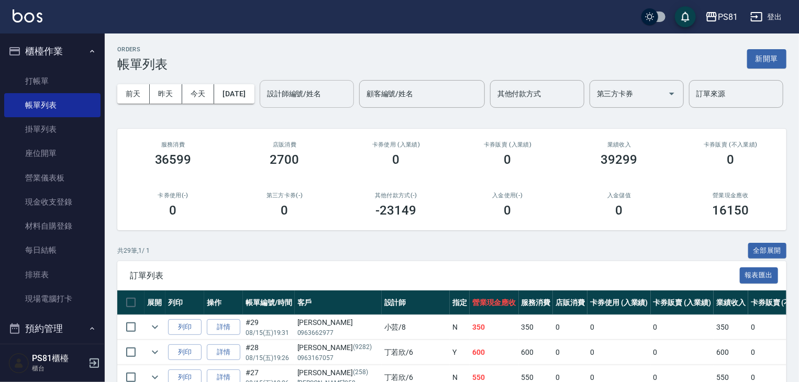
click at [265, 103] on input "設計師編號/姓名" at bounding box center [307, 94] width 85 height 18
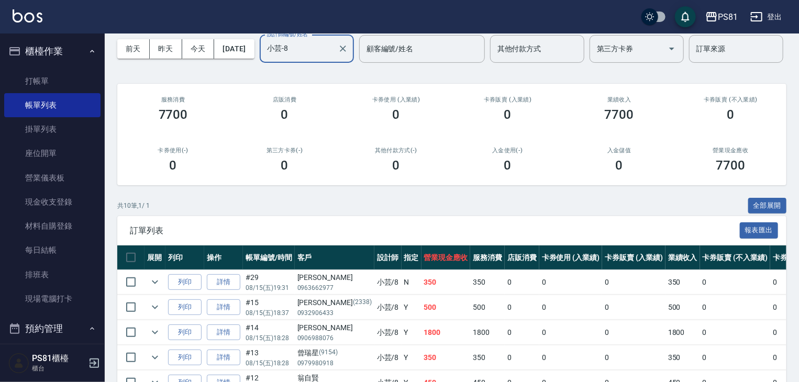
scroll to position [157, 0]
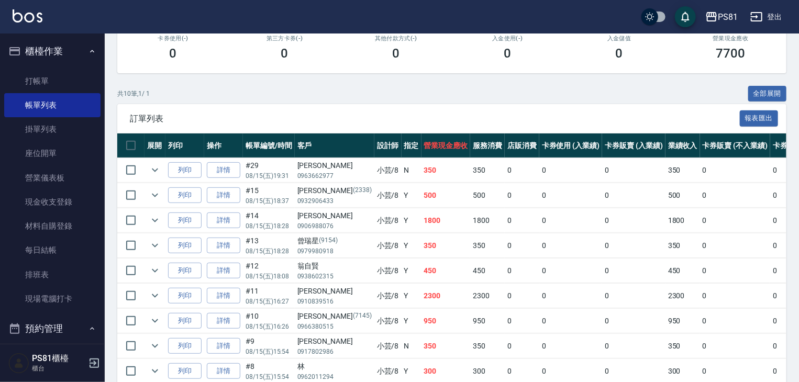
type input "小芸-8"
drag, startPoint x: 296, startPoint y: 199, endPoint x: 325, endPoint y: 202, distance: 28.9
click at [325, 183] on td "[PERSON_NAME]0963662977" at bounding box center [335, 170] width 80 height 25
click at [325, 171] on div "[PERSON_NAME]" at bounding box center [335, 165] width 74 height 11
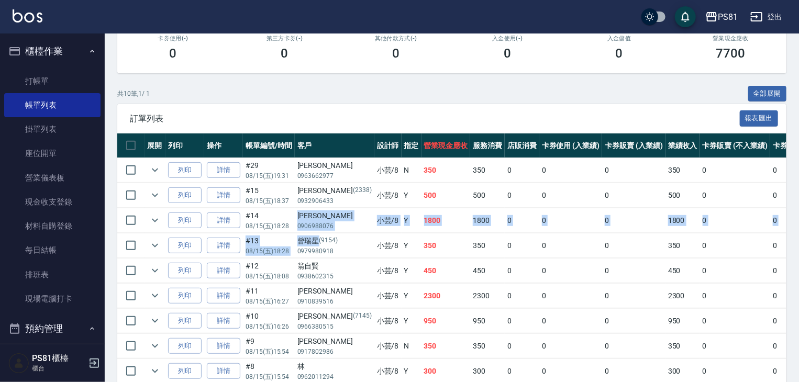
drag, startPoint x: 298, startPoint y: 244, endPoint x: 339, endPoint y: 268, distance: 47.9
click at [339, 268] on tbody "列印 詳情 #29 08/15 (五) 19:31 [PERSON_NAME]0963662977 小芸 /8 N 350 350 0 0 0 350 0 0…" at bounding box center [567, 283] width 900 height 251
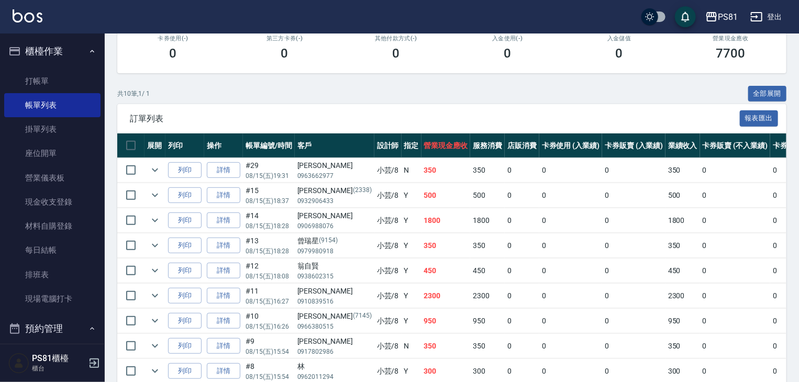
click at [374, 258] on td "小芸 /8" at bounding box center [387, 246] width 27 height 25
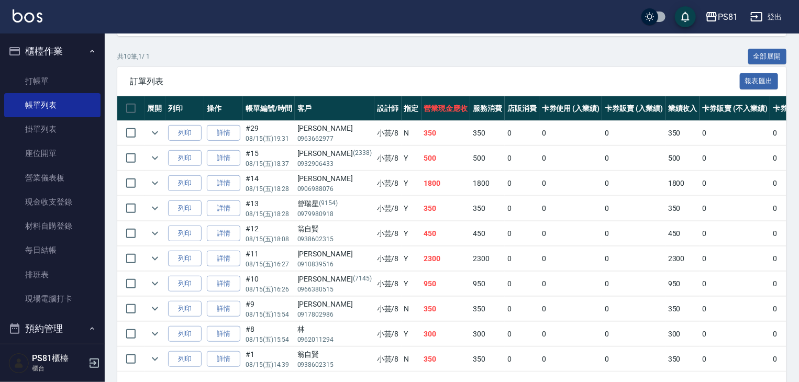
scroll to position [210, 0]
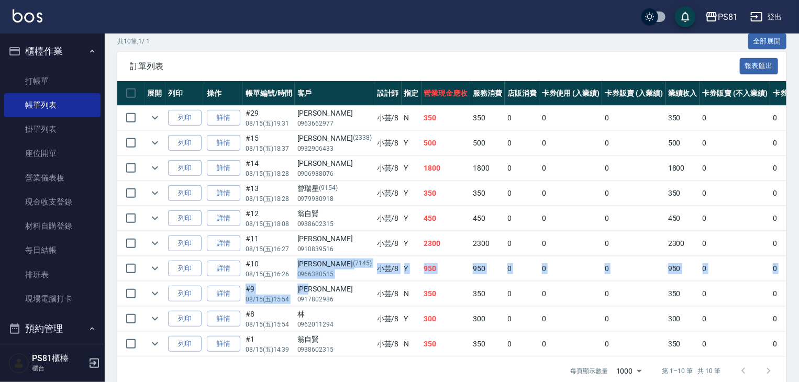
drag, startPoint x: 294, startPoint y: 294, endPoint x: 332, endPoint y: 316, distance: 43.9
click at [332, 316] on tbody "列印 詳情 #29 08/15 (五) 19:31 [PERSON_NAME]0963662977 小芸 /8 N 350 350 0 0 0 350 0 0…" at bounding box center [567, 231] width 900 height 251
click at [333, 295] on div "[PERSON_NAME]" at bounding box center [335, 289] width 74 height 11
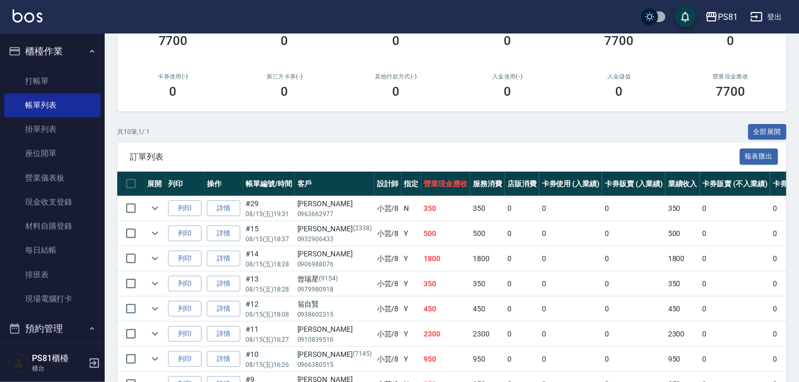
scroll to position [262, 0]
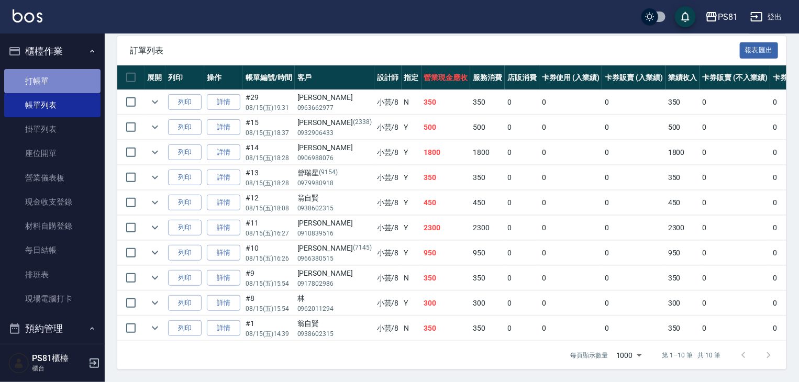
click at [58, 73] on link "打帳單" at bounding box center [52, 81] width 96 height 24
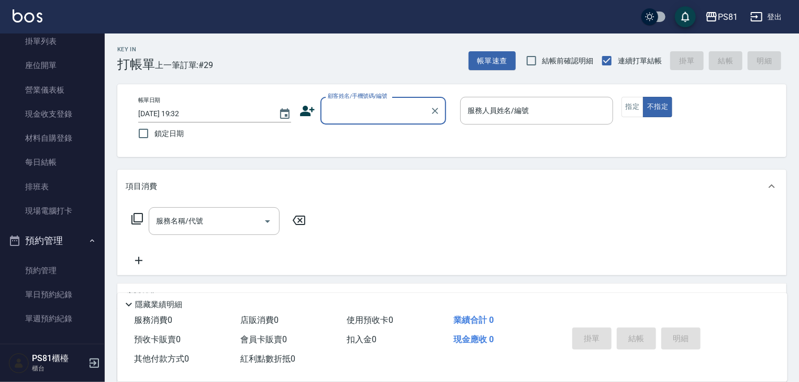
scroll to position [210, 0]
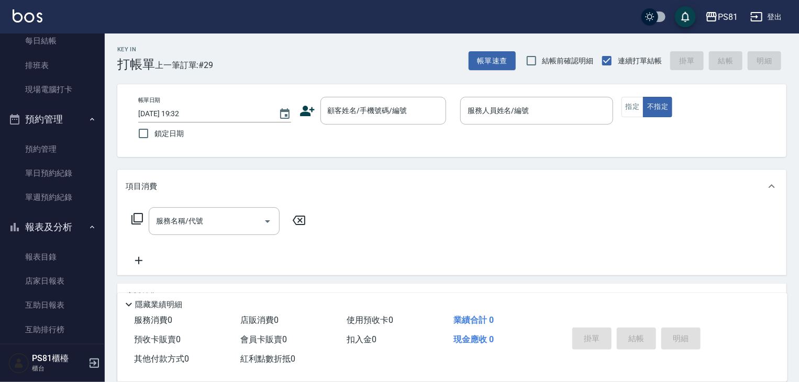
click at [180, 256] on div "服務名稱/代號 服務名稱/代號" at bounding box center [219, 237] width 186 height 60
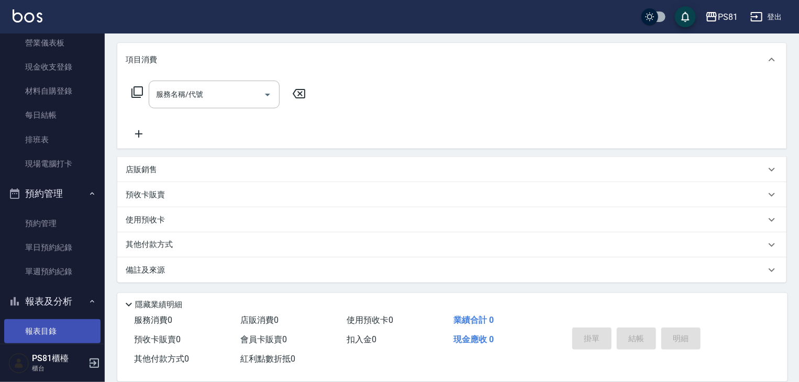
scroll to position [135, 0]
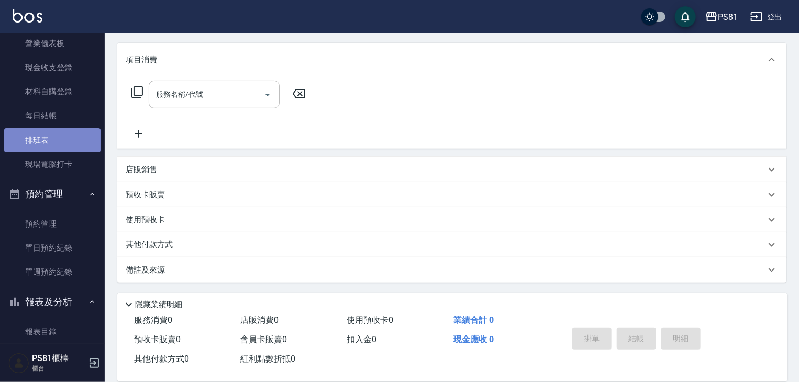
click at [53, 140] on link "排班表" at bounding box center [52, 140] width 96 height 24
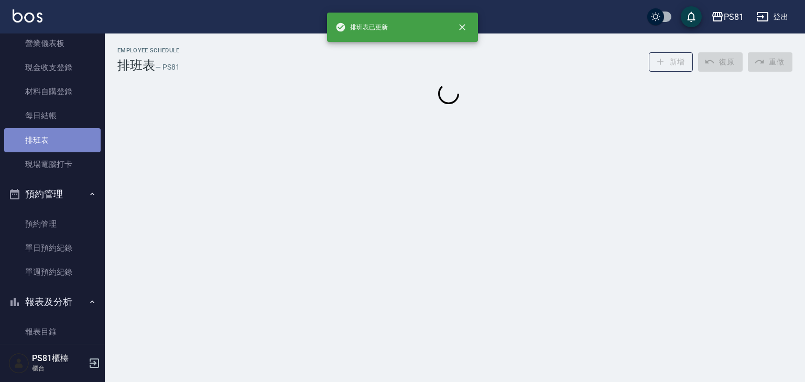
click at [53, 140] on link "排班表" at bounding box center [52, 140] width 96 height 24
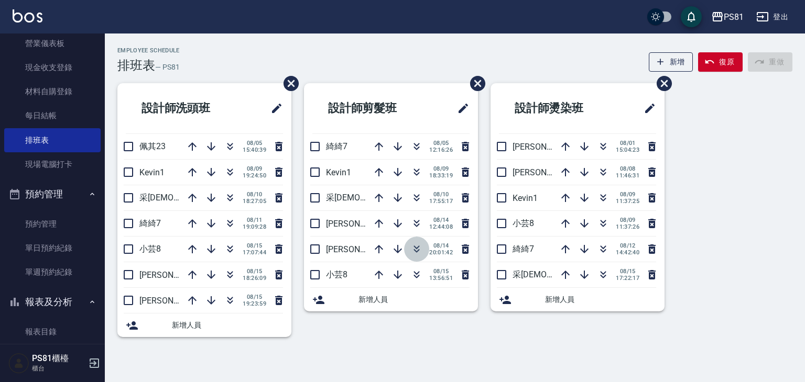
click at [417, 248] on icon "button" at bounding box center [416, 249] width 13 height 13
drag, startPoint x: 96, startPoint y: 195, endPoint x: 105, endPoint y: 182, distance: 15.1
click at [105, 180] on div "櫃檯作業 打帳單 帳單列表 掛單列表 座位開單 營業儀表板 現金收支登錄 材料自購登錄 每日結帳 排班表 現場電腦打卡 預約管理 預約管理 單日預約紀錄 單週…" at bounding box center [52, 208] width 105 height 349
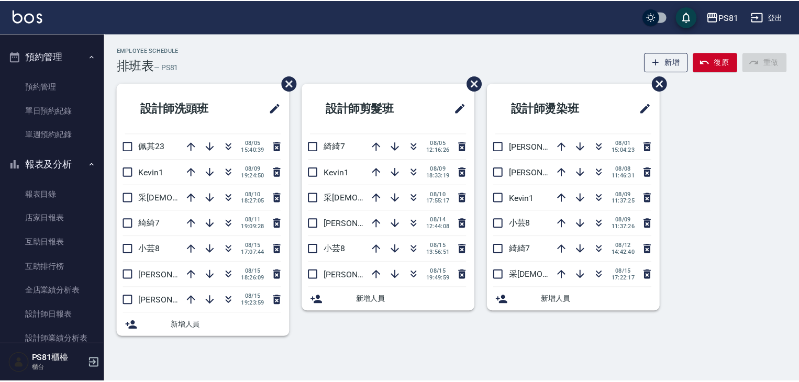
scroll to position [271, 0]
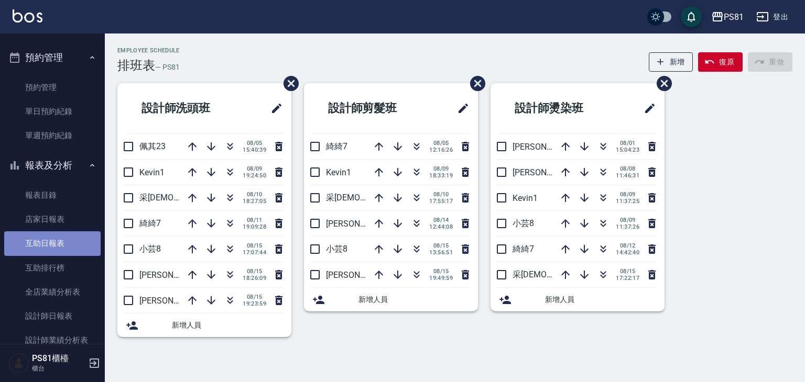
click at [80, 239] on link "互助日報表" at bounding box center [52, 244] width 96 height 24
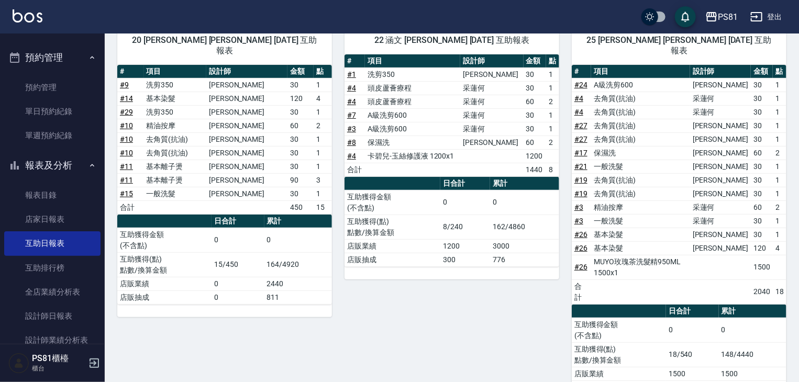
scroll to position [130, 0]
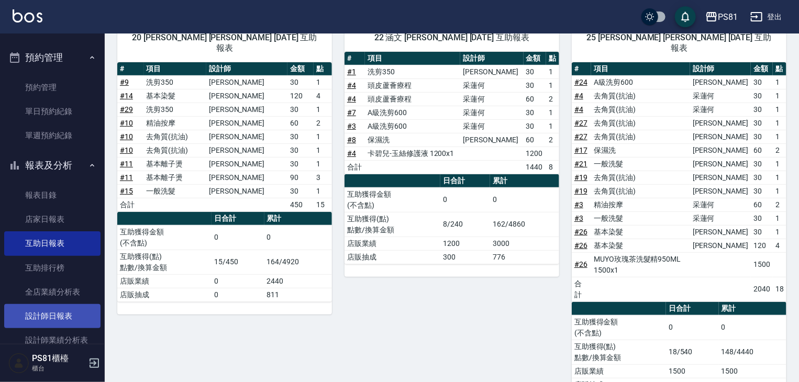
click at [65, 314] on link "設計師日報表" at bounding box center [52, 316] width 96 height 24
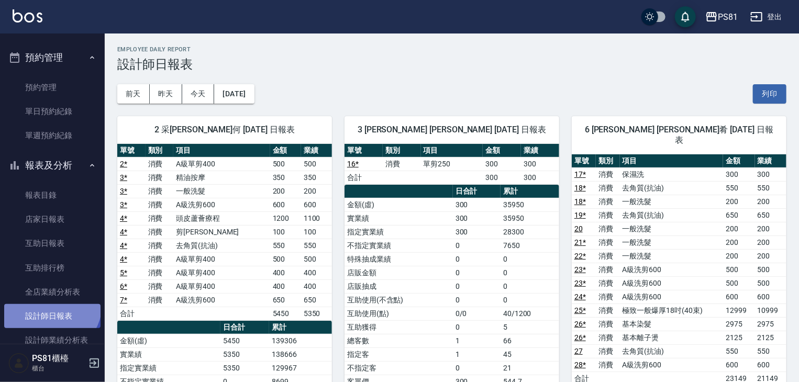
click at [48, 305] on link "設計師日報表" at bounding box center [52, 316] width 96 height 24
click at [48, 306] on link "設計師日報表" at bounding box center [52, 316] width 96 height 24
click at [47, 317] on link "設計師日報表" at bounding box center [52, 316] width 96 height 24
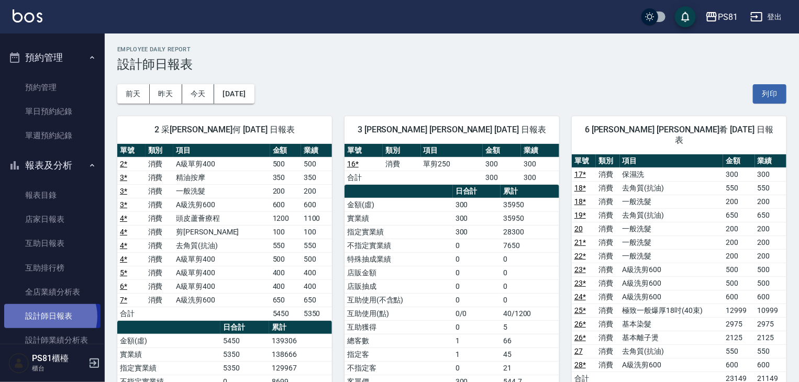
drag, startPoint x: 47, startPoint y: 317, endPoint x: 329, endPoint y: 251, distance: 289.3
click at [68, 312] on link "設計師日報表" at bounding box center [52, 316] width 96 height 24
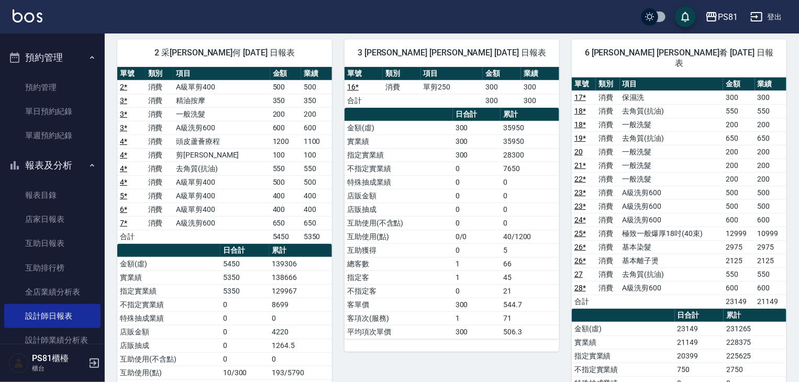
scroll to position [108, 0]
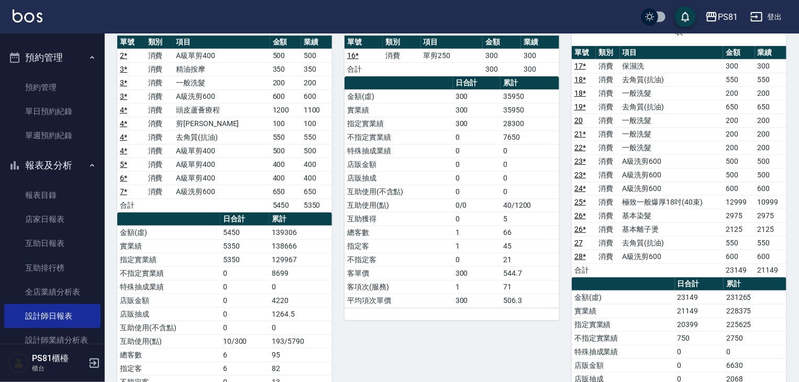
click at [763, 195] on td "10999" at bounding box center [770, 202] width 31 height 14
click at [648, 195] on td "極致一般爆厚18吋(40束)" at bounding box center [672, 202] width 104 height 14
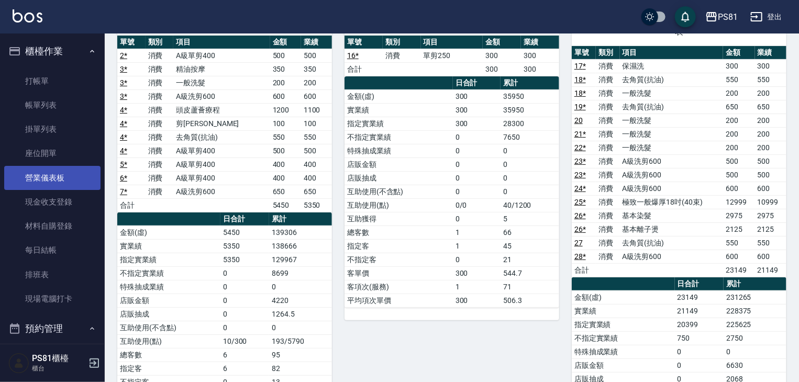
scroll to position [6, 0]
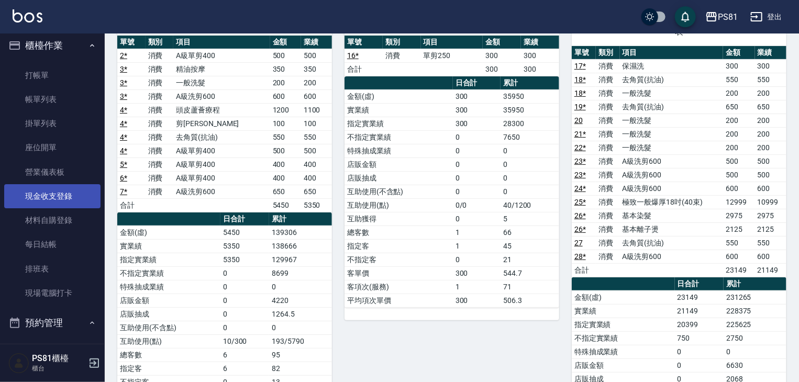
click at [65, 201] on link "現金收支登錄" at bounding box center [52, 196] width 96 height 24
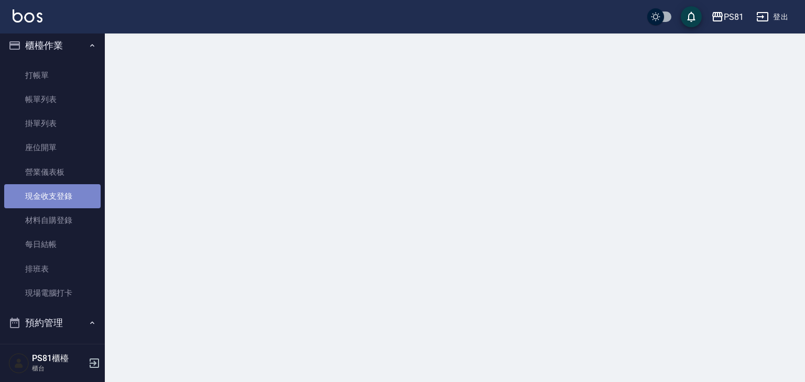
click at [65, 201] on link "現金收支登錄" at bounding box center [52, 196] width 96 height 24
